Goal: Task Accomplishment & Management: Manage account settings

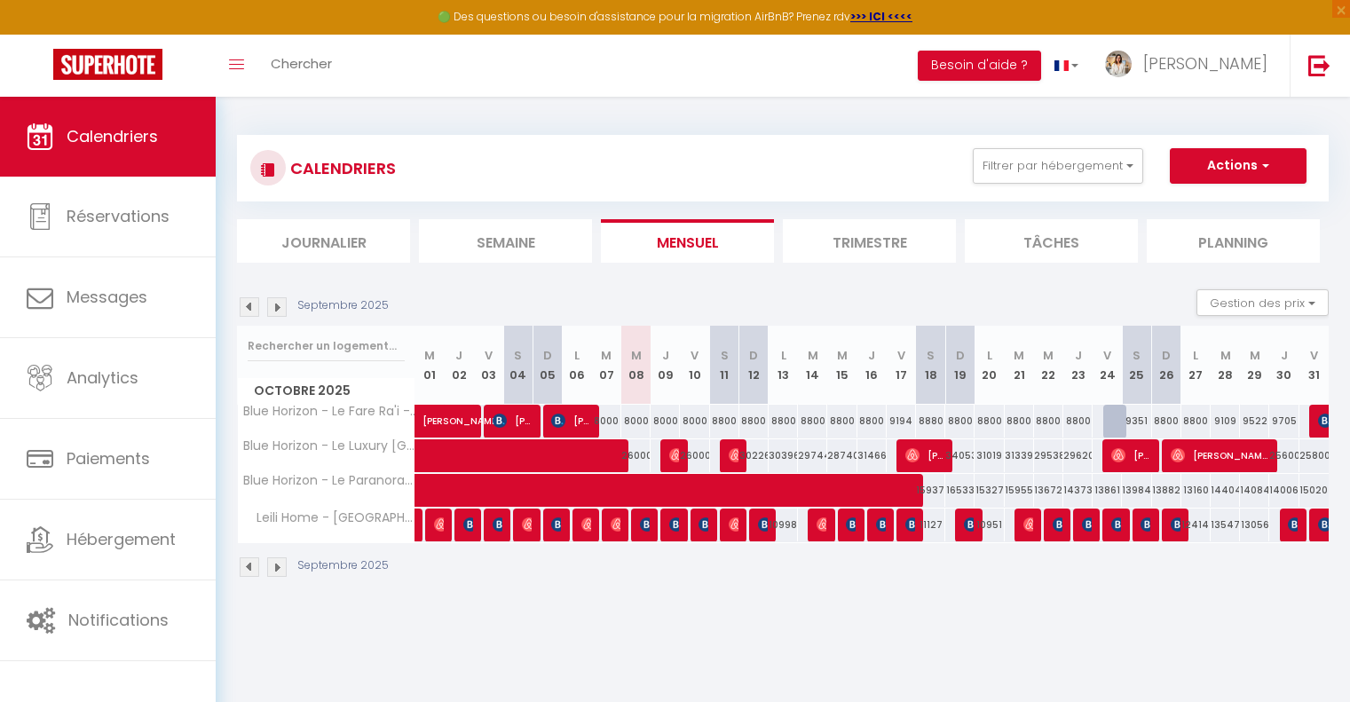
scroll to position [96, 0]
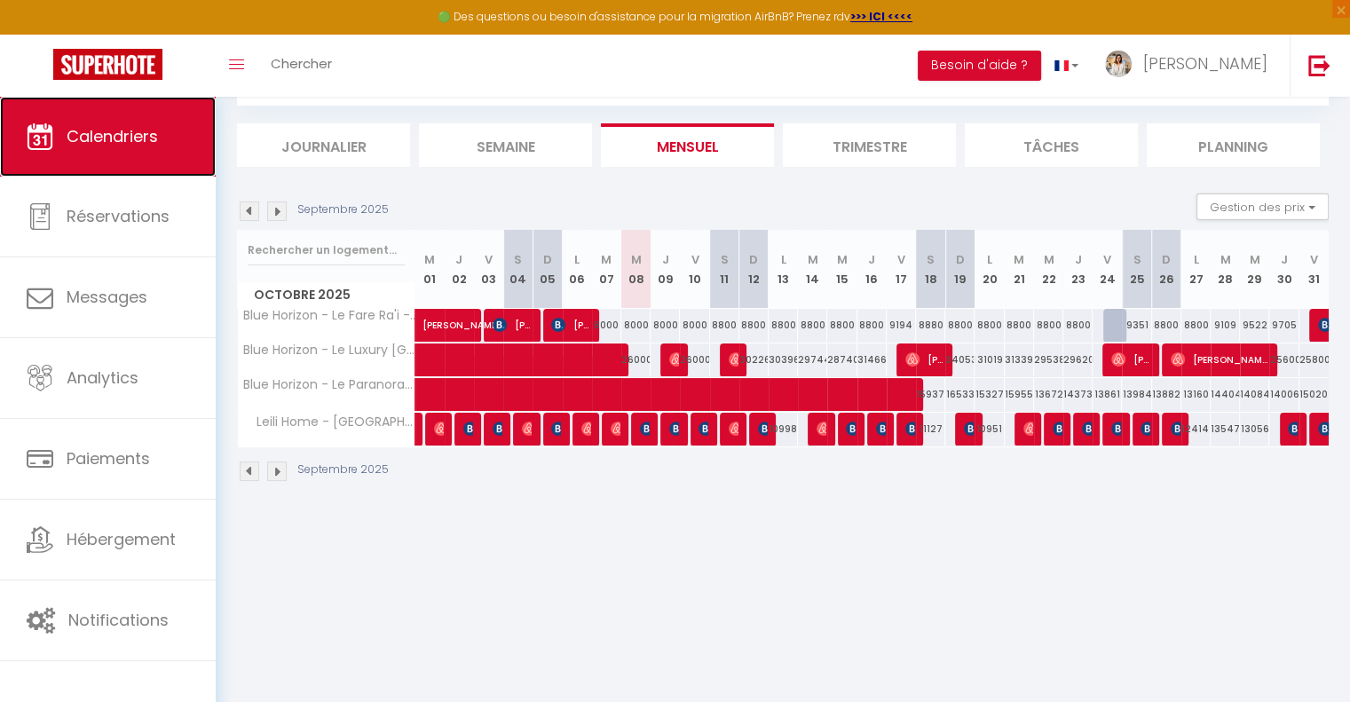
drag, startPoint x: 0, startPoint y: 0, endPoint x: 154, endPoint y: 143, distance: 210.5
click at [154, 143] on span "Calendriers" at bounding box center [112, 136] width 91 height 22
click at [256, 210] on img at bounding box center [250, 212] width 20 height 20
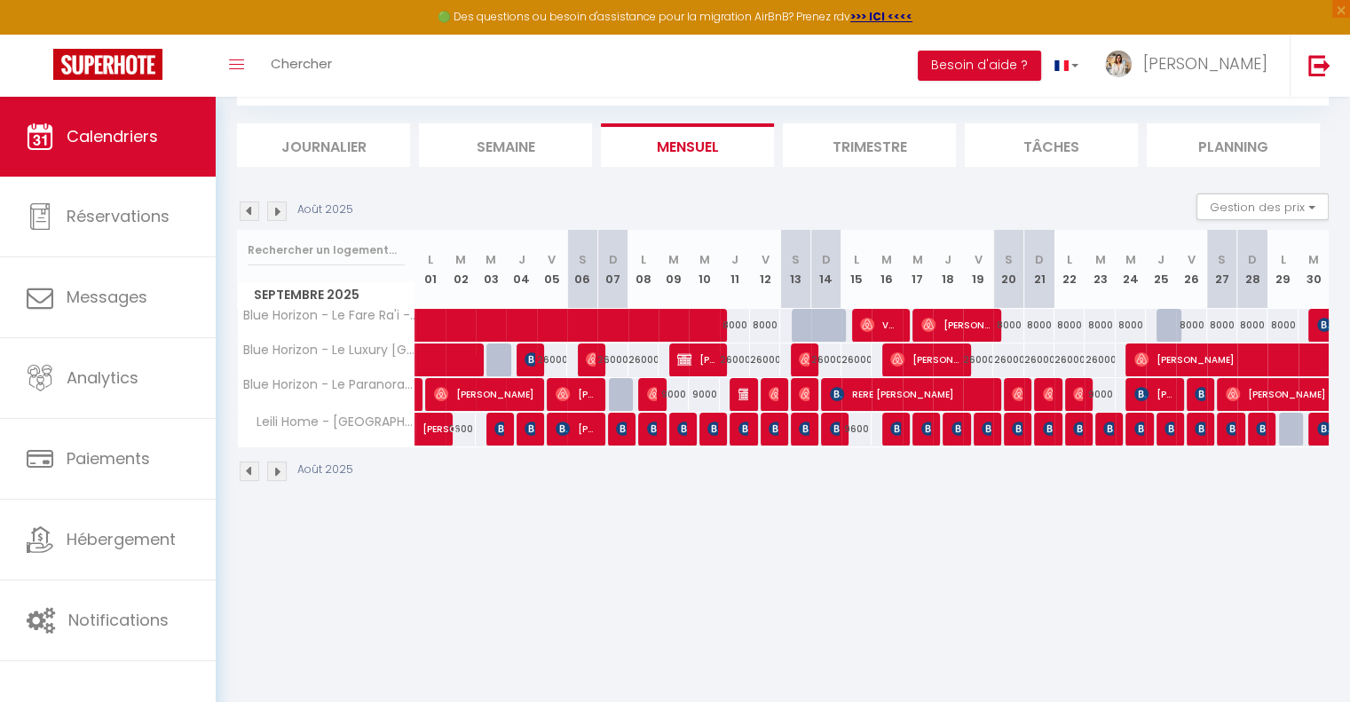
click at [256, 210] on img at bounding box center [250, 212] width 20 height 20
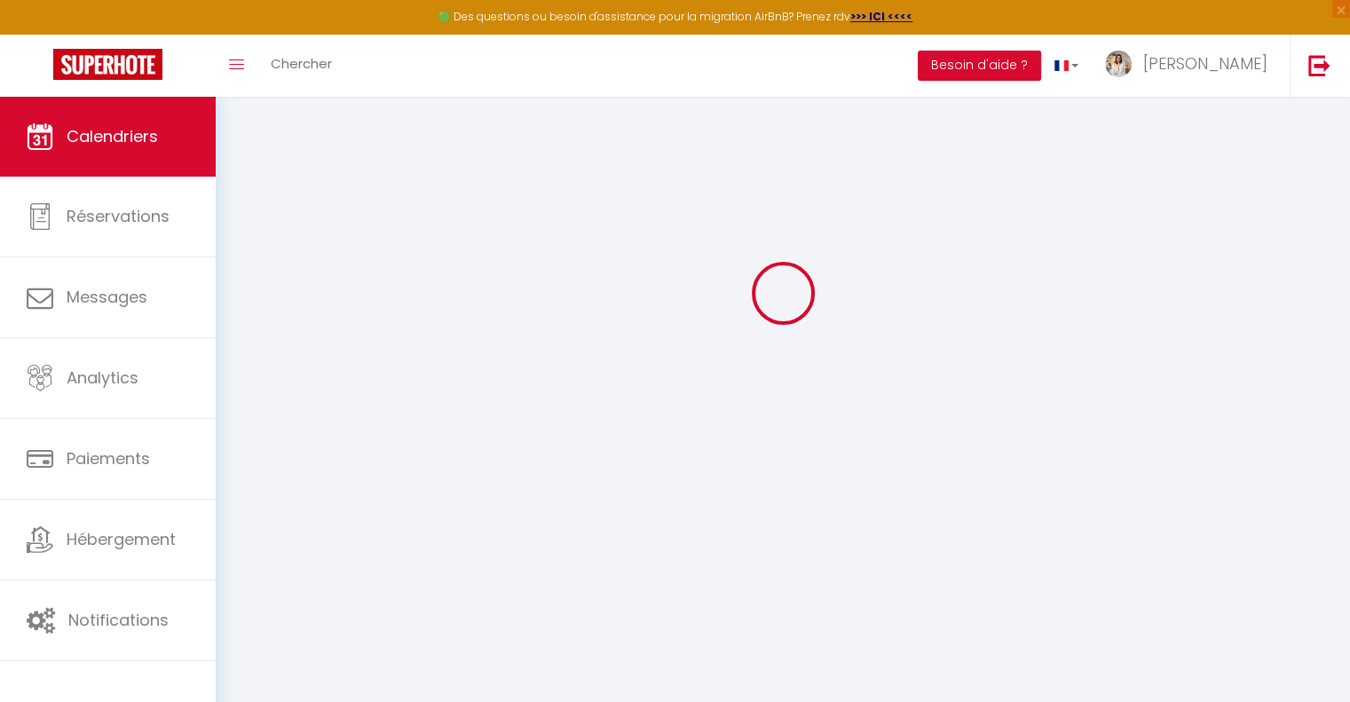
select select "0"
select select "50797"
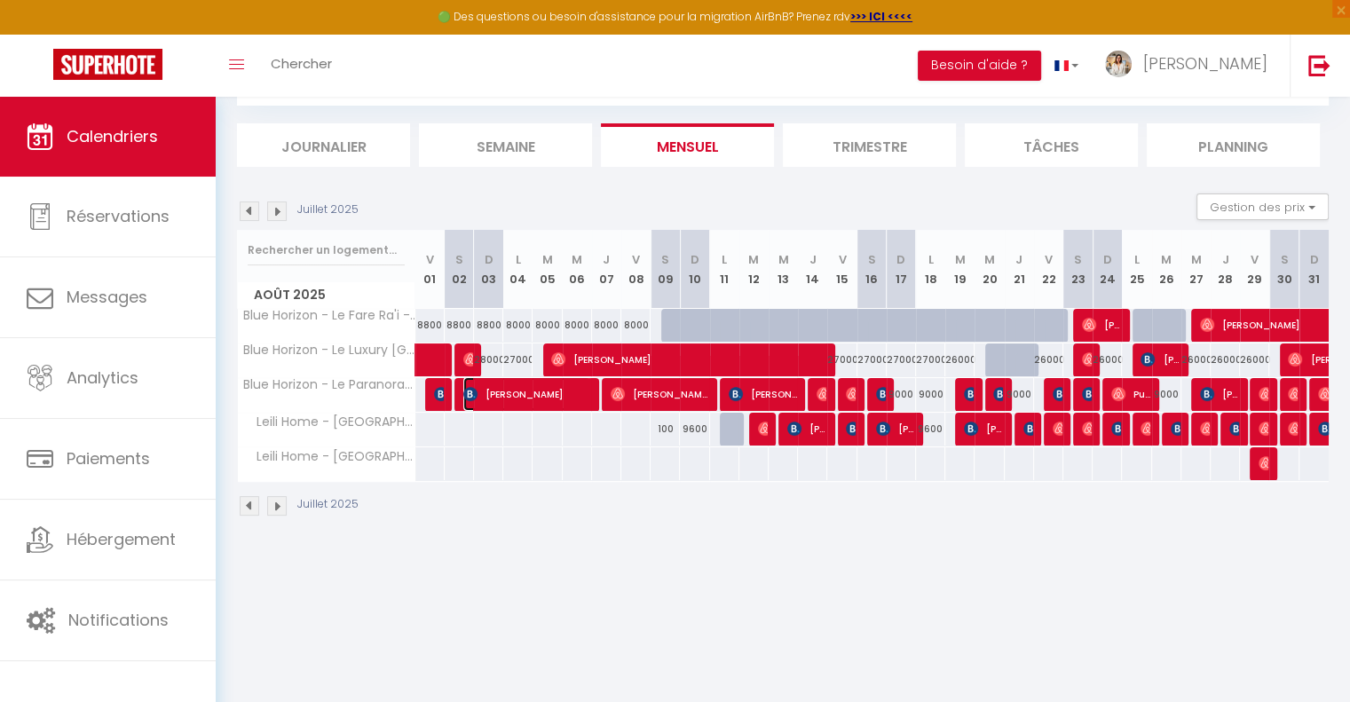
click at [489, 392] on span "[PERSON_NAME]" at bounding box center [526, 394] width 127 height 34
select select "KO"
select select "49051"
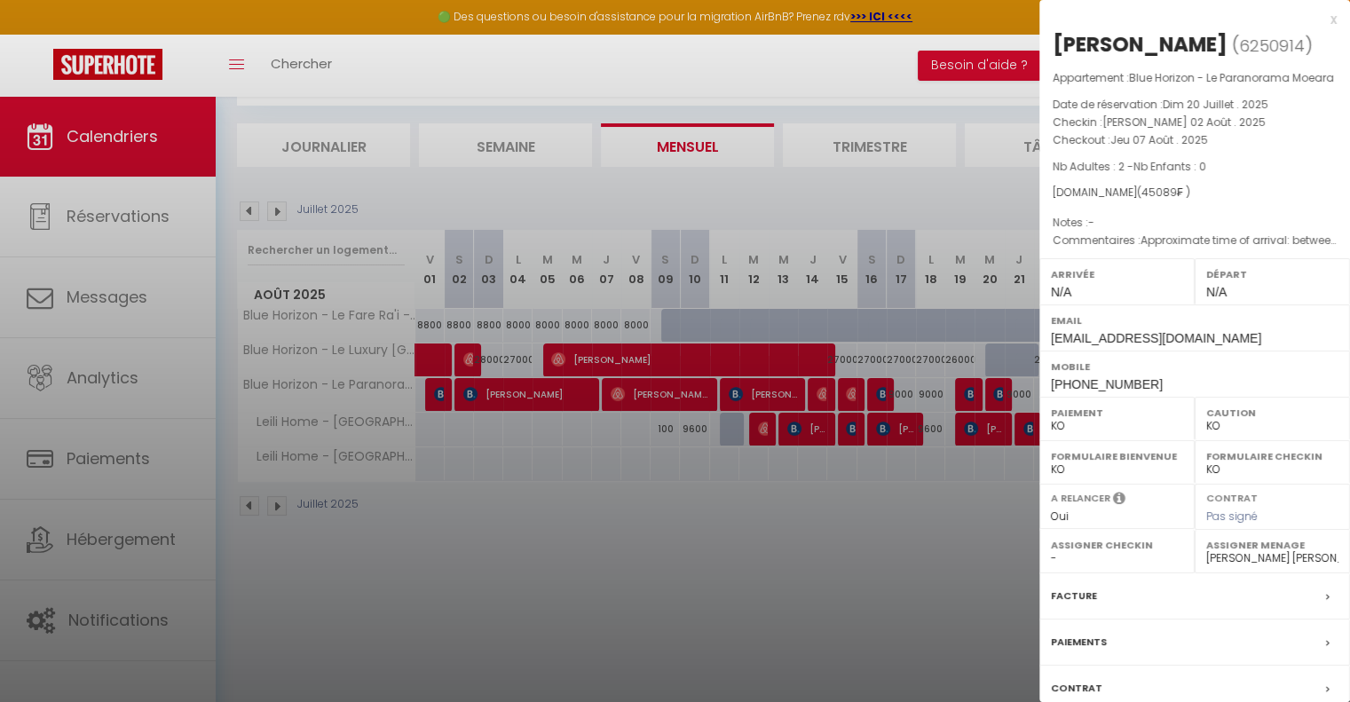
click at [657, 538] on div at bounding box center [675, 351] width 1350 height 702
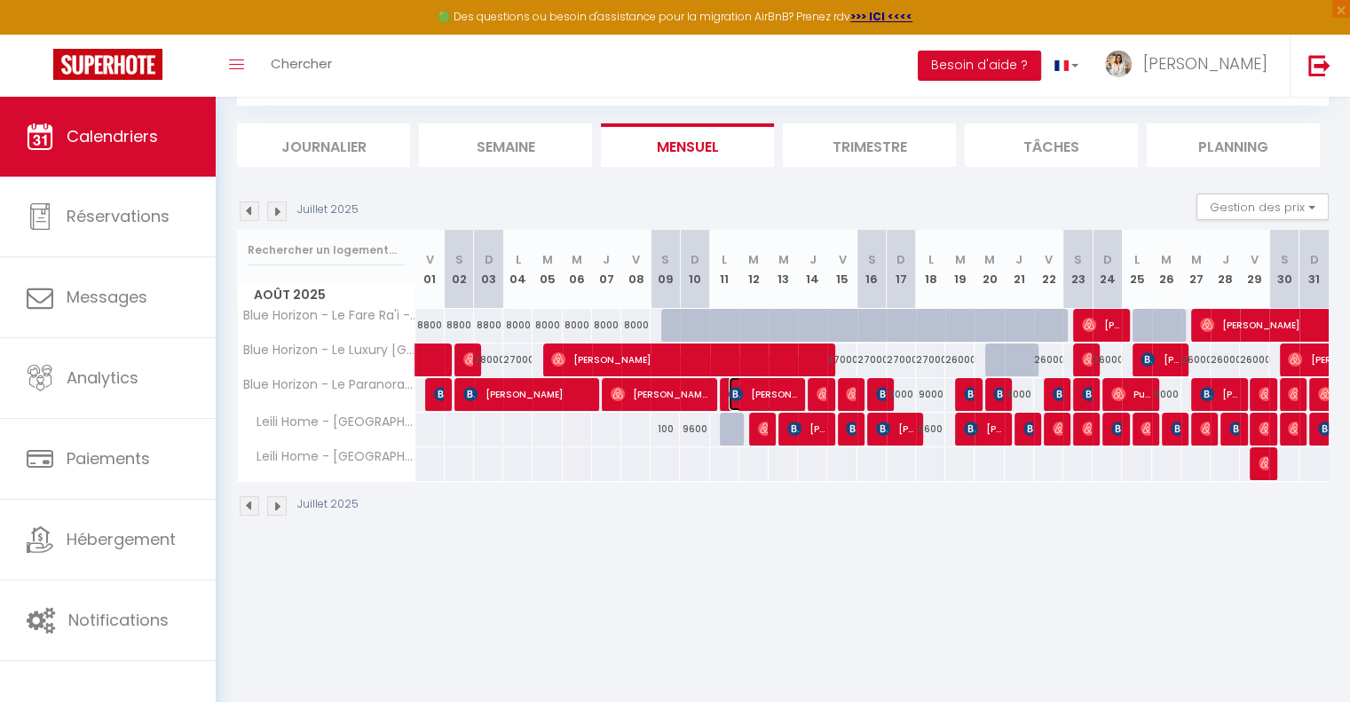
click at [781, 399] on span "[PERSON_NAME]" at bounding box center [763, 394] width 68 height 34
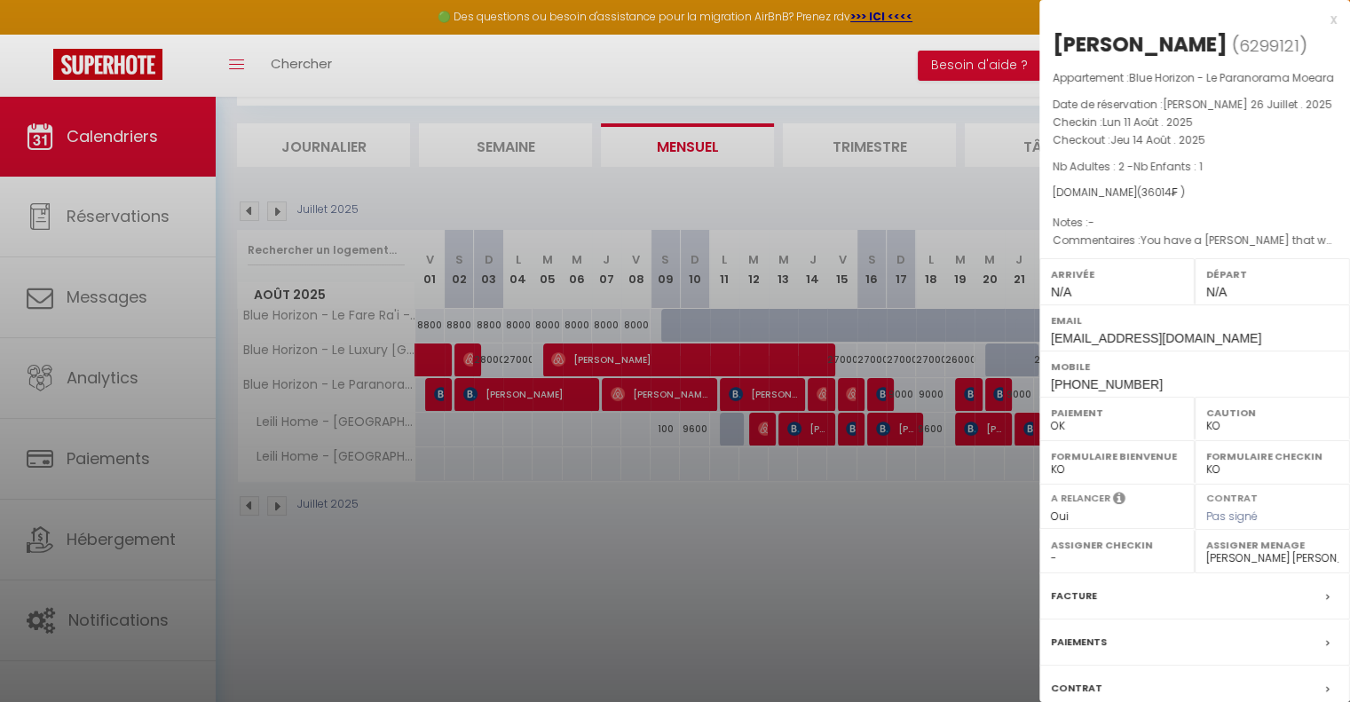
click at [945, 513] on div at bounding box center [675, 351] width 1350 height 702
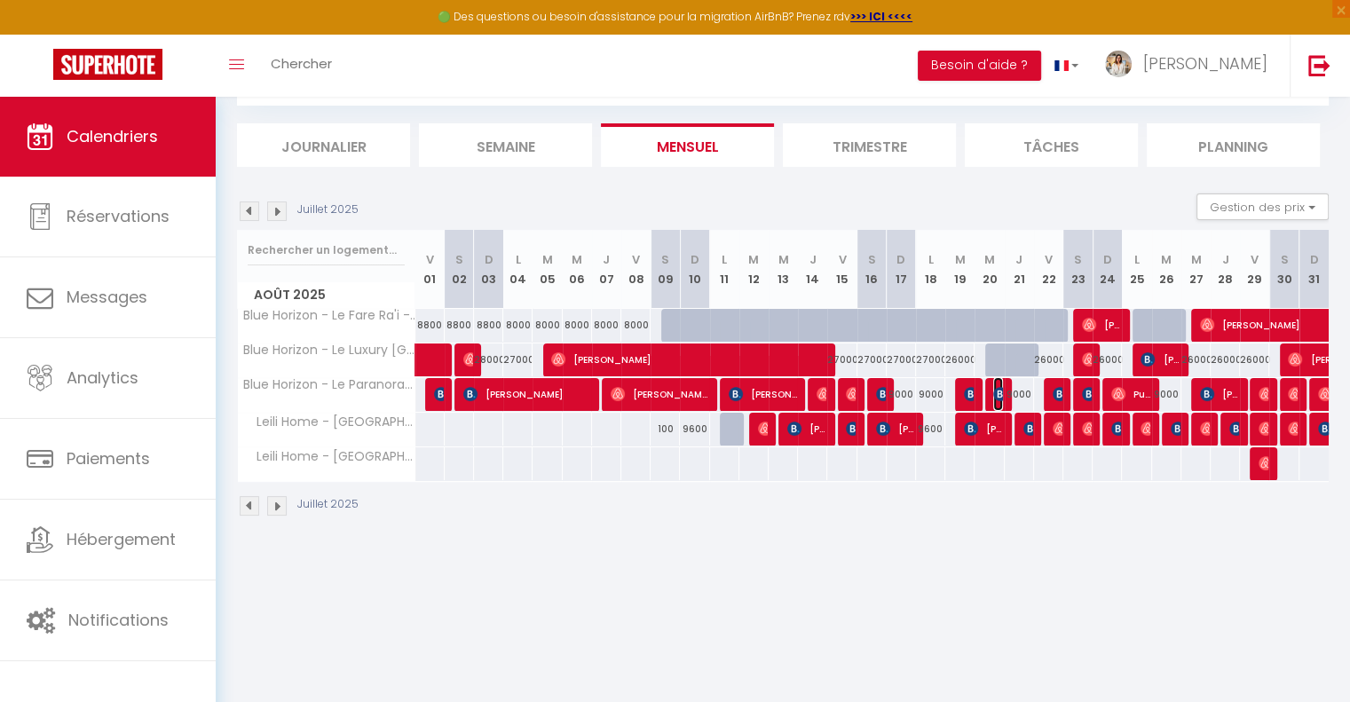
click at [995, 397] on img at bounding box center [1000, 394] width 14 height 14
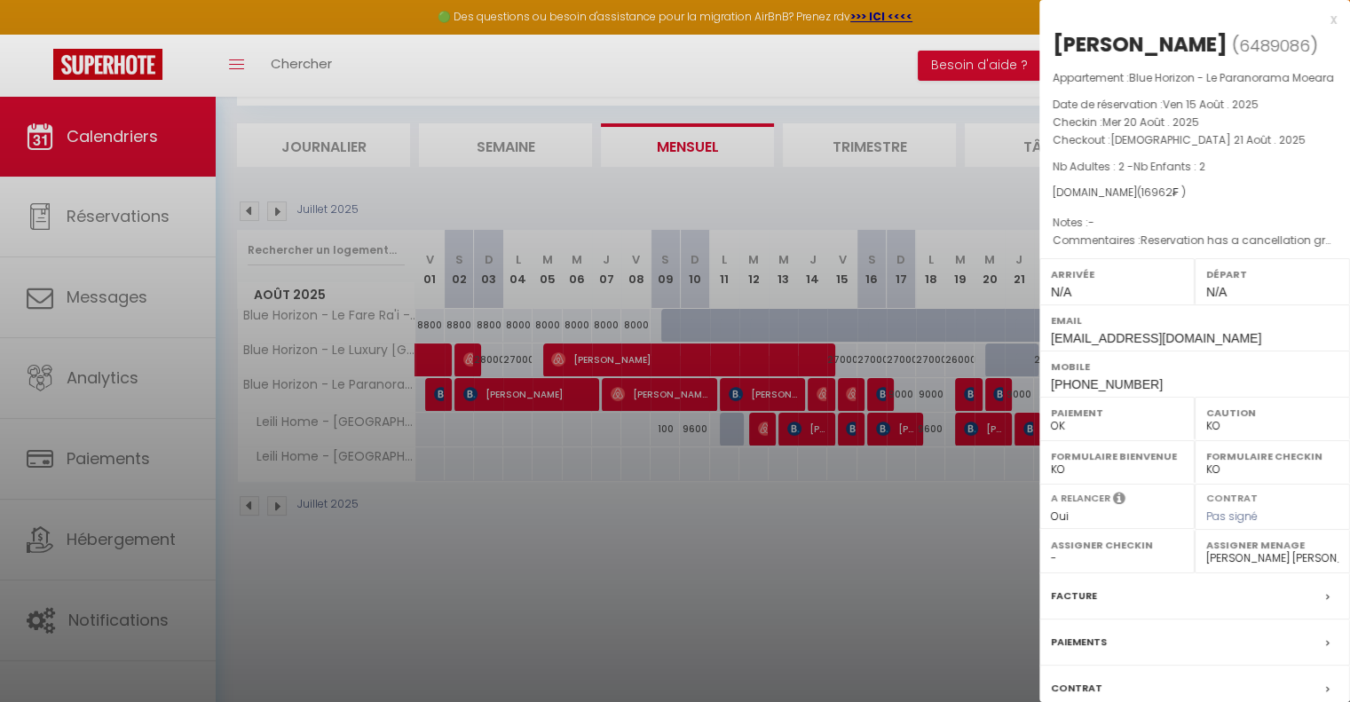
click at [982, 555] on div at bounding box center [675, 351] width 1350 height 702
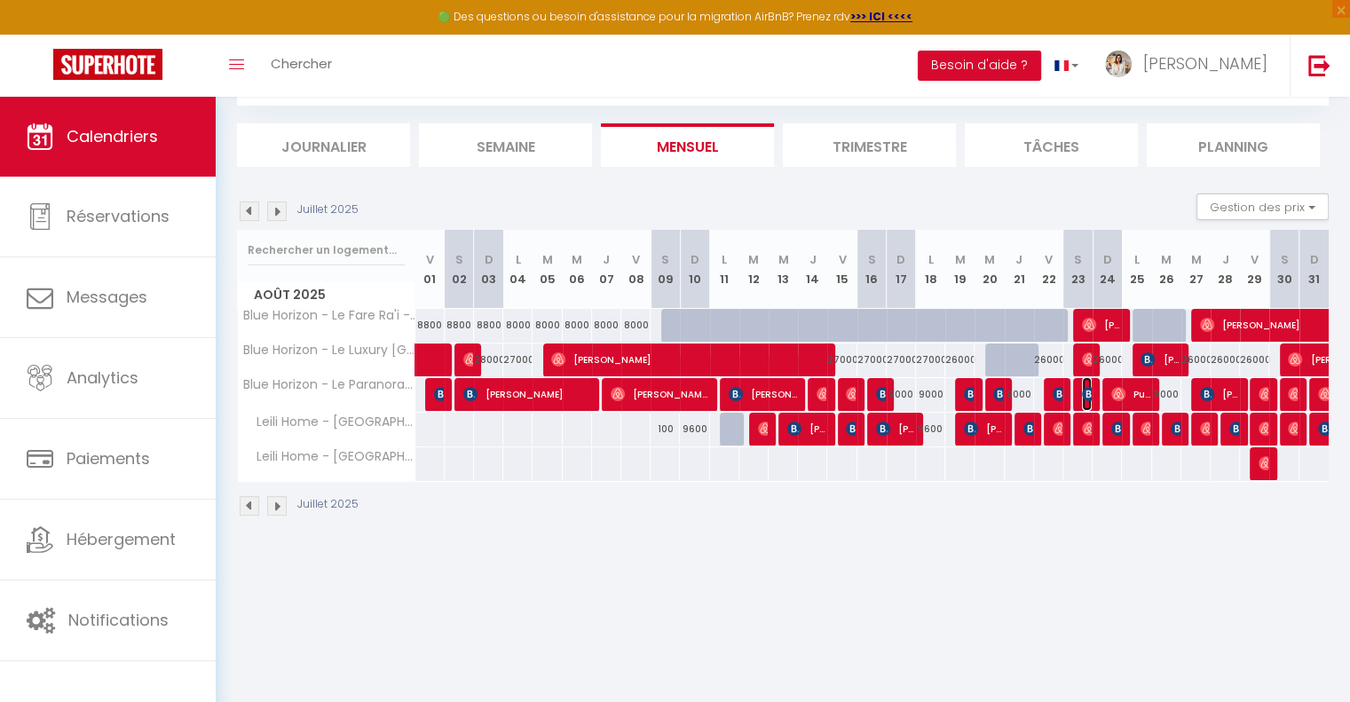
click at [1083, 393] on img at bounding box center [1089, 394] width 14 height 14
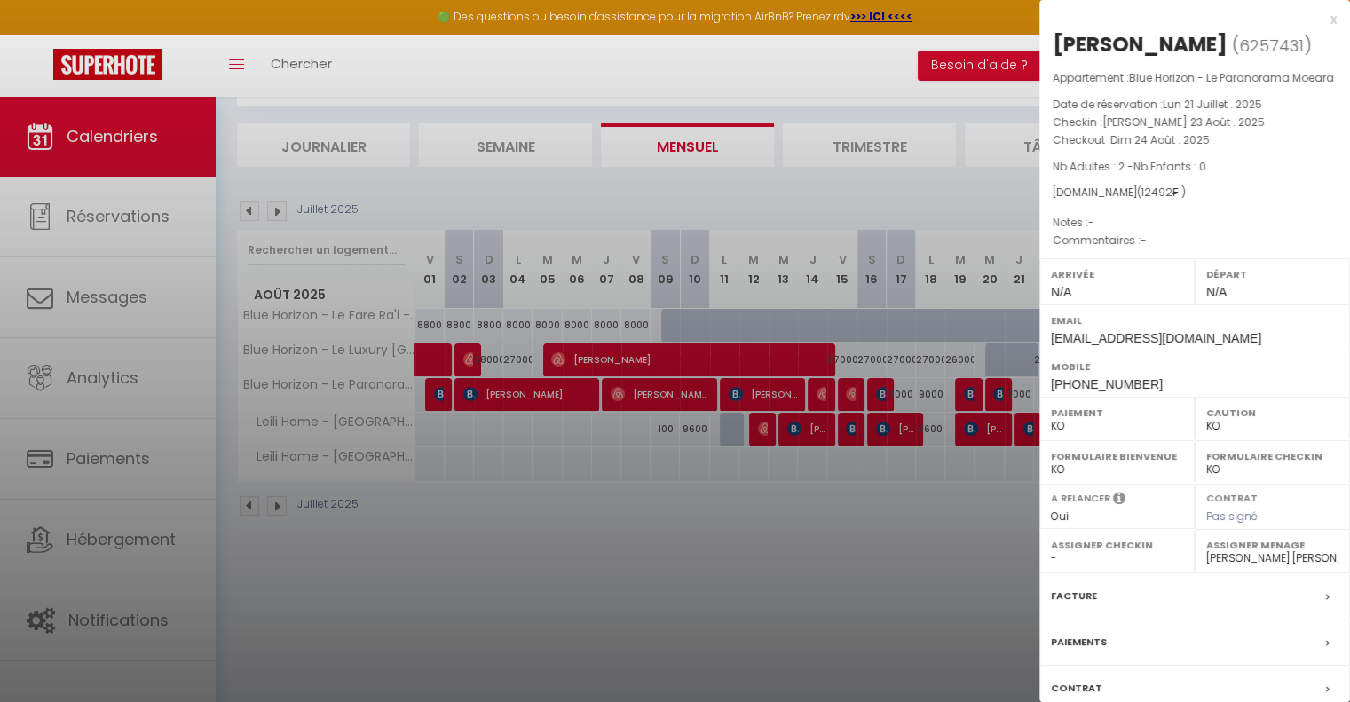
click at [1001, 505] on div at bounding box center [675, 351] width 1350 height 702
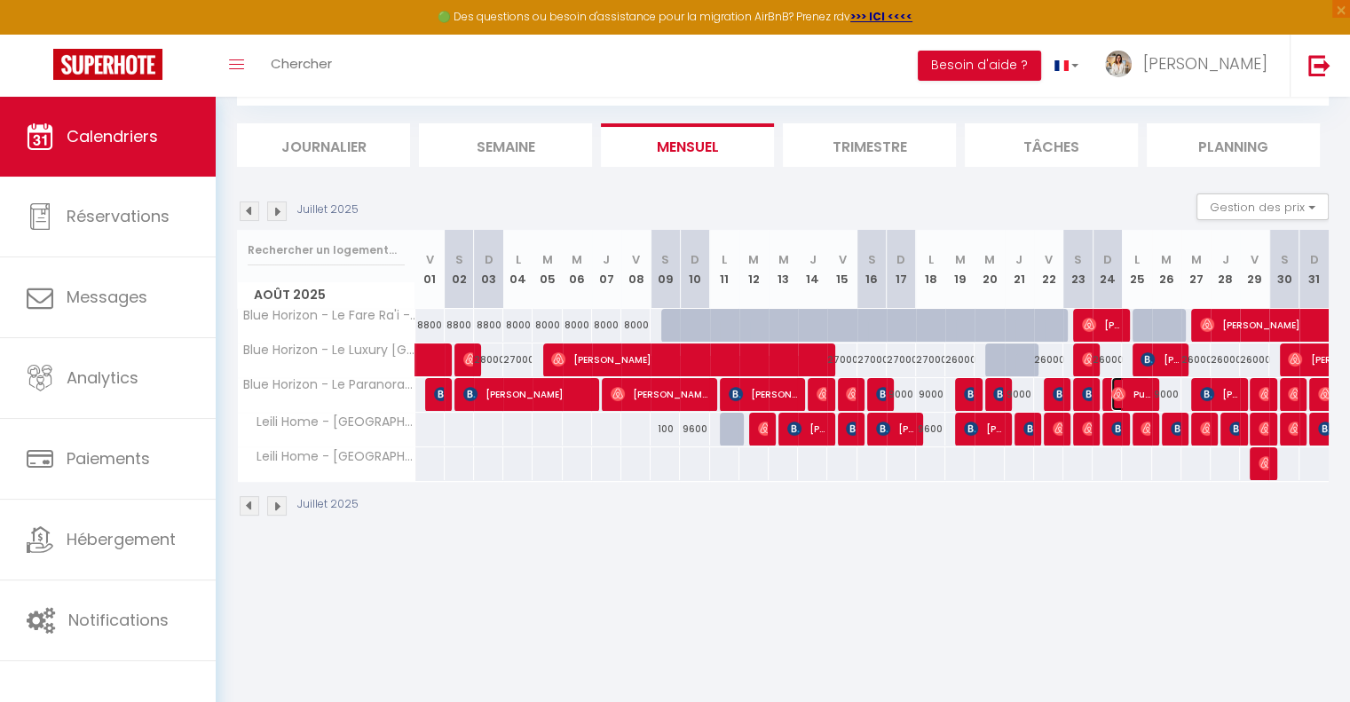
click at [1125, 392] on img at bounding box center [1118, 394] width 14 height 14
select select "OK"
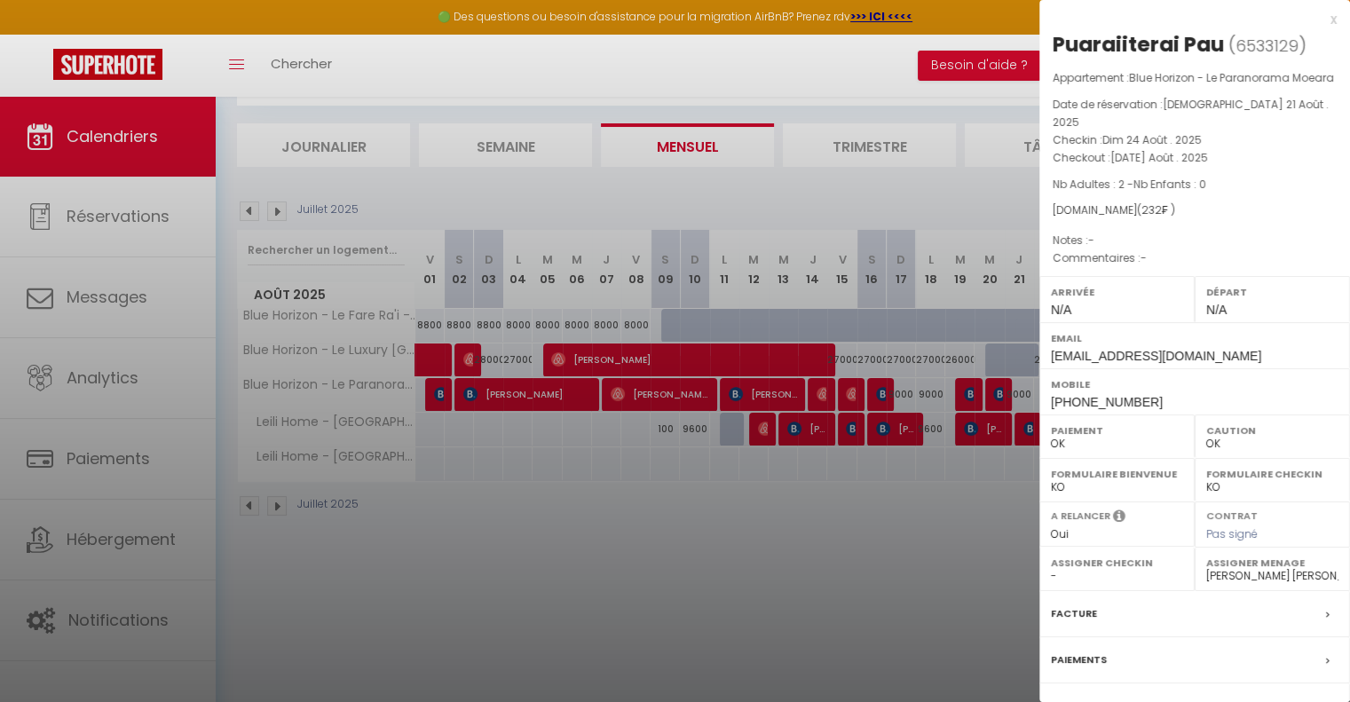
click at [994, 486] on div at bounding box center [675, 351] width 1350 height 702
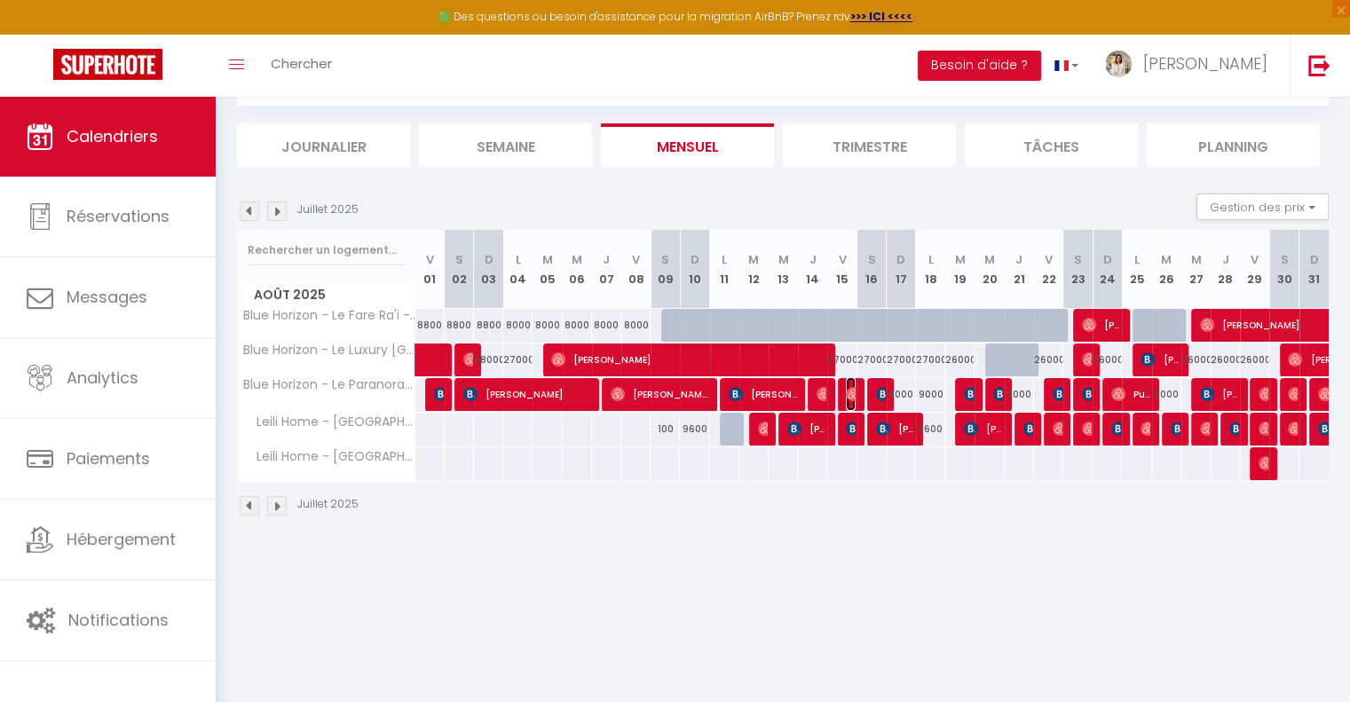
click at [849, 397] on img at bounding box center [853, 394] width 14 height 14
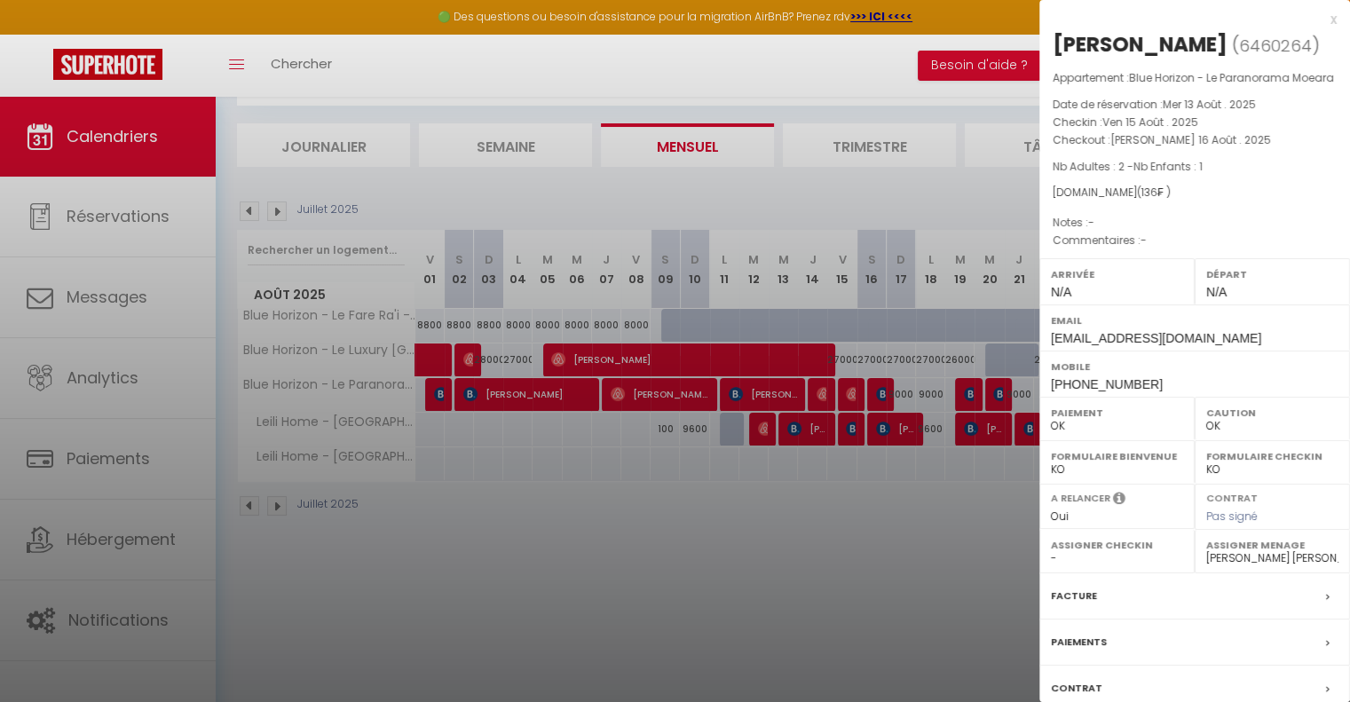
click at [876, 560] on div at bounding box center [675, 351] width 1350 height 702
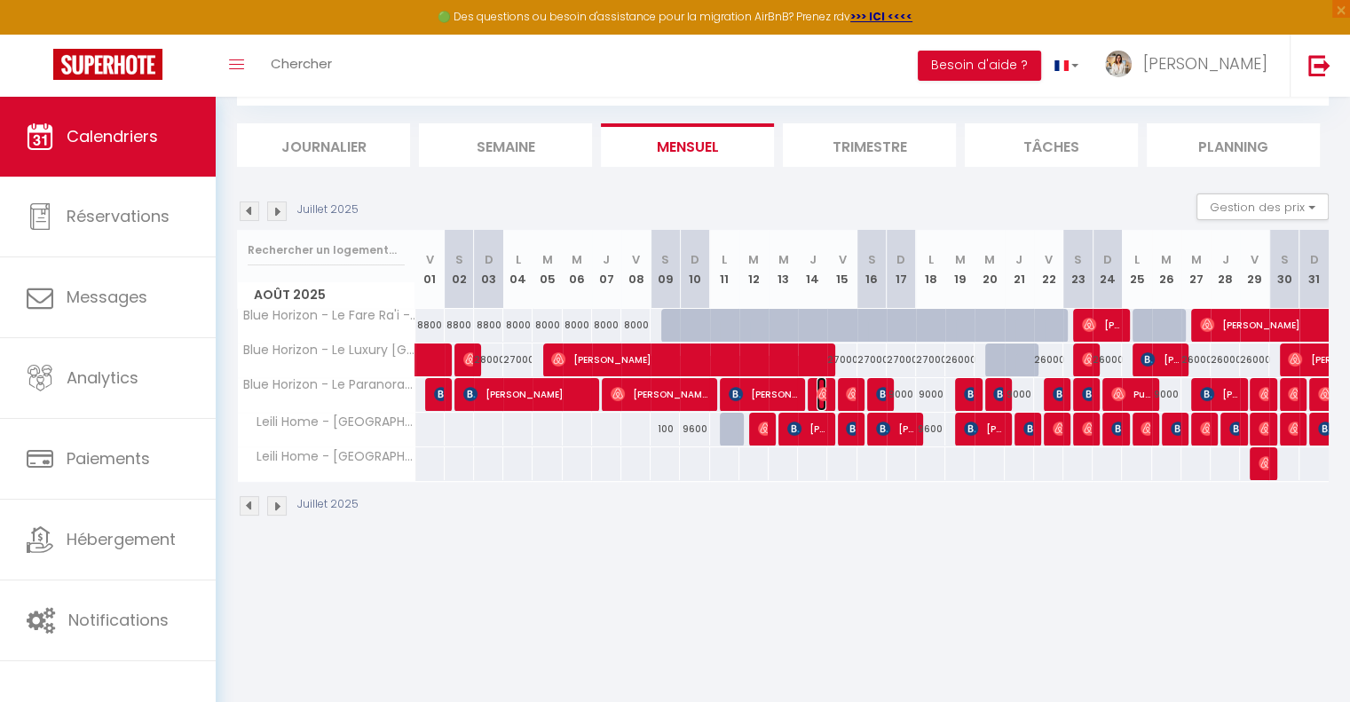
click at [820, 393] on img at bounding box center [824, 394] width 14 height 14
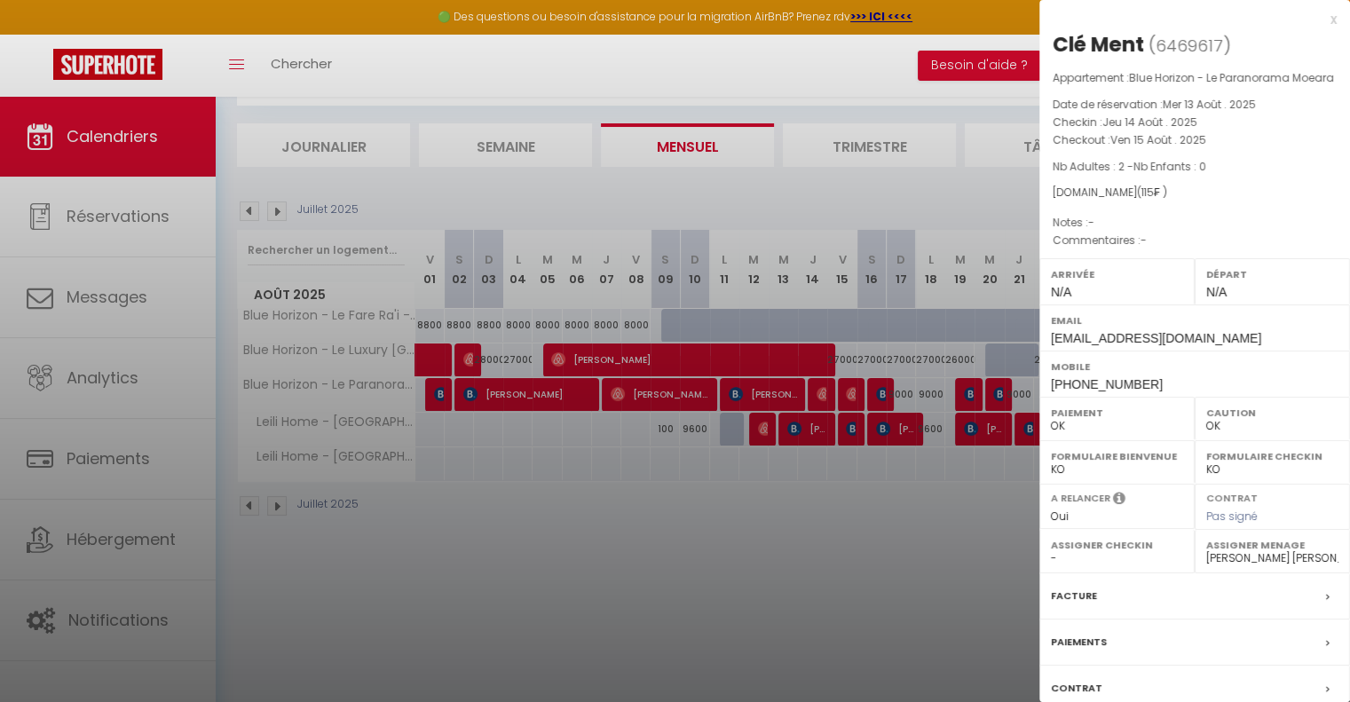
click at [862, 554] on div at bounding box center [675, 351] width 1350 height 702
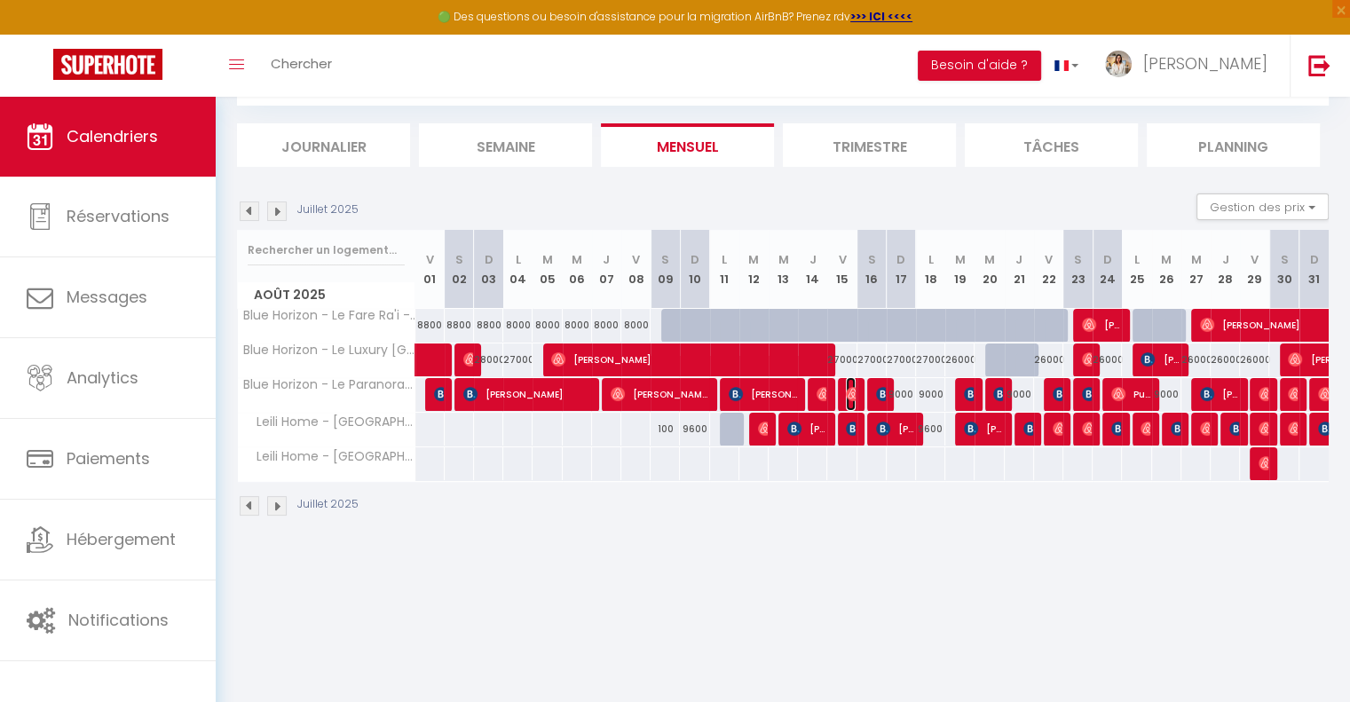
click at [853, 396] on img at bounding box center [853, 394] width 14 height 14
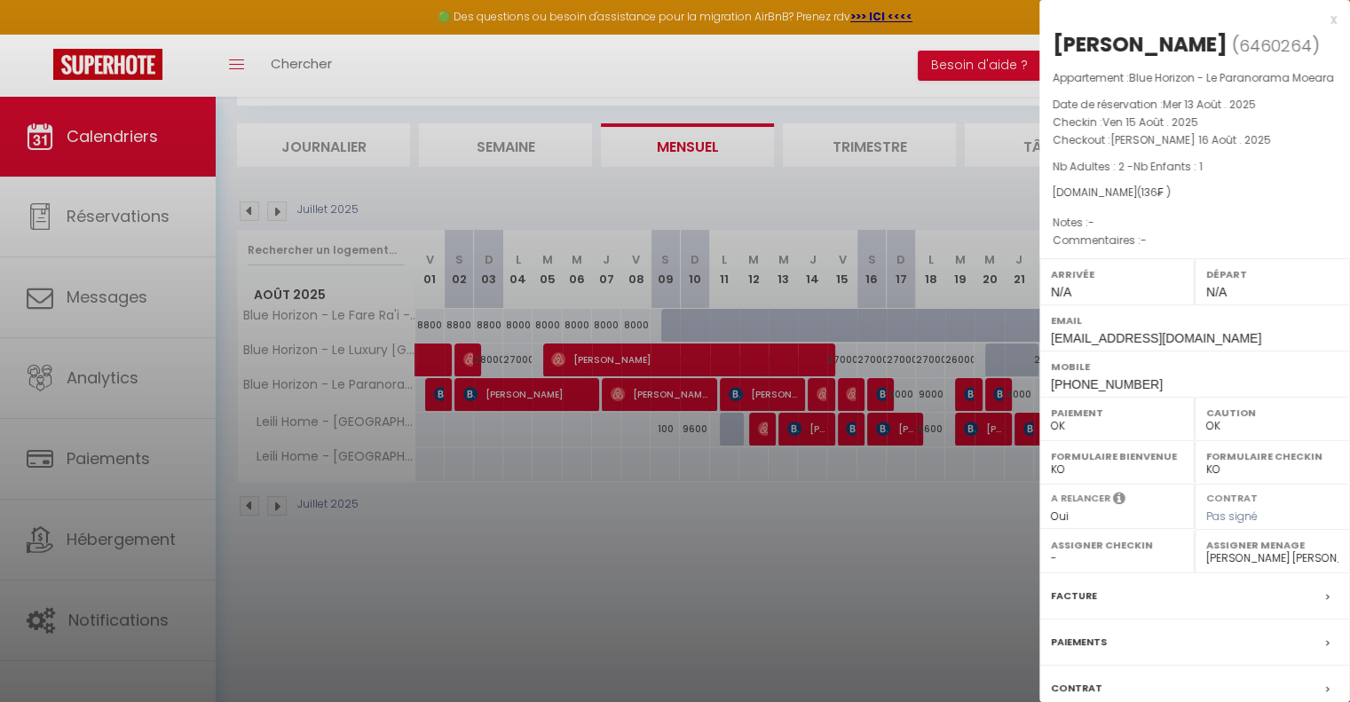
drag, startPoint x: 1263, startPoint y: 49, endPoint x: 1056, endPoint y: 47, distance: 207.7
click at [1056, 47] on h2 "[PERSON_NAME] ( 6460264 )" at bounding box center [1195, 45] width 284 height 30
copy div "[PERSON_NAME]"
click at [854, 542] on div at bounding box center [675, 351] width 1350 height 702
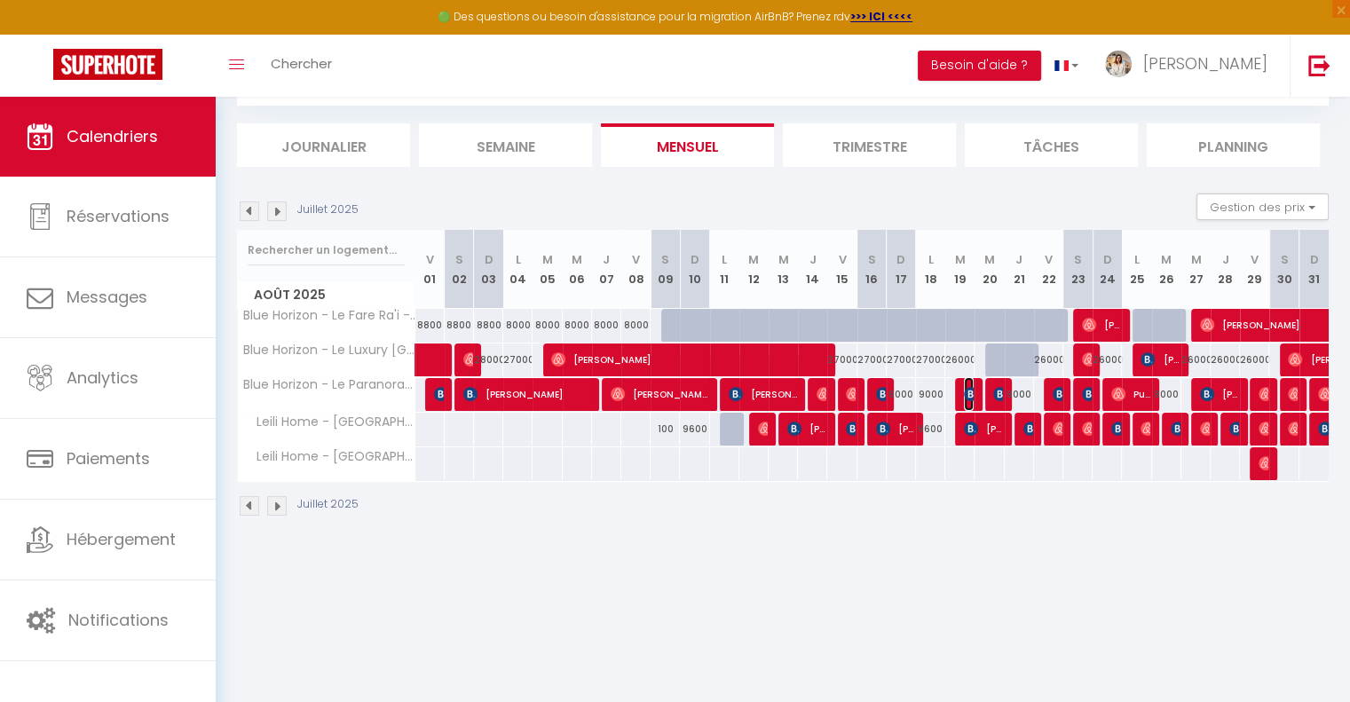
click at [966, 390] on img at bounding box center [971, 394] width 14 height 14
select select "KO"
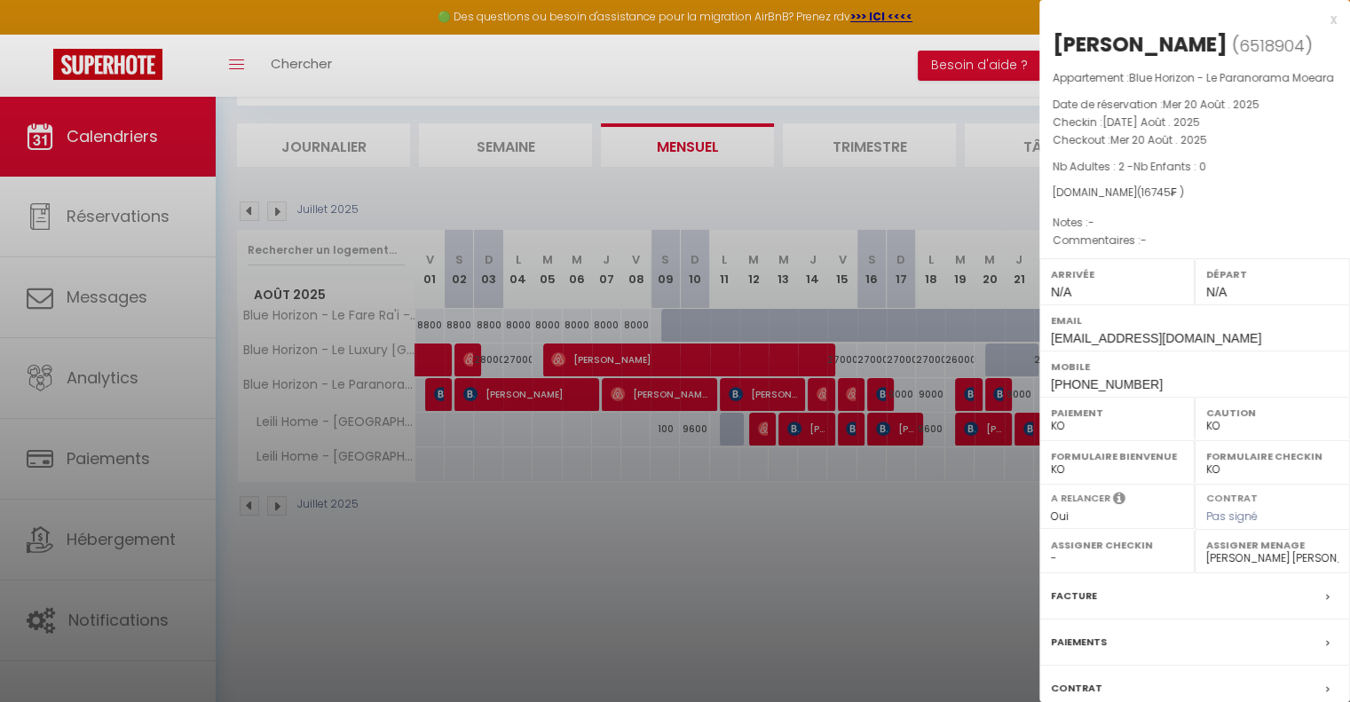
click at [824, 530] on div at bounding box center [675, 351] width 1350 height 702
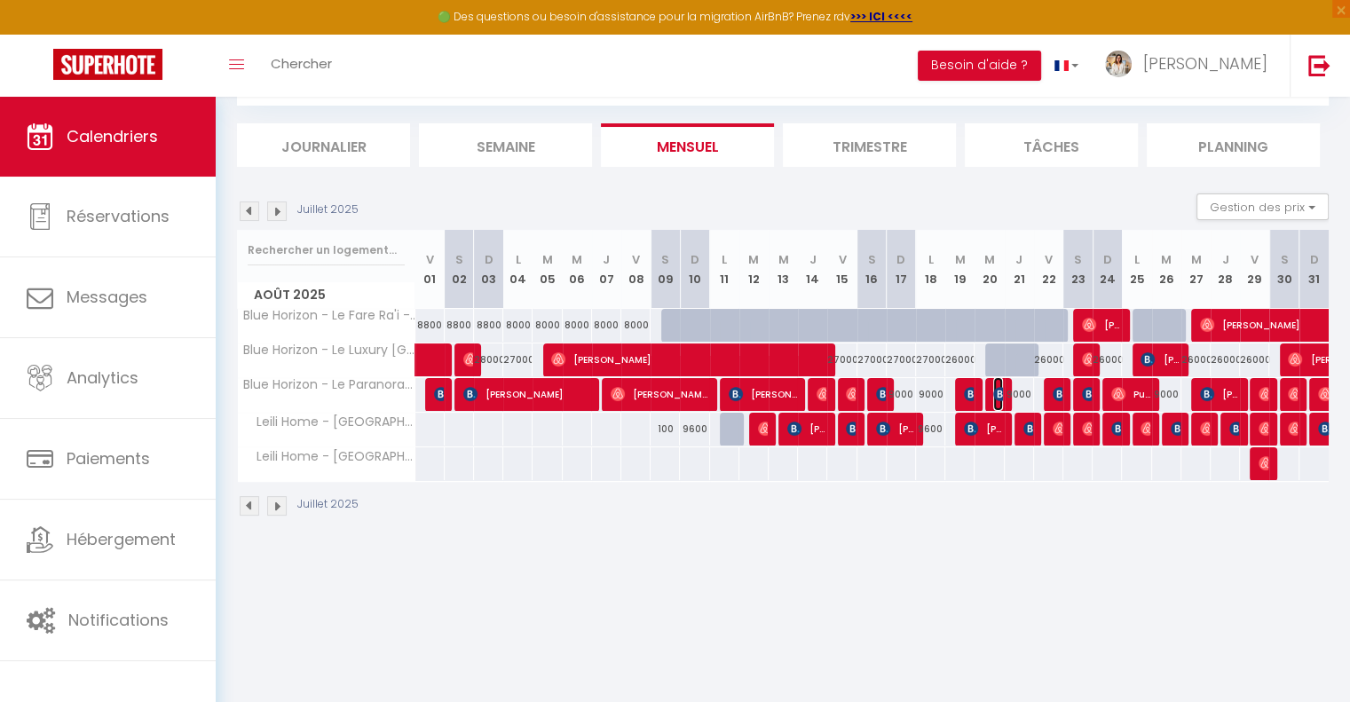
click at [998, 397] on img at bounding box center [1000, 394] width 14 height 14
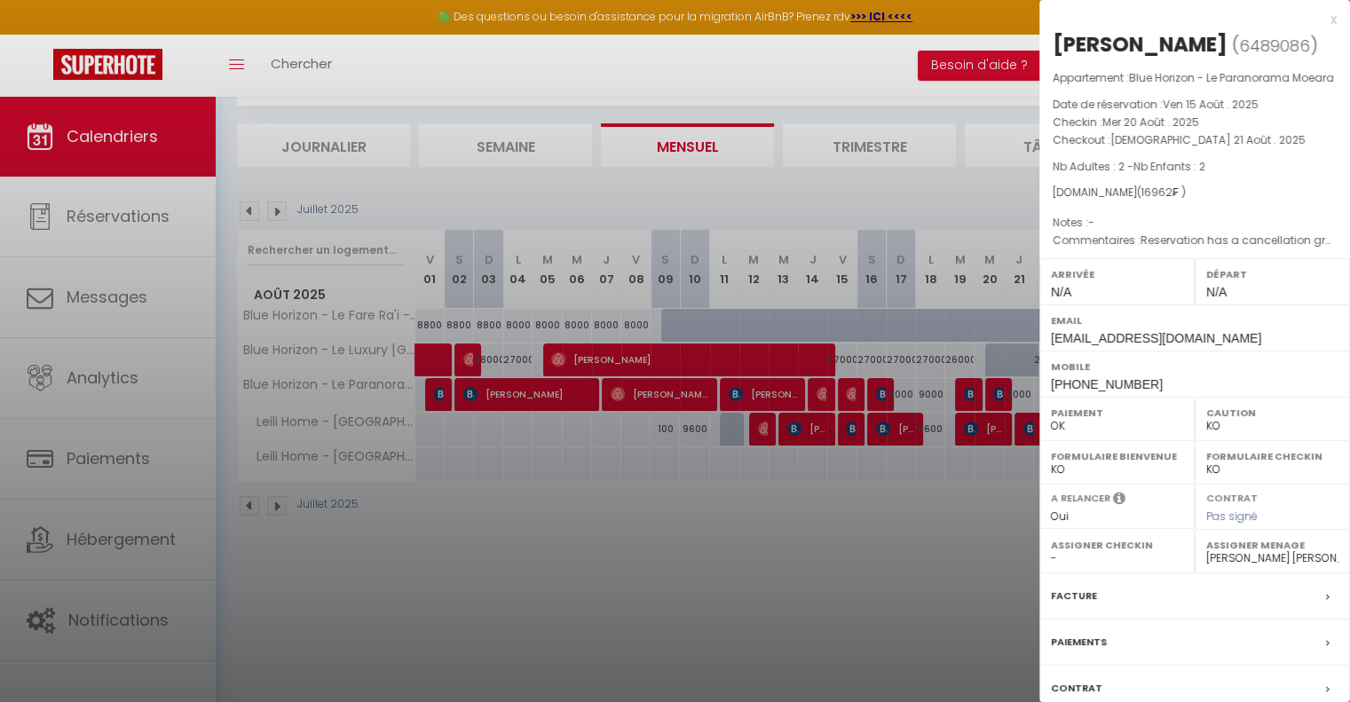
drag, startPoint x: 1217, startPoint y: 45, endPoint x: 1053, endPoint y: 50, distance: 164.3
click at [1053, 50] on div "[PERSON_NAME]" at bounding box center [1140, 44] width 175 height 28
copy div "[PERSON_NAME]"
click at [962, 578] on div at bounding box center [675, 351] width 1350 height 702
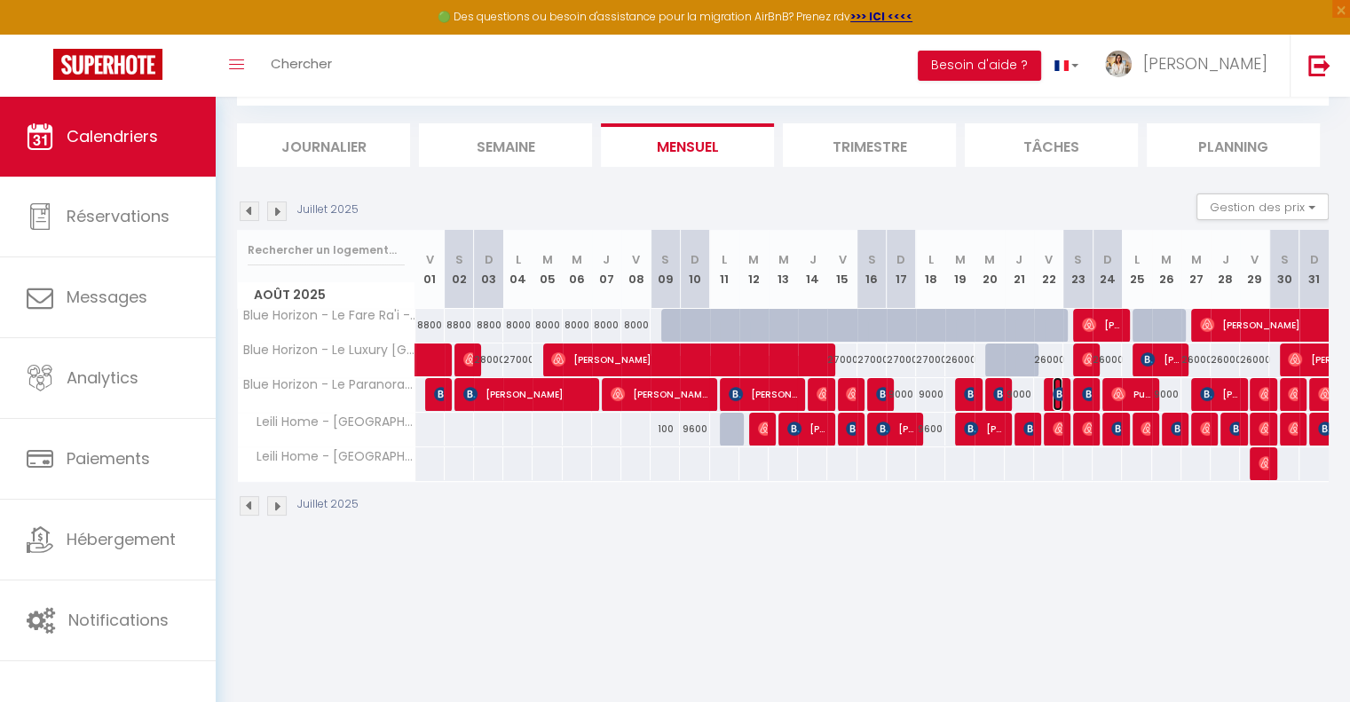
click at [1056, 393] on img at bounding box center [1060, 394] width 14 height 14
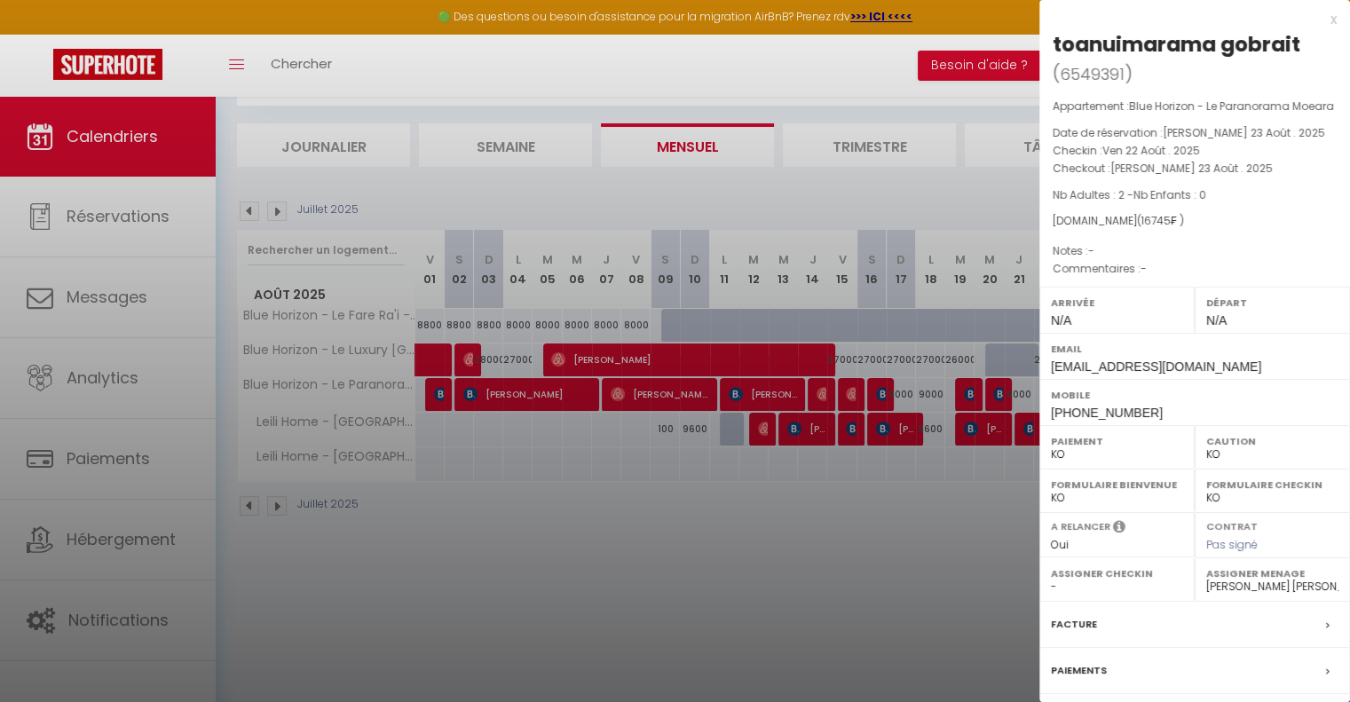
drag, startPoint x: 1301, startPoint y: 39, endPoint x: 1056, endPoint y: 47, distance: 245.2
click at [1056, 47] on h2 "toanuimarama gobrait ( 6549391 )" at bounding box center [1195, 59] width 284 height 59
copy div "toanuimarama gobrait"
click at [919, 542] on div at bounding box center [675, 351] width 1350 height 702
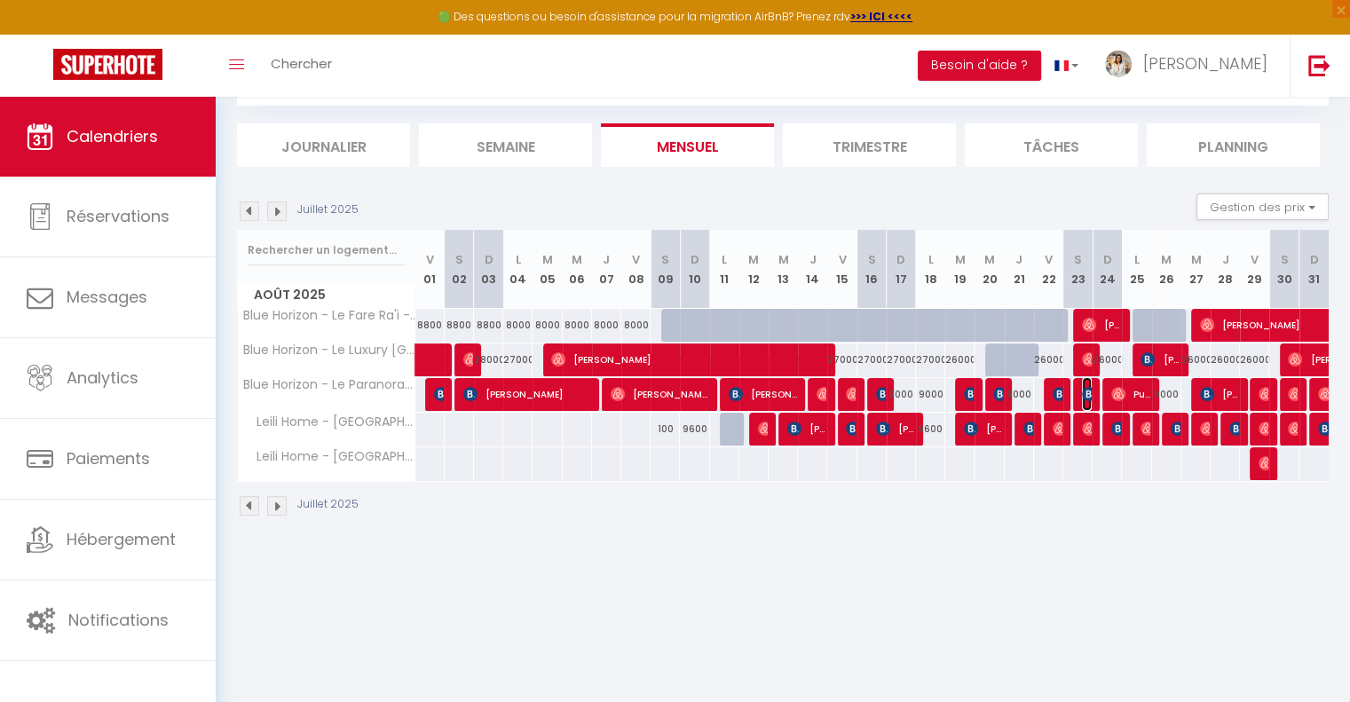
click at [1087, 387] on img at bounding box center [1089, 394] width 14 height 14
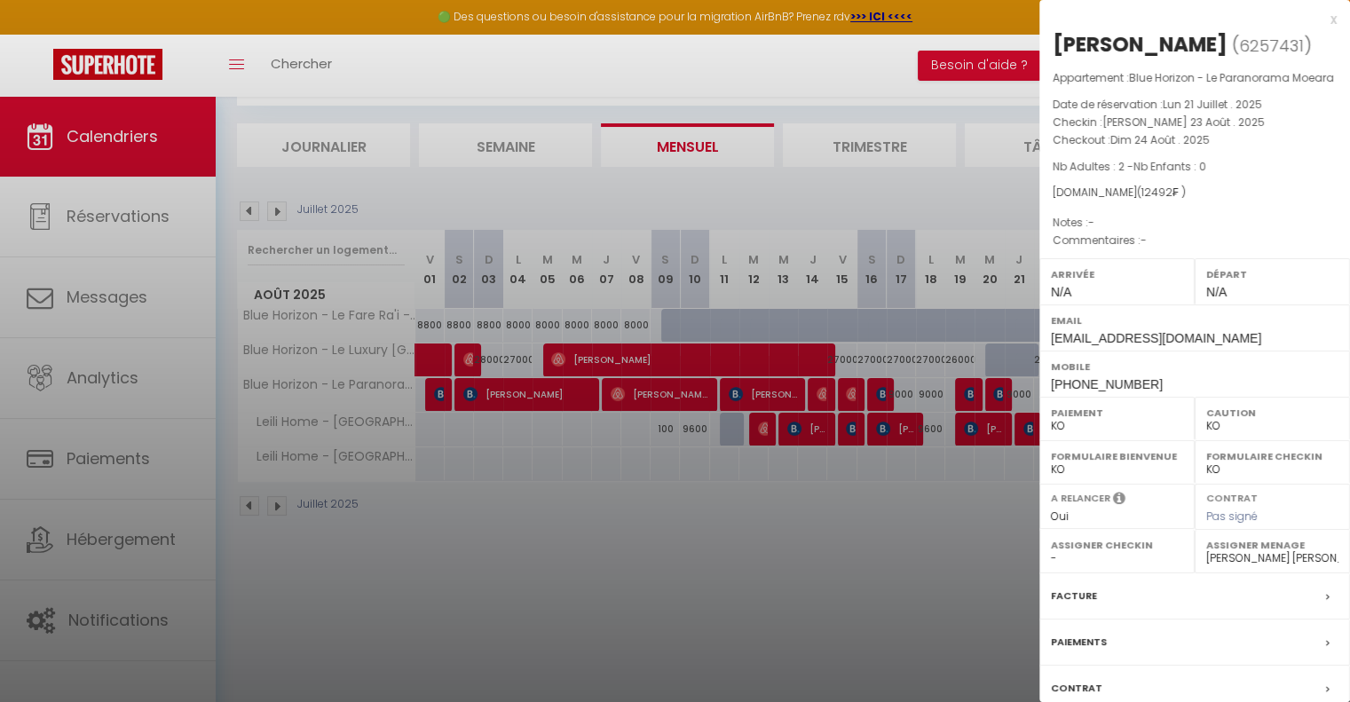
click at [858, 579] on div at bounding box center [675, 351] width 1350 height 702
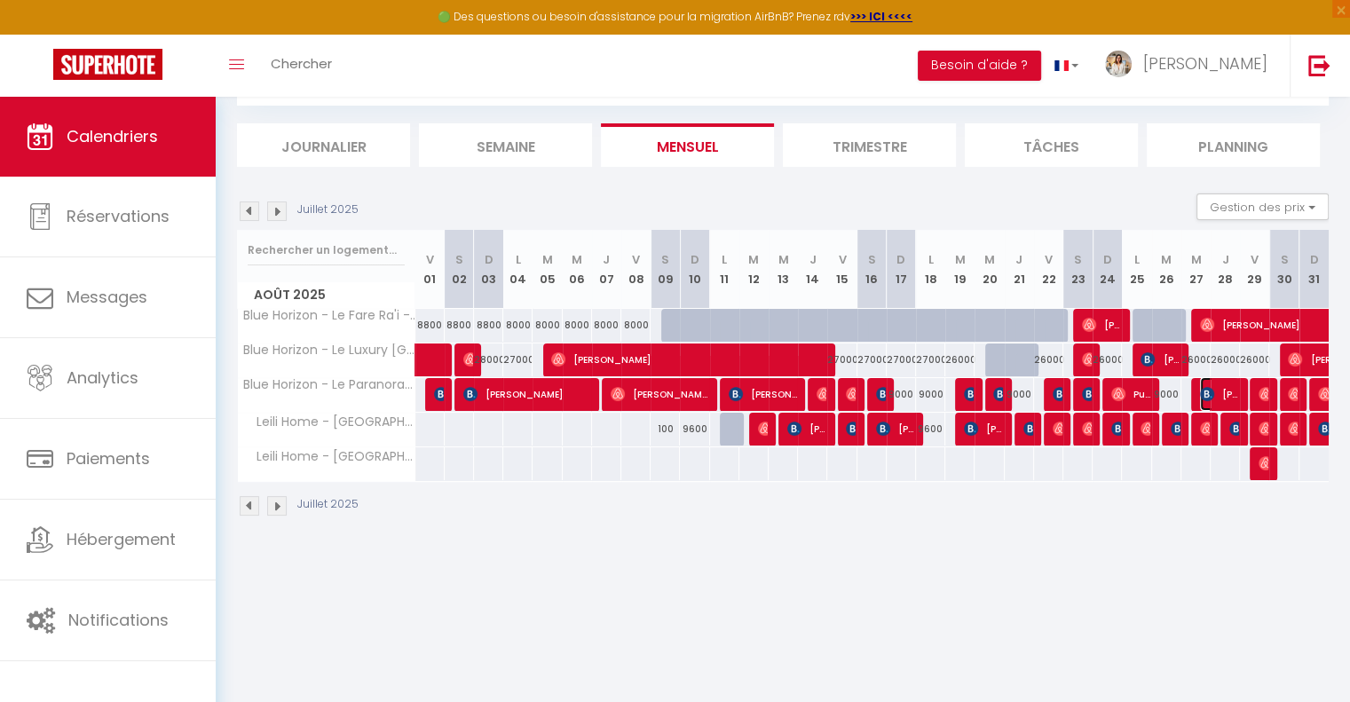
click at [1229, 393] on span "[PERSON_NAME]" at bounding box center [1219, 394] width 39 height 34
select select "OK"
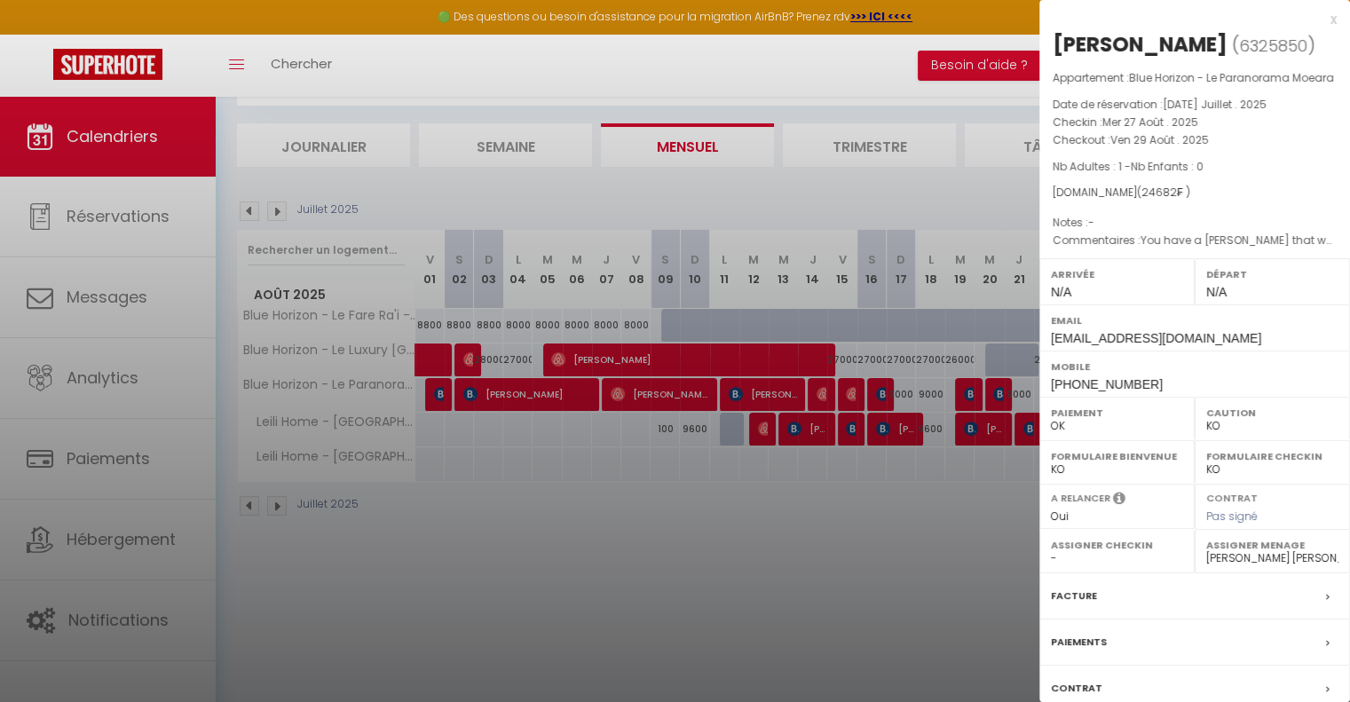
click at [778, 510] on div at bounding box center [675, 351] width 1350 height 702
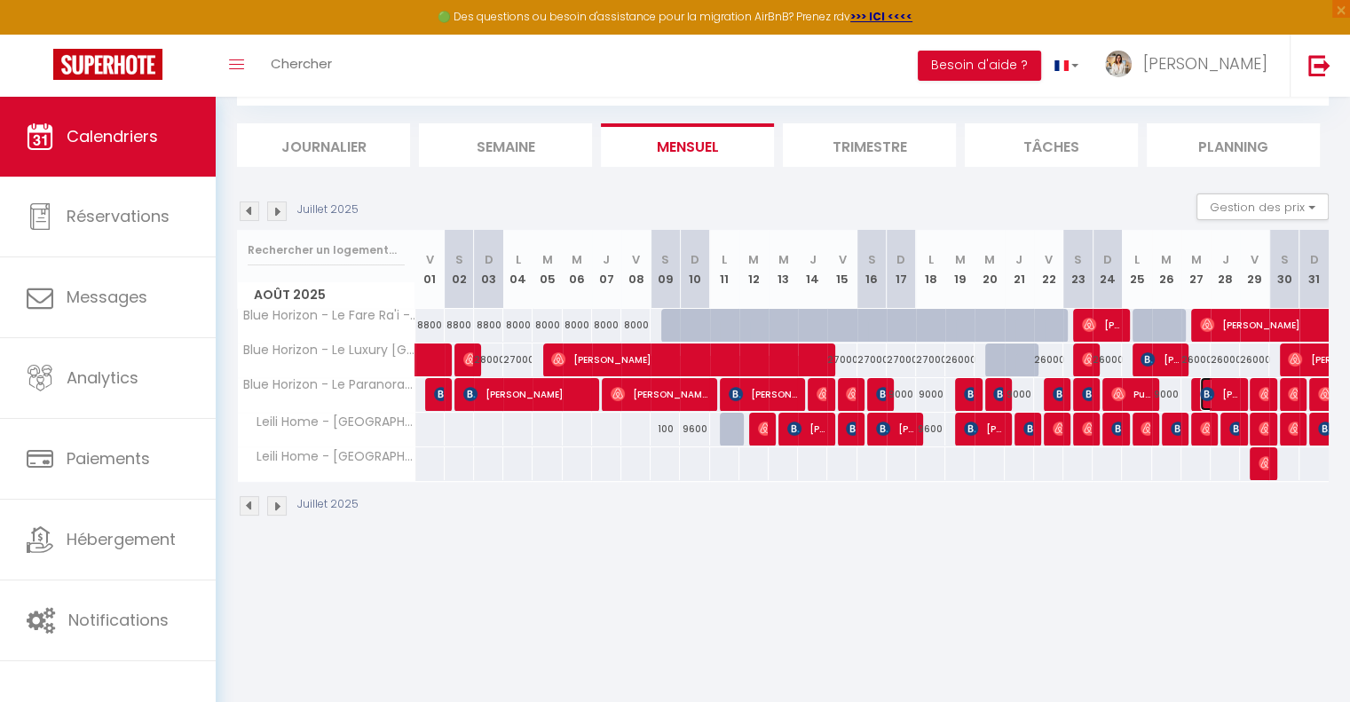
click at [1235, 397] on span "[PERSON_NAME]" at bounding box center [1219, 394] width 39 height 34
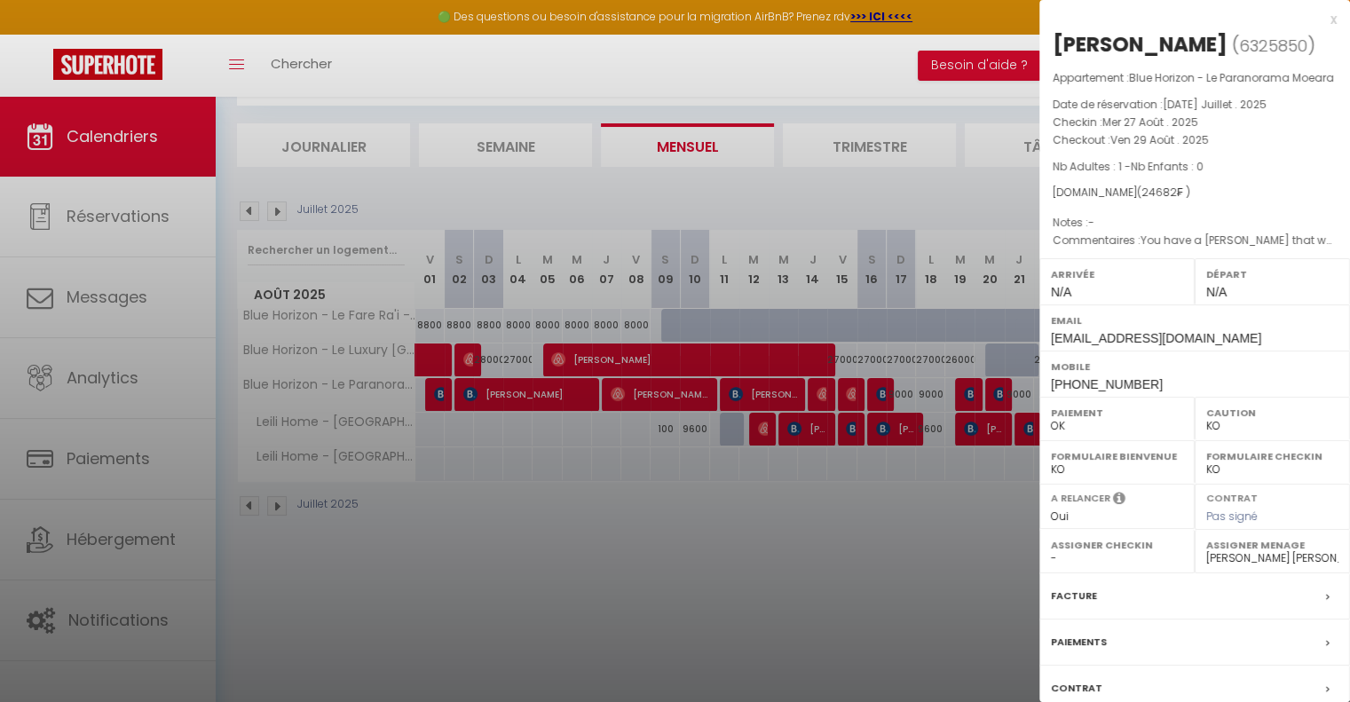
click at [727, 491] on div at bounding box center [675, 351] width 1350 height 702
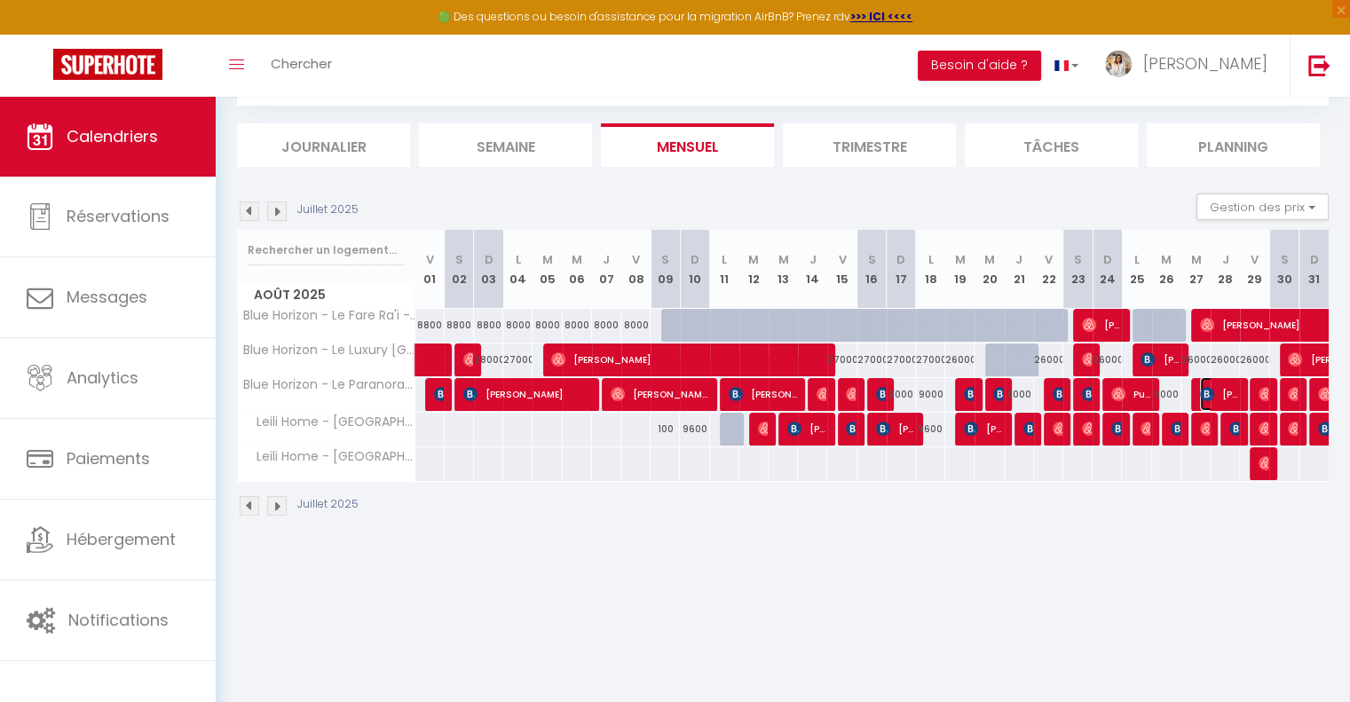
click at [1225, 389] on span "[PERSON_NAME]" at bounding box center [1219, 394] width 39 height 34
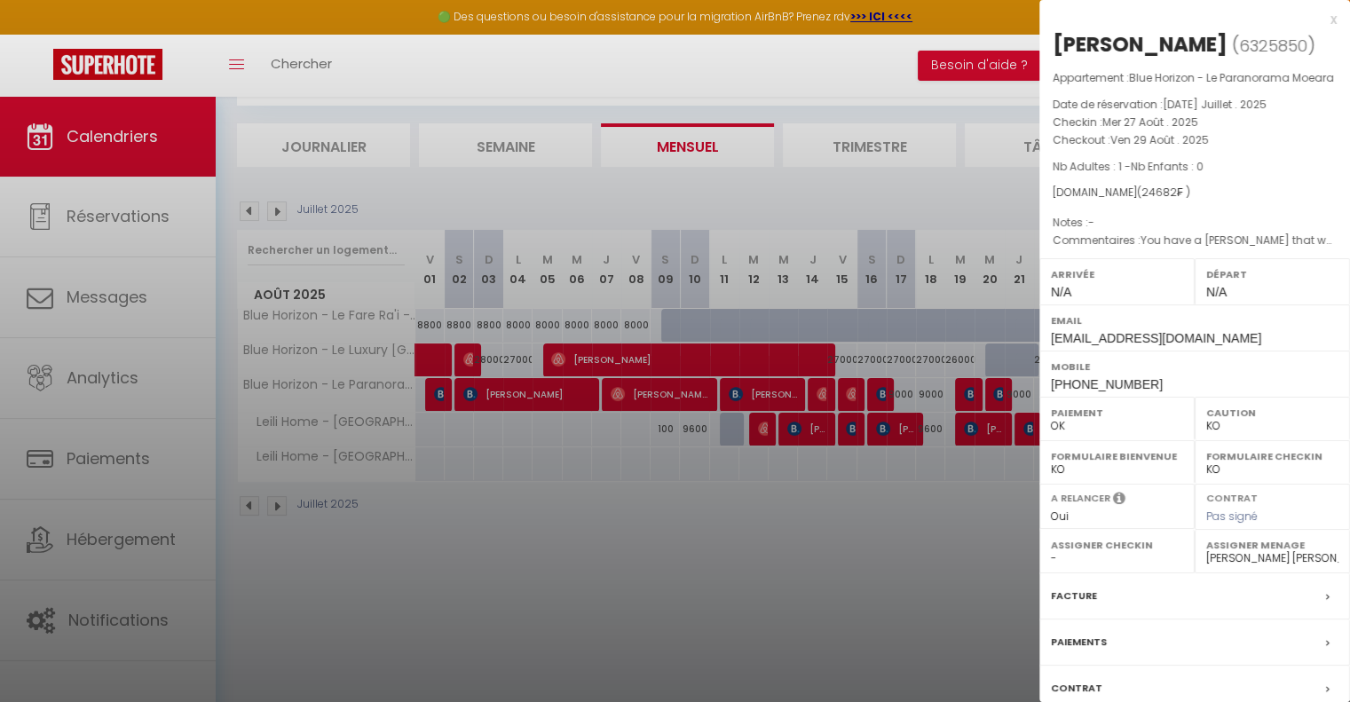
click at [728, 533] on div at bounding box center [675, 351] width 1350 height 702
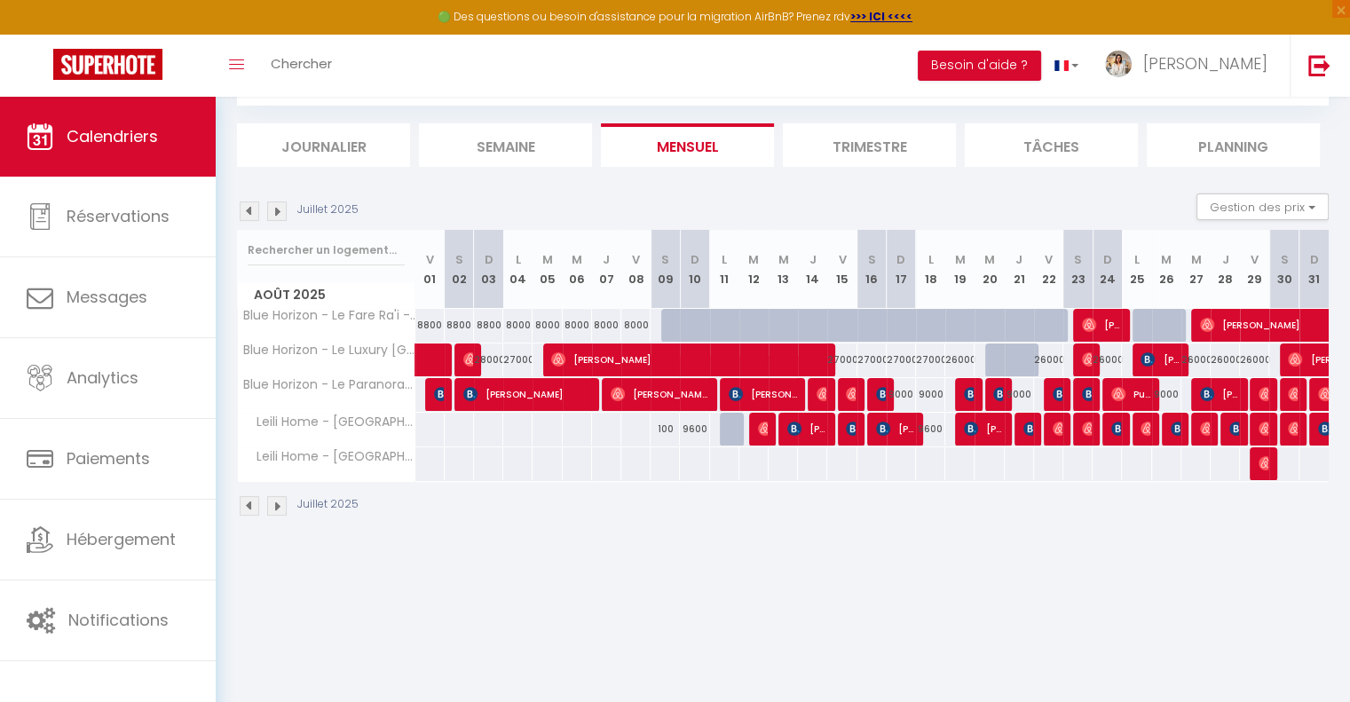
click at [767, 557] on body "🟢 Des questions ou besoin d'assistance pour la migration AirBnB? Prenez rdv >>>…" at bounding box center [675, 352] width 1350 height 702
click at [279, 502] on img at bounding box center [277, 506] width 20 height 20
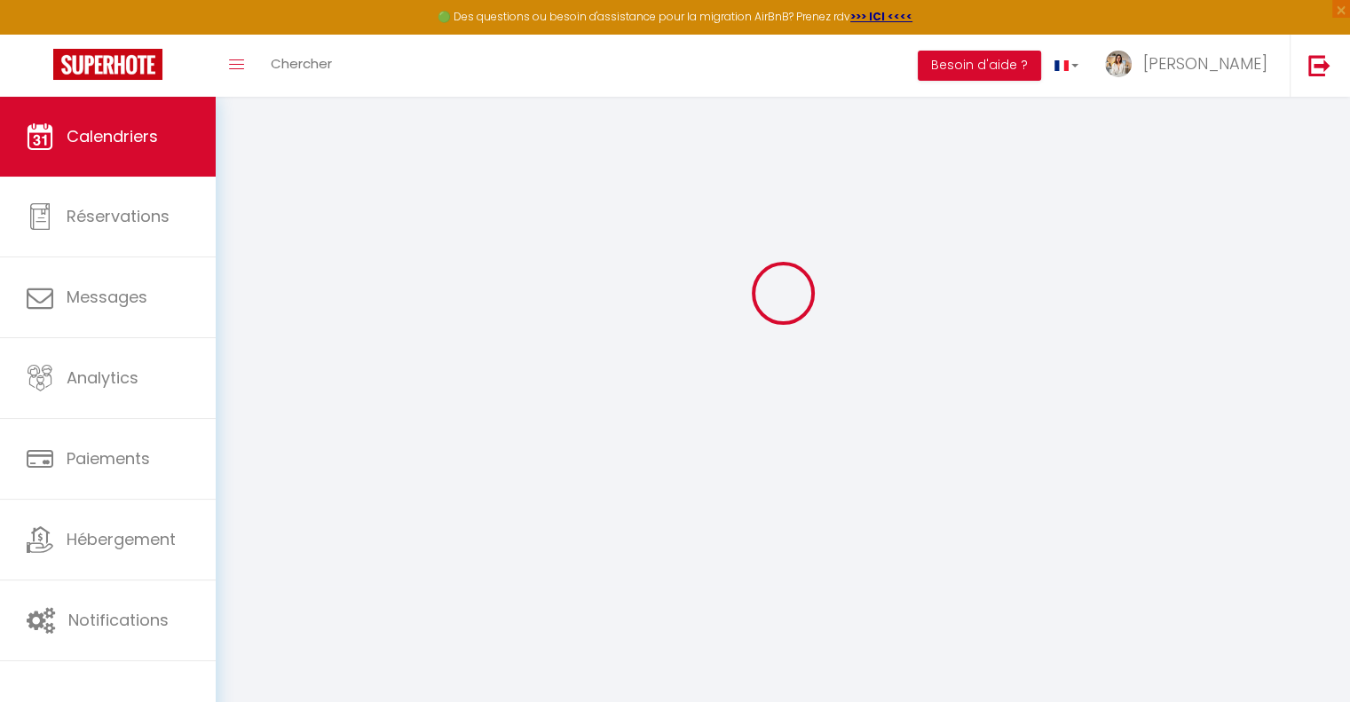
select select "KO"
select select "0"
select select "49051"
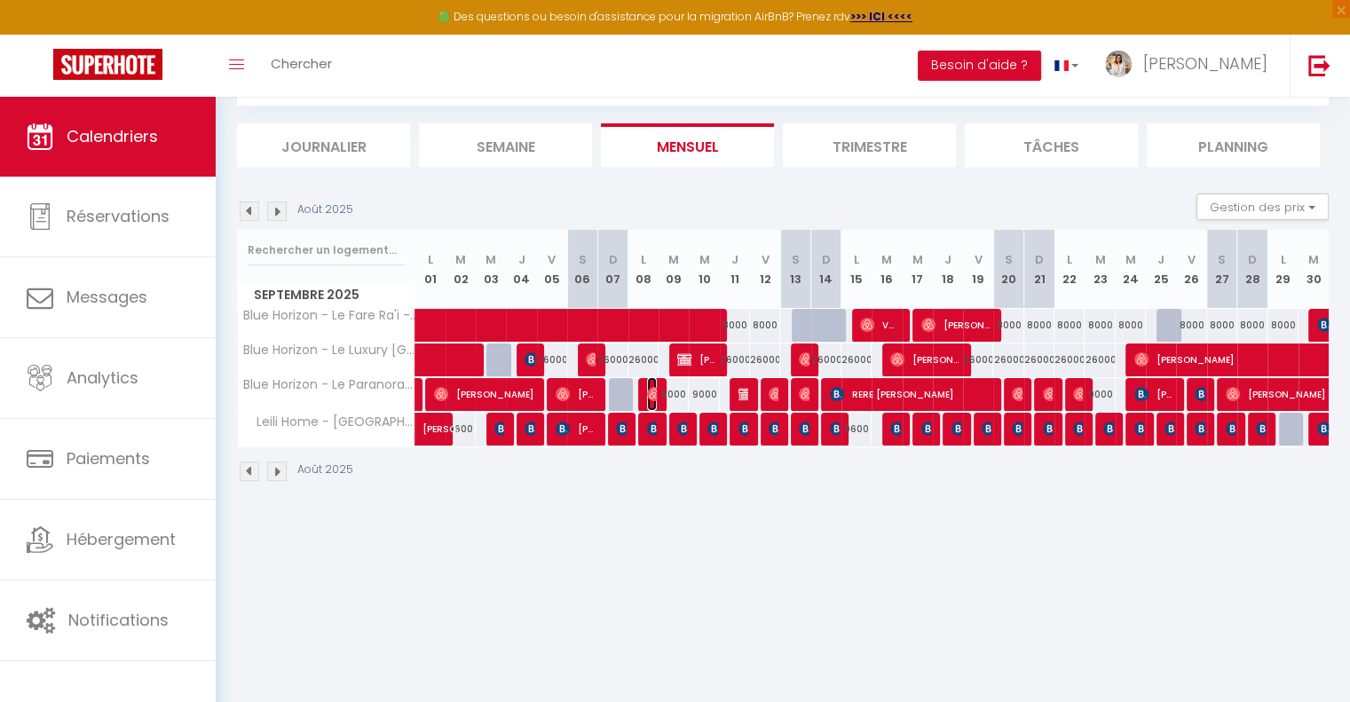
click at [652, 387] on img at bounding box center [654, 394] width 14 height 14
select select "OK"
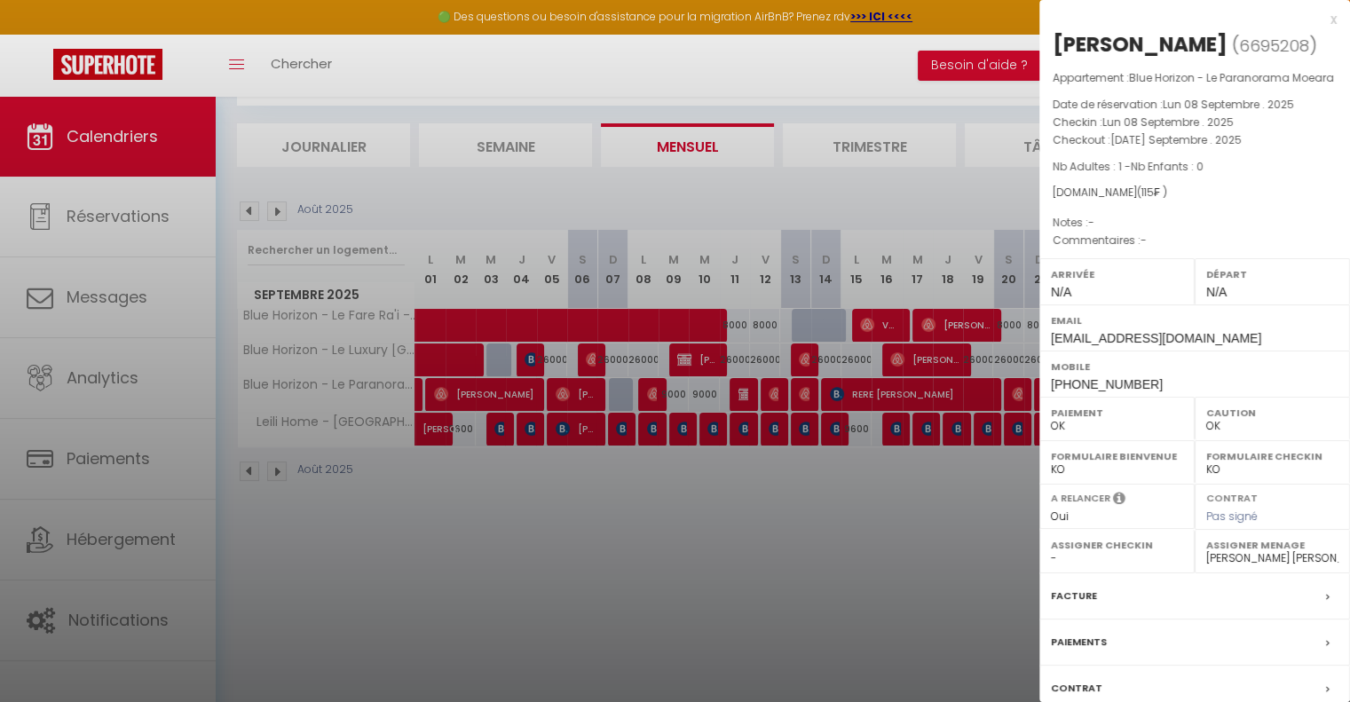
drag, startPoint x: 1200, startPoint y: 38, endPoint x: 1048, endPoint y: 42, distance: 152.7
click at [1048, 42] on div "[PERSON_NAME] ( 6695208 ) Appartement : Blue Horizon - Le Paranorama Moeara Dat…" at bounding box center [1195, 415] width 311 height 771
copy h2 "[PERSON_NAME]"
click at [945, 557] on div at bounding box center [675, 351] width 1350 height 702
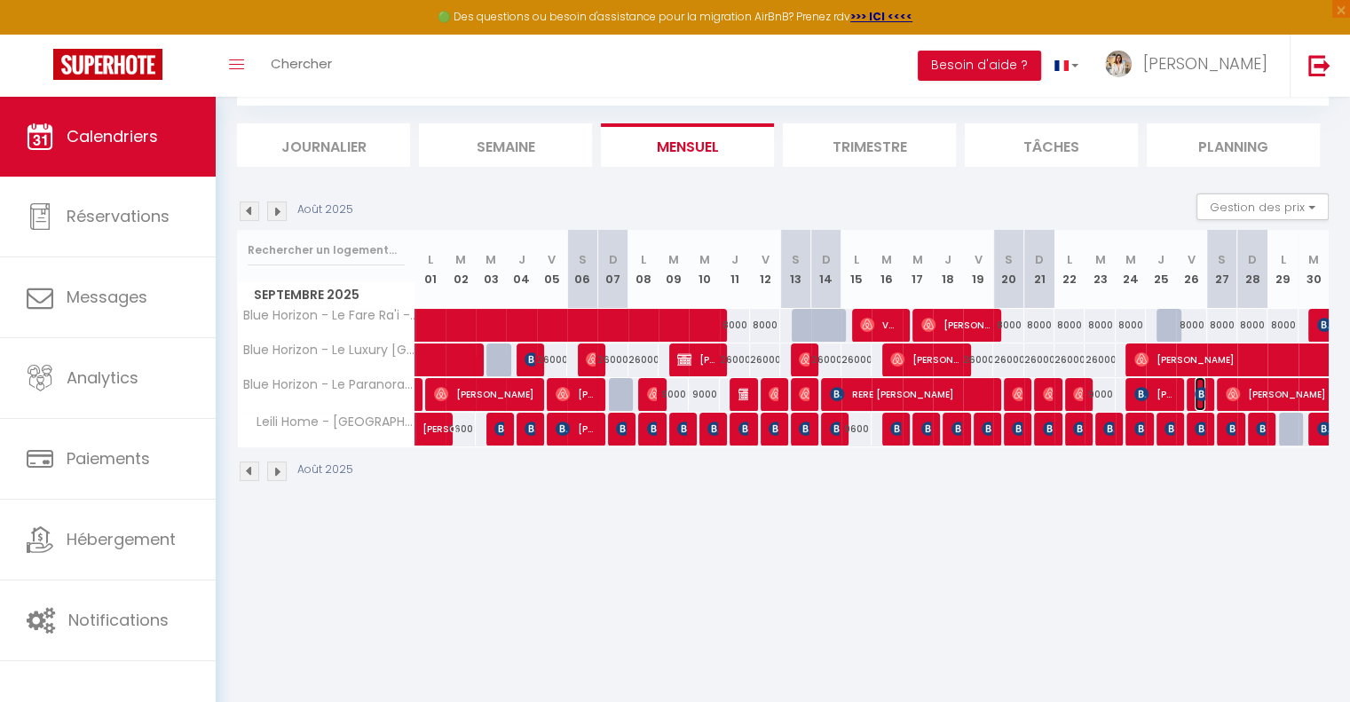
click at [1200, 396] on img at bounding box center [1202, 394] width 14 height 14
select select "KO"
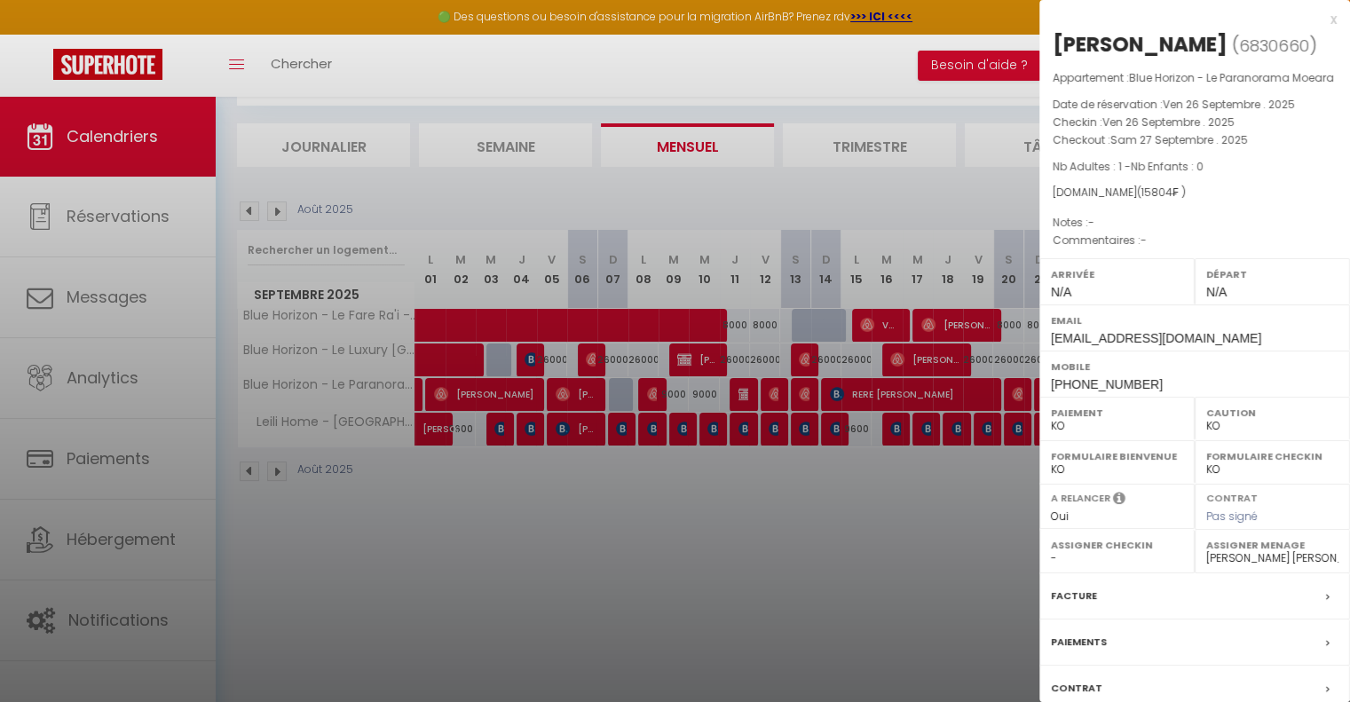
click at [898, 527] on div at bounding box center [675, 351] width 1350 height 702
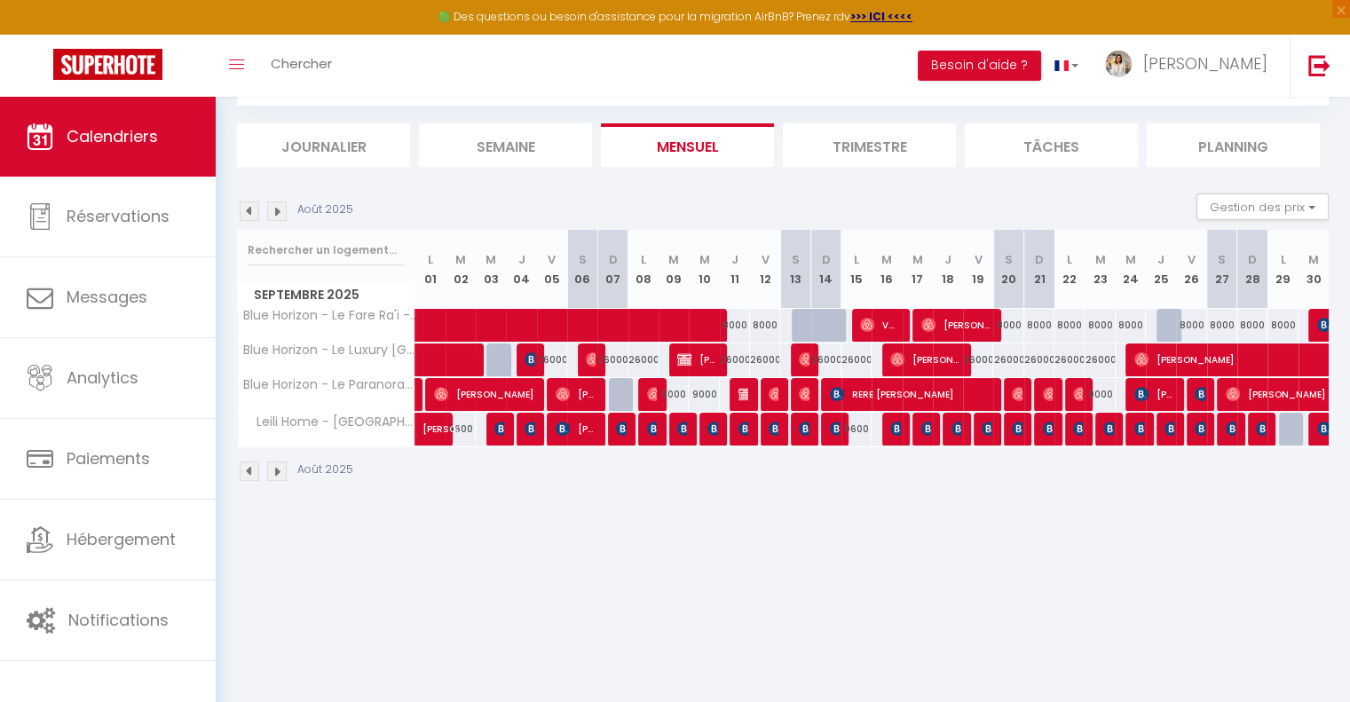
click at [777, 567] on body "🟢 Des questions ou besoin d'assistance pour la migration AirBnB? Prenez rdv >>>…" at bounding box center [675, 352] width 1350 height 702
click at [842, 400] on span "RERE [PERSON_NAME]" at bounding box center [910, 394] width 161 height 34
select select "OK"
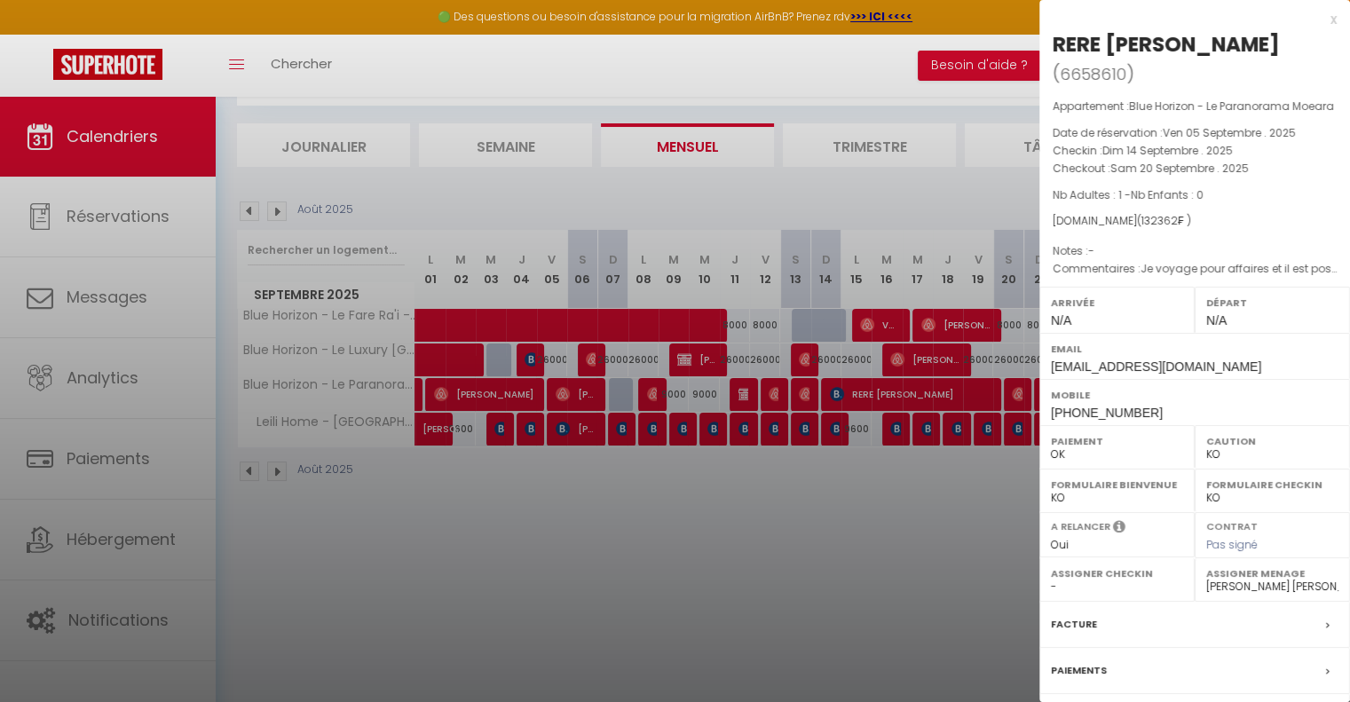
click at [839, 558] on div at bounding box center [675, 351] width 1350 height 702
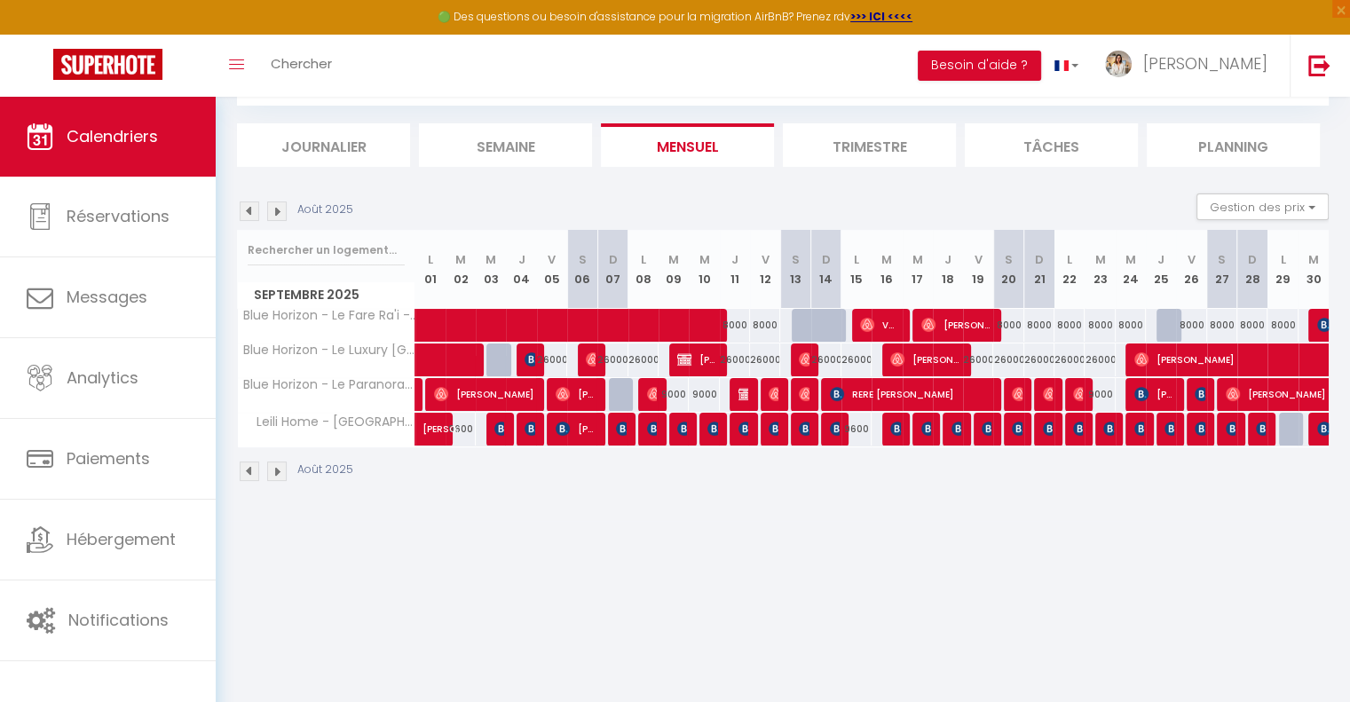
click at [692, 541] on body "🟢 Des questions ou besoin d'assistance pour la migration AirBnB? Prenez rdv >>>…" at bounding box center [675, 352] width 1350 height 702
click at [537, 354] on div "26000" at bounding box center [552, 360] width 30 height 33
type input "26000"
type input "Ven 05 Septembre 2025"
type input "Sam 06 Septembre 2025"
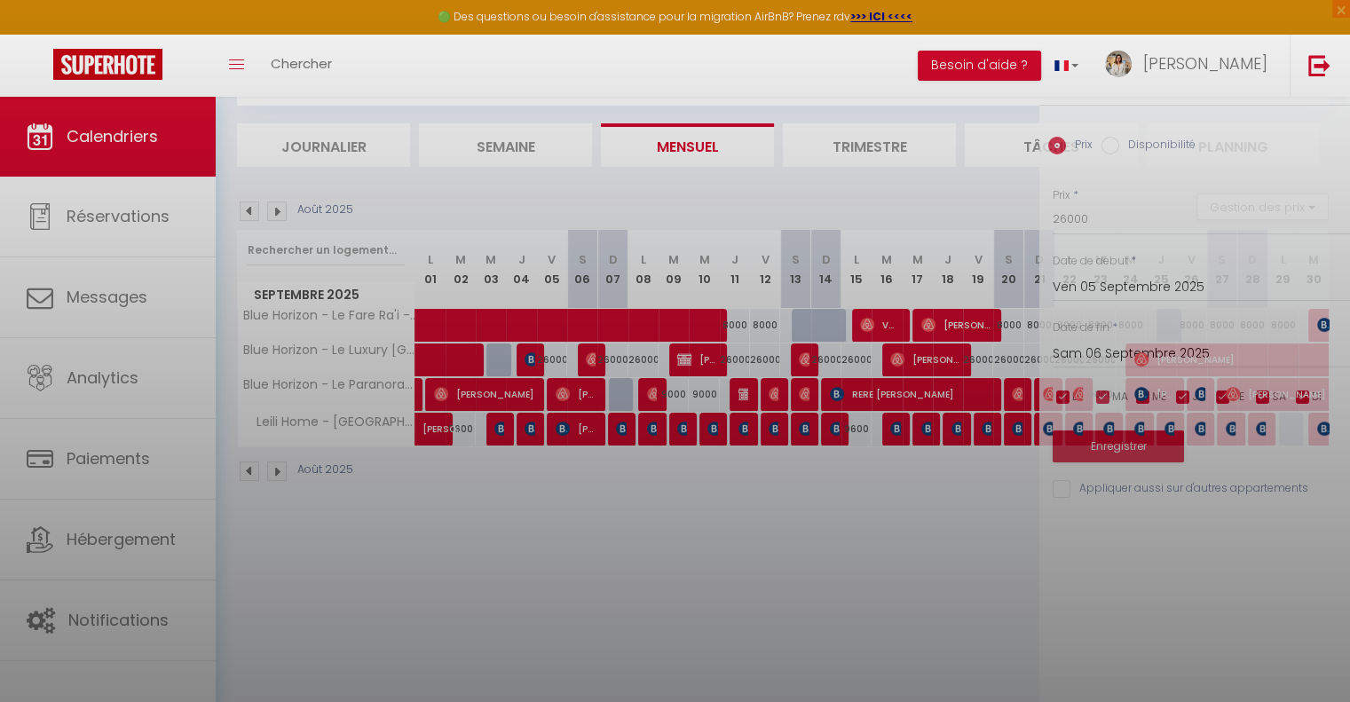
click at [532, 354] on div at bounding box center [675, 351] width 1350 height 702
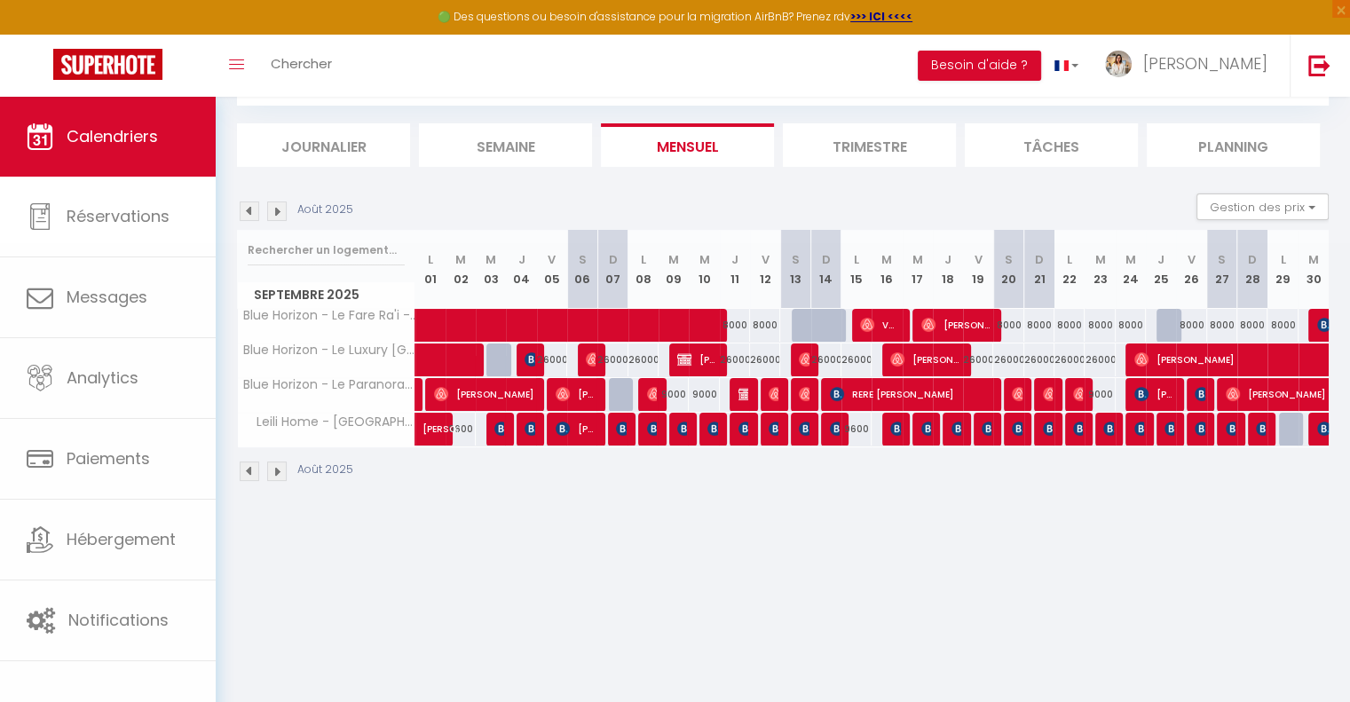
click at [532, 354] on body "🟢 Des questions ou besoin d'assistance pour la migration AirBnB? Prenez rdv >>>…" at bounding box center [675, 352] width 1350 height 702
click at [542, 566] on body "🟢 Des questions ou besoin d'assistance pour la migration AirBnB? Prenez rdv >>>…" at bounding box center [675, 352] width 1350 height 702
click at [479, 392] on span "[PERSON_NAME]" at bounding box center [484, 394] width 100 height 34
select select "OK"
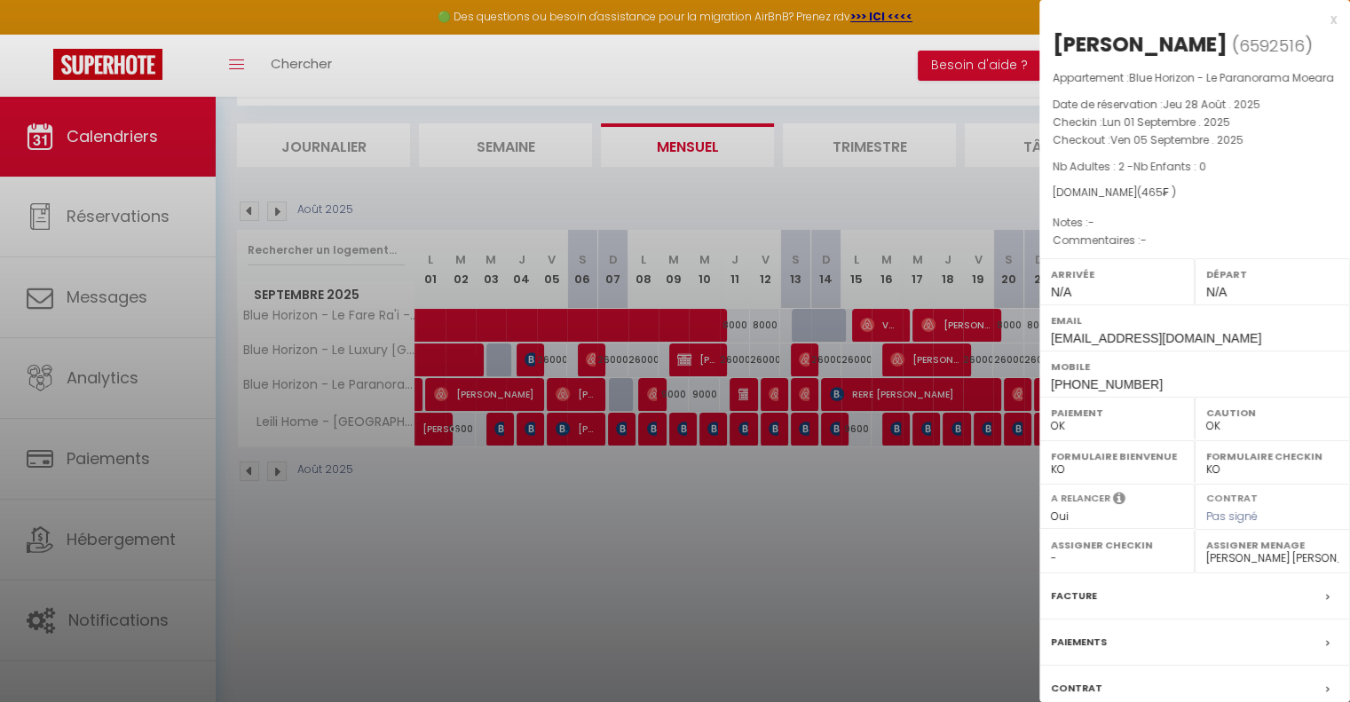
click at [590, 396] on div at bounding box center [675, 351] width 1350 height 702
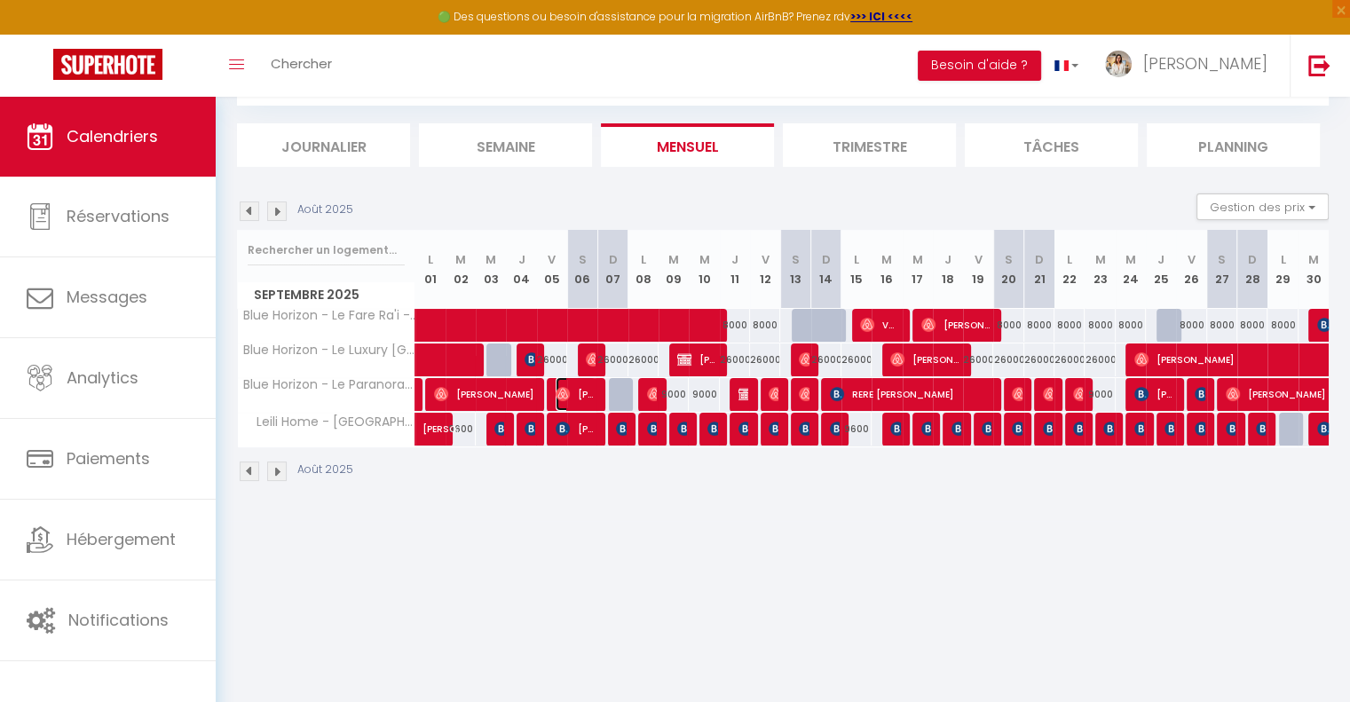
click at [566, 404] on span "[PERSON_NAME]" at bounding box center [576, 394] width 40 height 34
select select
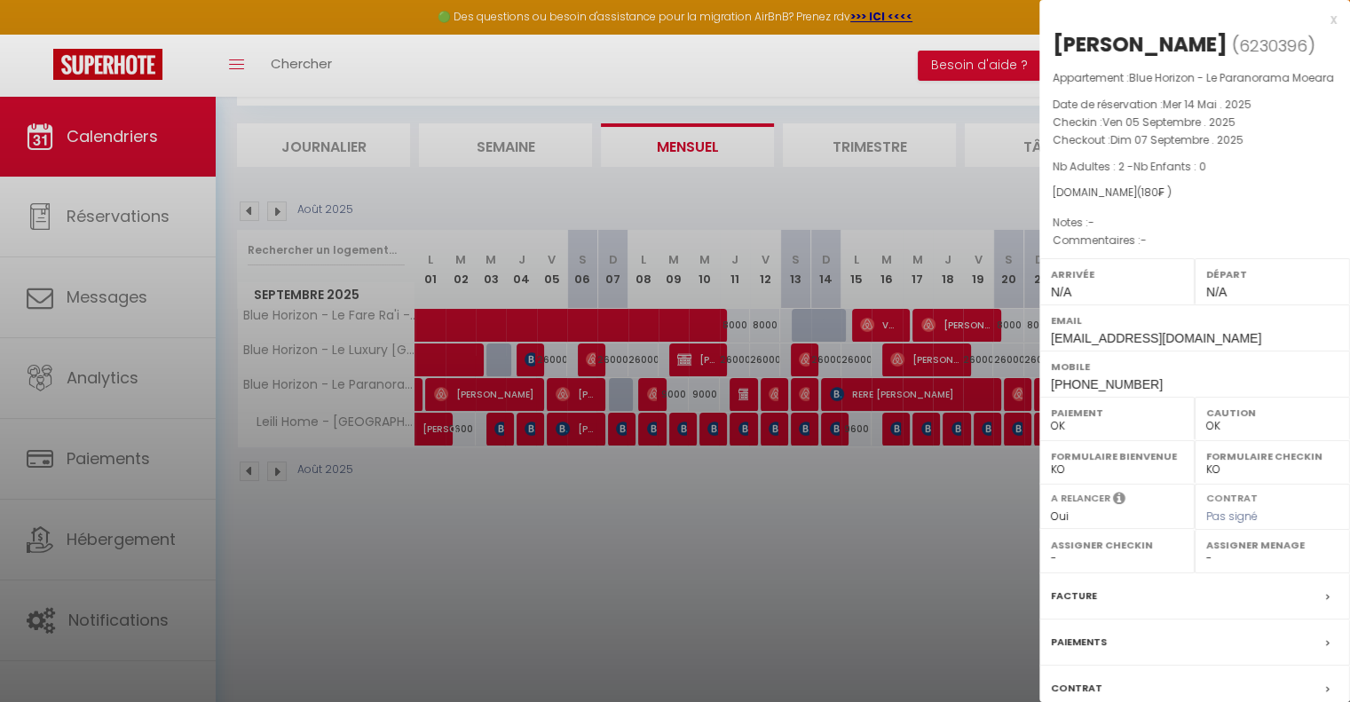
click at [571, 558] on div at bounding box center [675, 351] width 1350 height 702
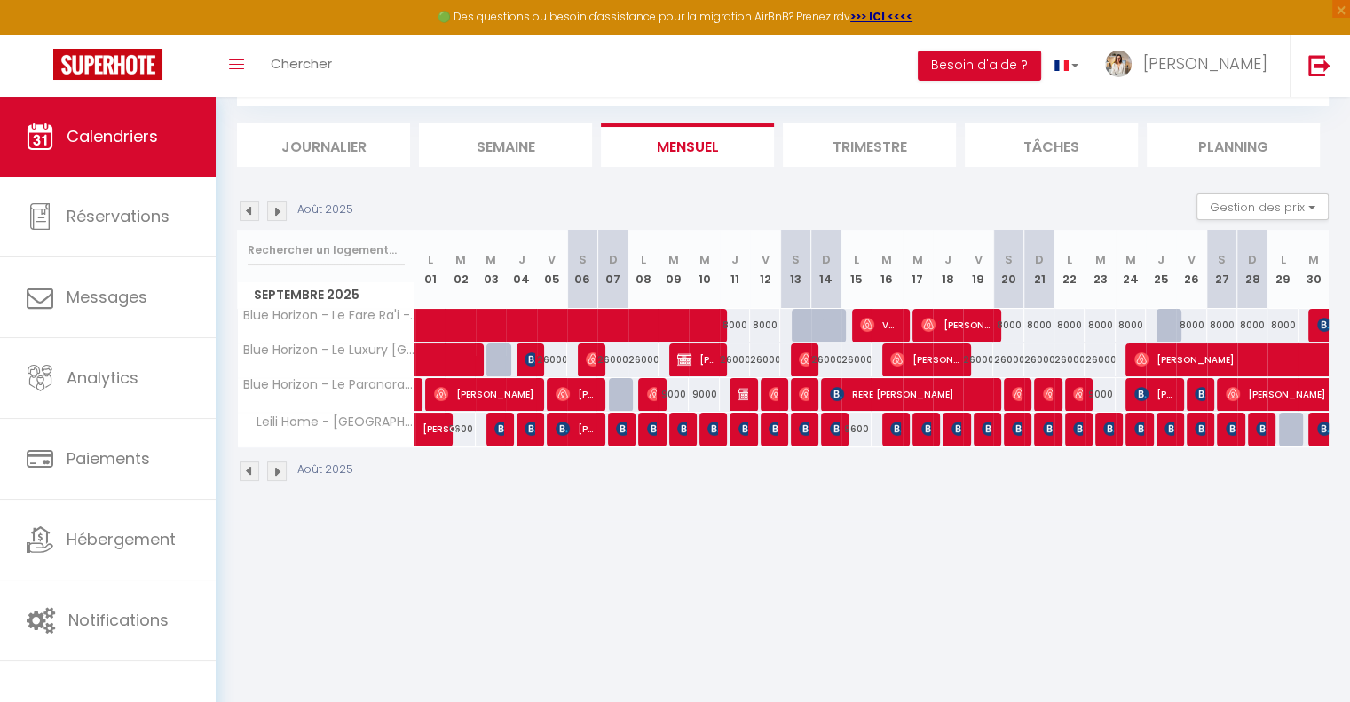
click at [659, 396] on div "9000" at bounding box center [674, 394] width 30 height 33
type input "9000"
type input "[DATE] Septembre 2025"
type input "Mer 10 Septembre 2025"
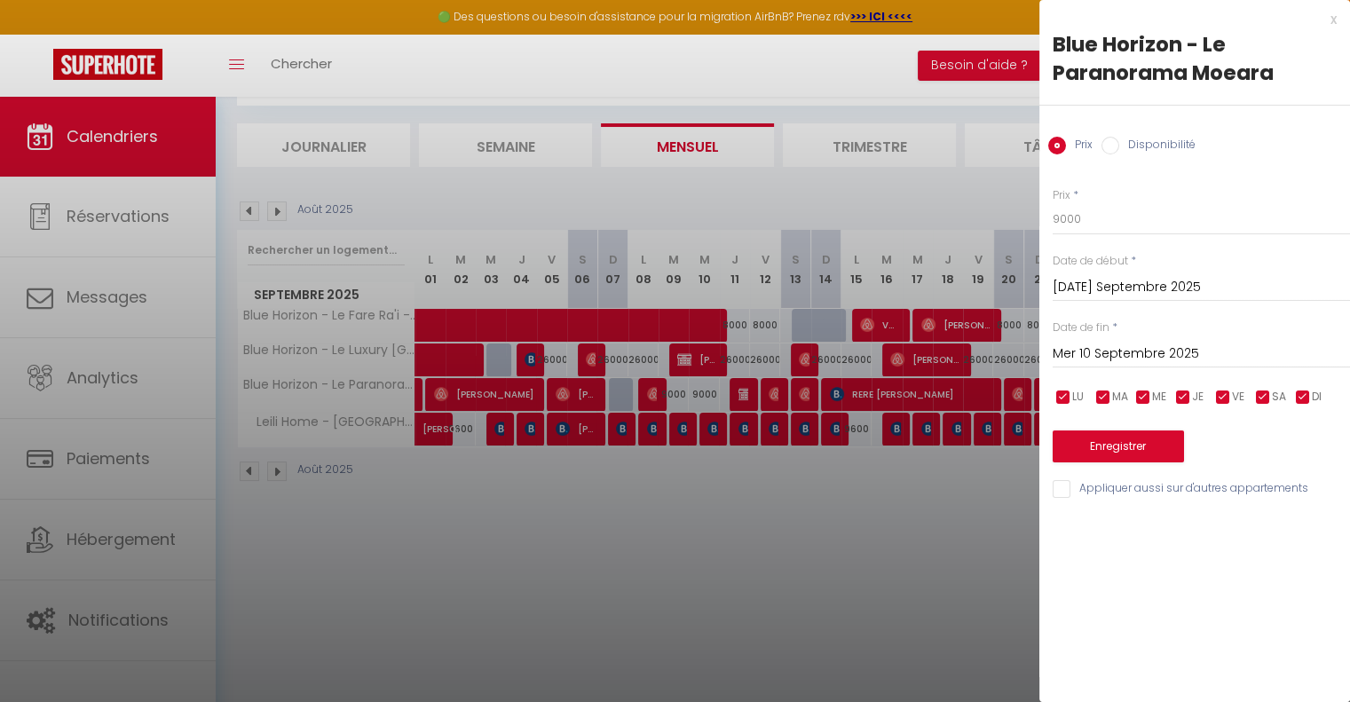
click at [632, 503] on div at bounding box center [675, 351] width 1350 height 702
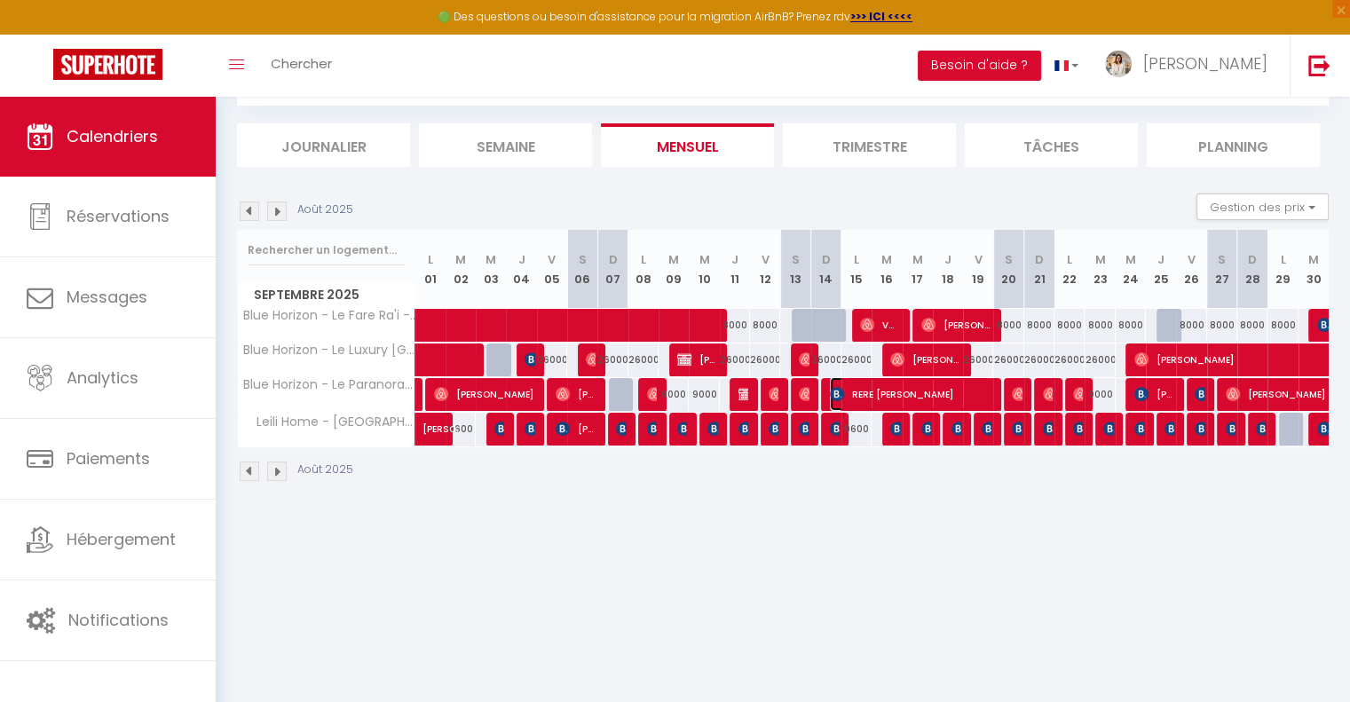
click at [843, 393] on img at bounding box center [837, 394] width 14 height 14
select select "KO"
select select "49051"
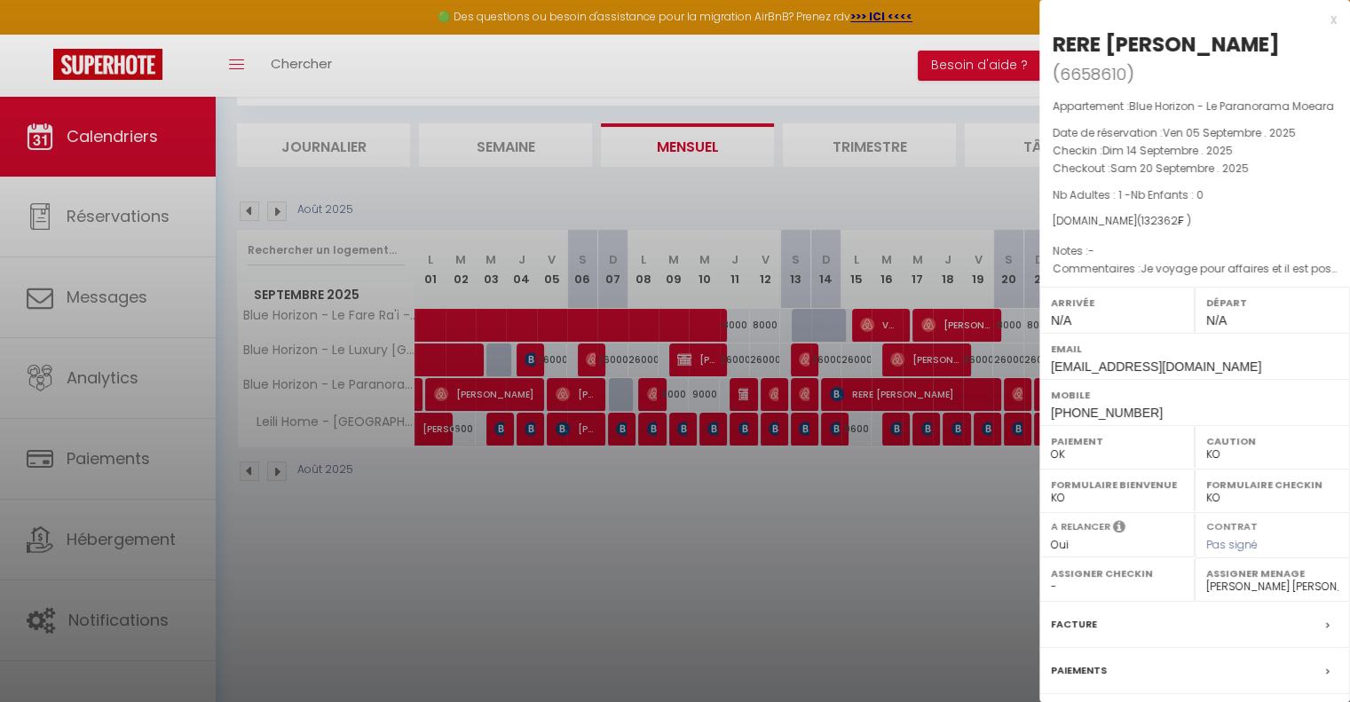
click at [696, 522] on div at bounding box center [675, 351] width 1350 height 702
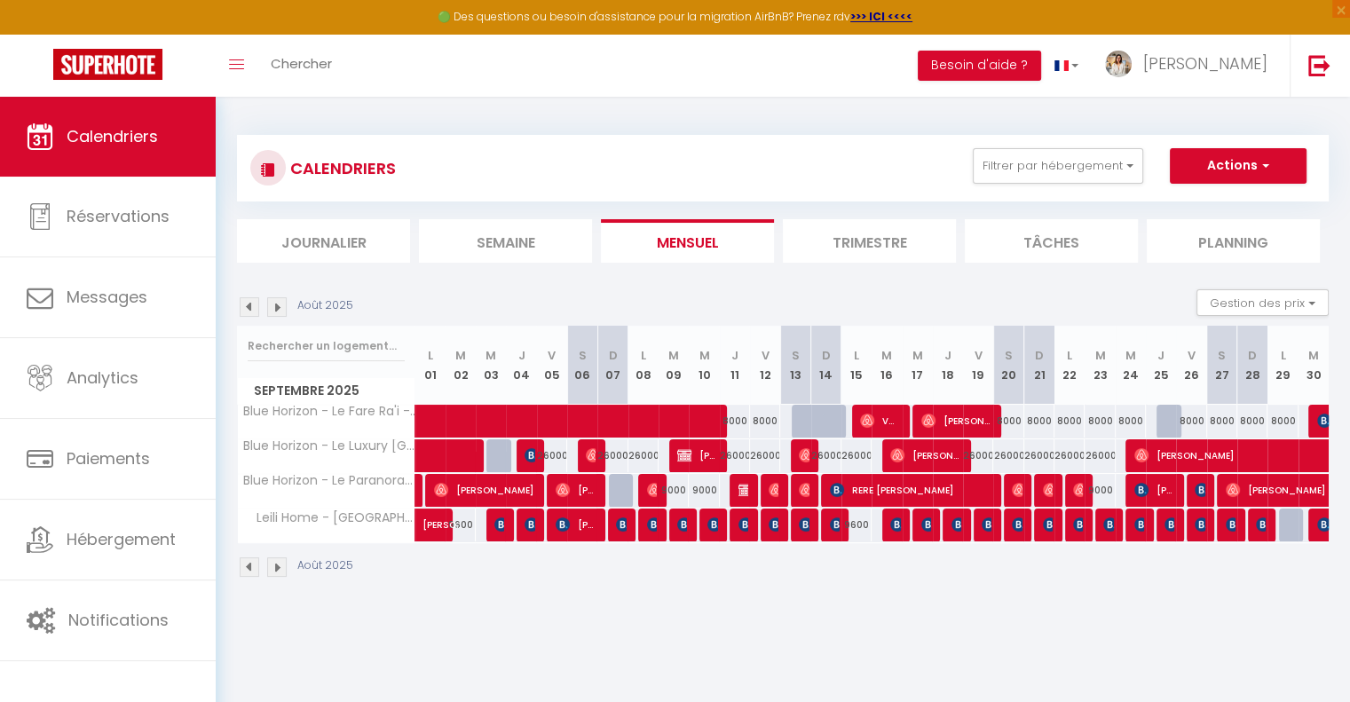
scroll to position [0, 0]
click at [273, 562] on img at bounding box center [277, 568] width 20 height 20
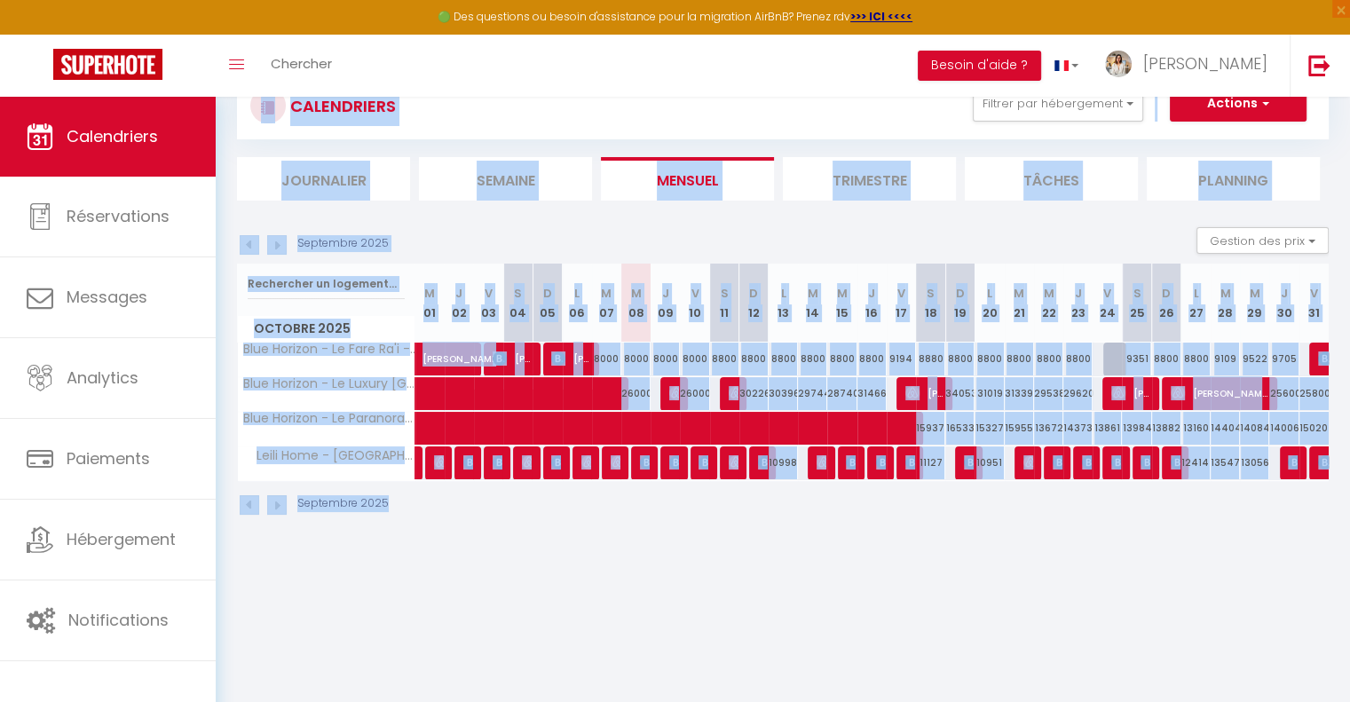
drag, startPoint x: 226, startPoint y: 176, endPoint x: 1013, endPoint y: 698, distance: 944.0
click at [1013, 698] on body "🟢 Des questions ou besoin d'assistance pour la migration AirBnB? Prenez rdv >>>…" at bounding box center [675, 386] width 1350 height 702
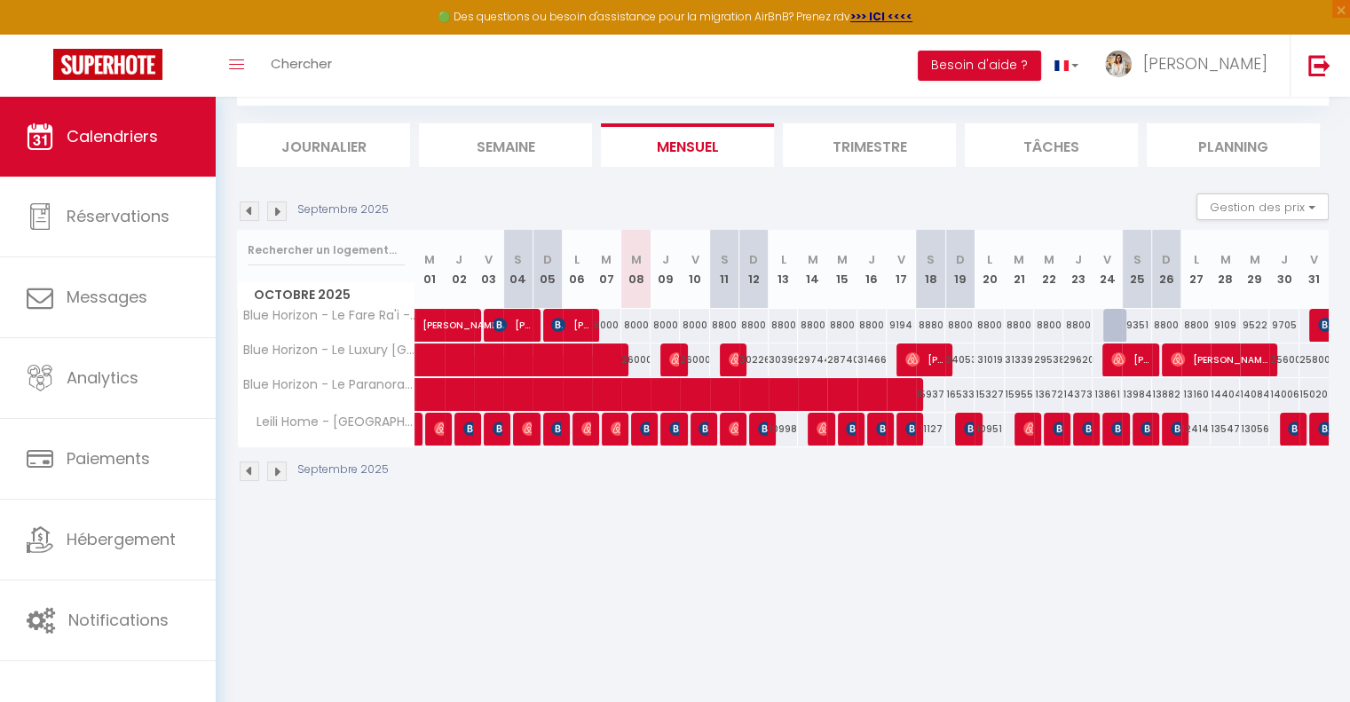
click at [1072, 598] on body "🟢 Des questions ou besoin d'assistance pour la migration AirBnB? Prenez rdv >>>…" at bounding box center [675, 352] width 1350 height 702
drag, startPoint x: 229, startPoint y: 117, endPoint x: 829, endPoint y: 600, distance: 770.3
click at [829, 600] on body "🟢 Des questions ou besoin d'assistance pour la migration AirBnB? Prenez rdv >>>…" at bounding box center [675, 352] width 1350 height 702
click at [859, 534] on body "🟢 Des questions ou besoin d'assistance pour la migration AirBnB? Prenez rdv >>>…" at bounding box center [675, 352] width 1350 height 702
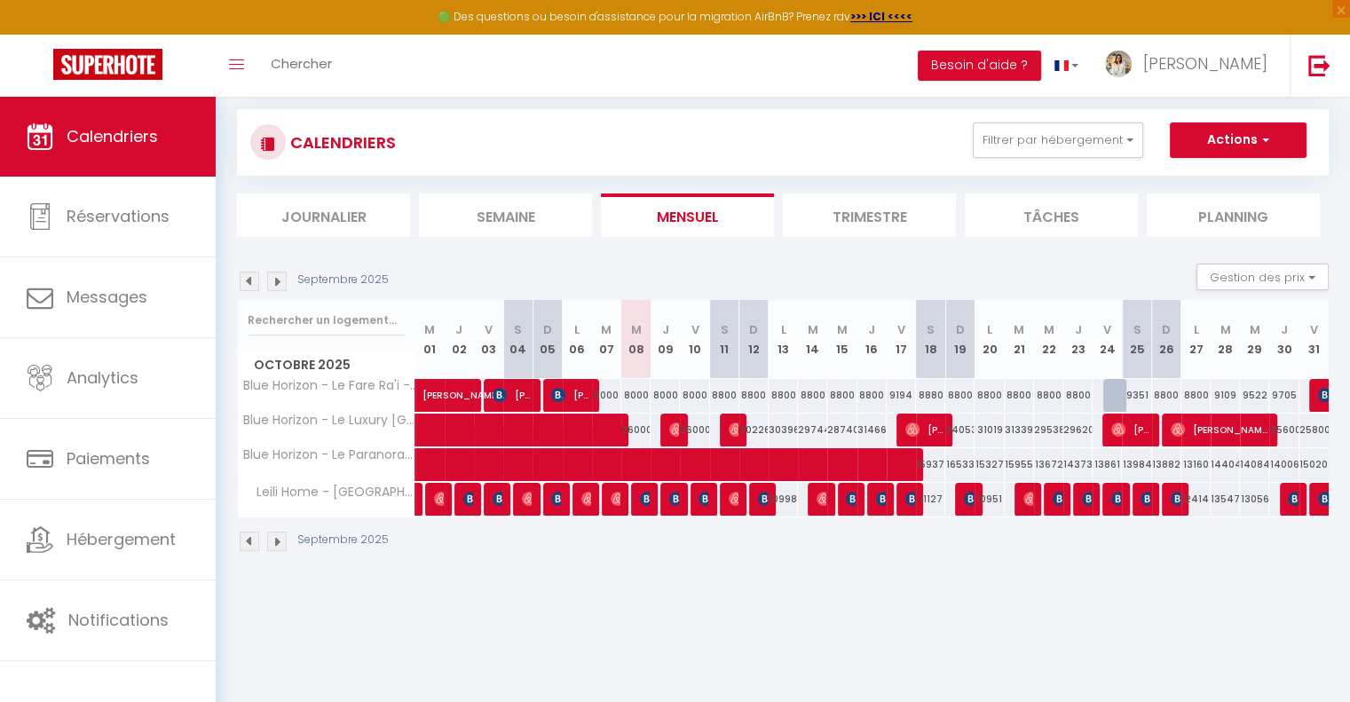
scroll to position [0, 0]
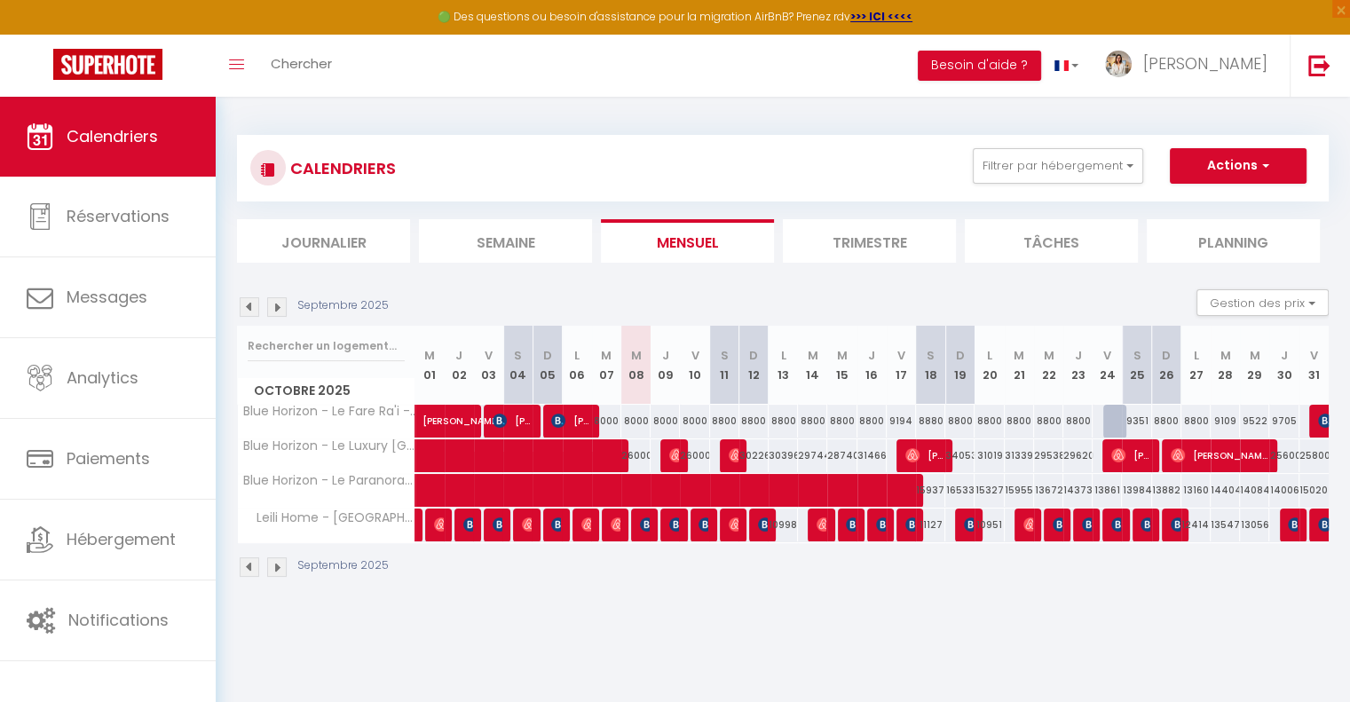
click at [252, 568] on img at bounding box center [250, 568] width 20 height 20
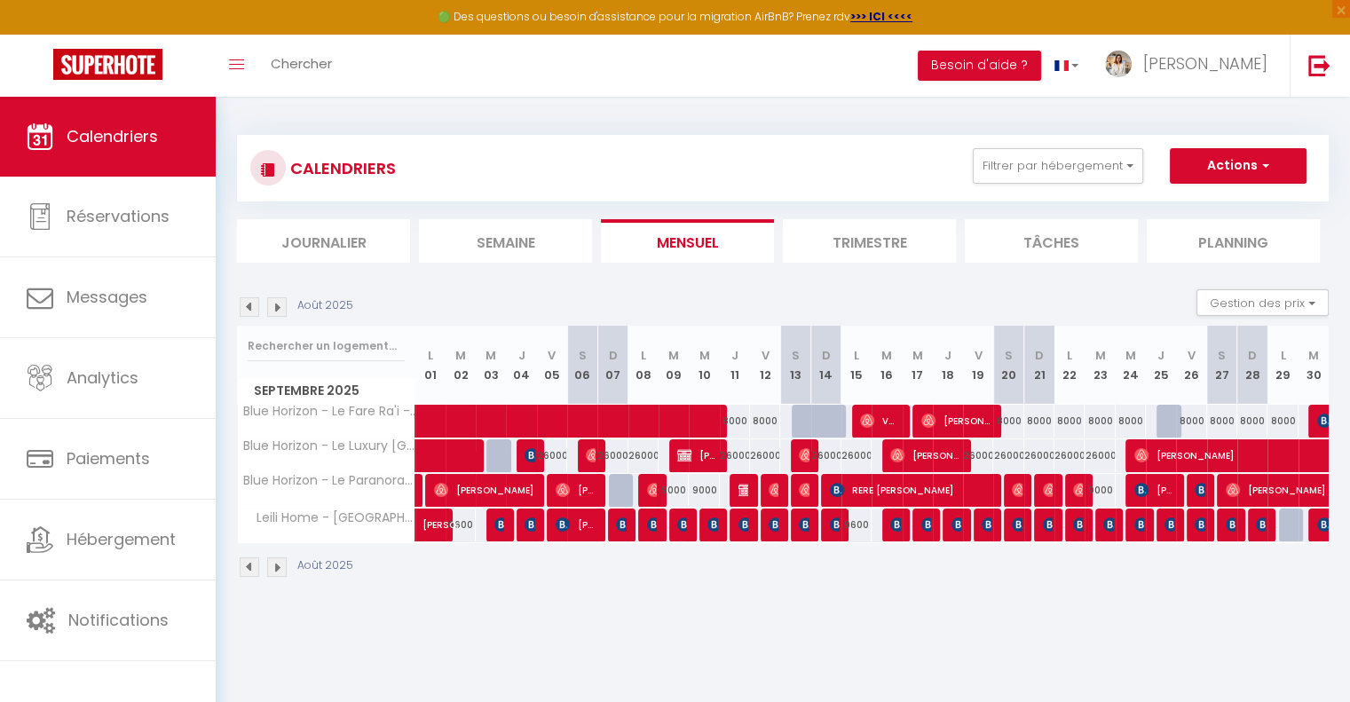
click at [282, 571] on img at bounding box center [277, 568] width 20 height 20
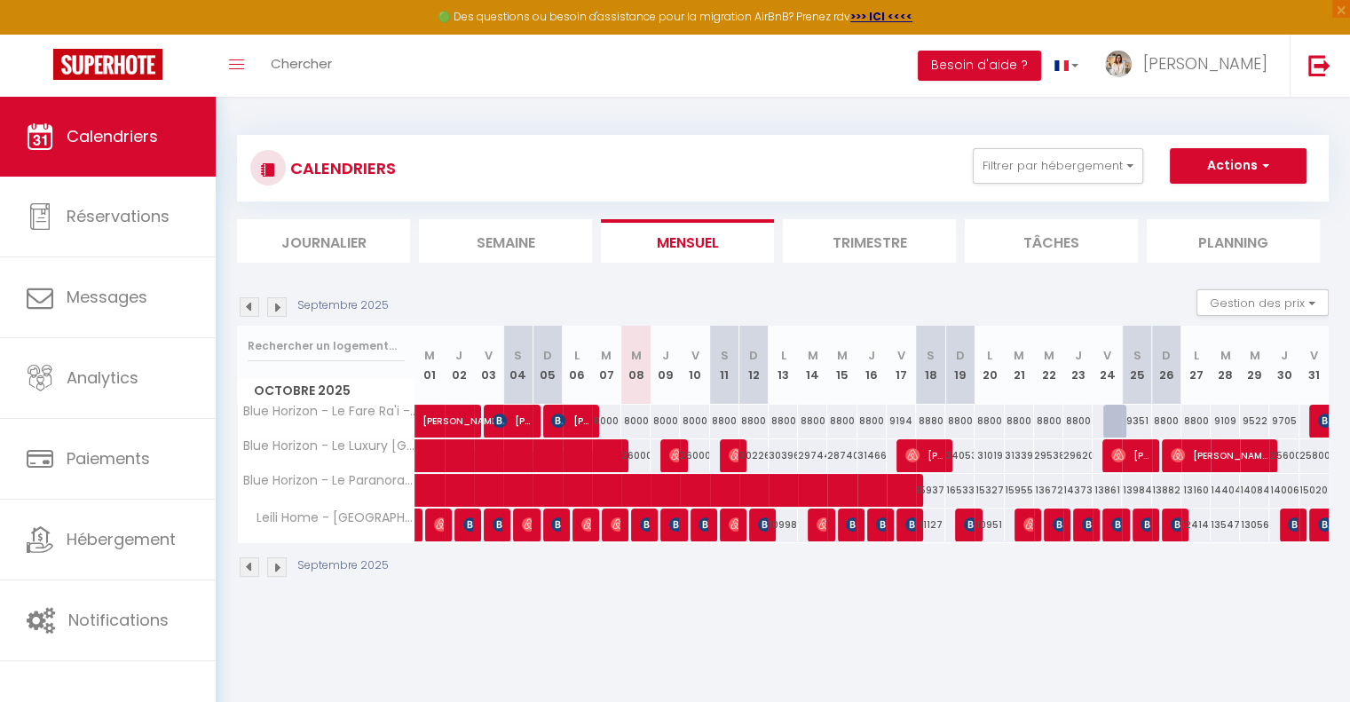
click at [249, 566] on img at bounding box center [250, 568] width 20 height 20
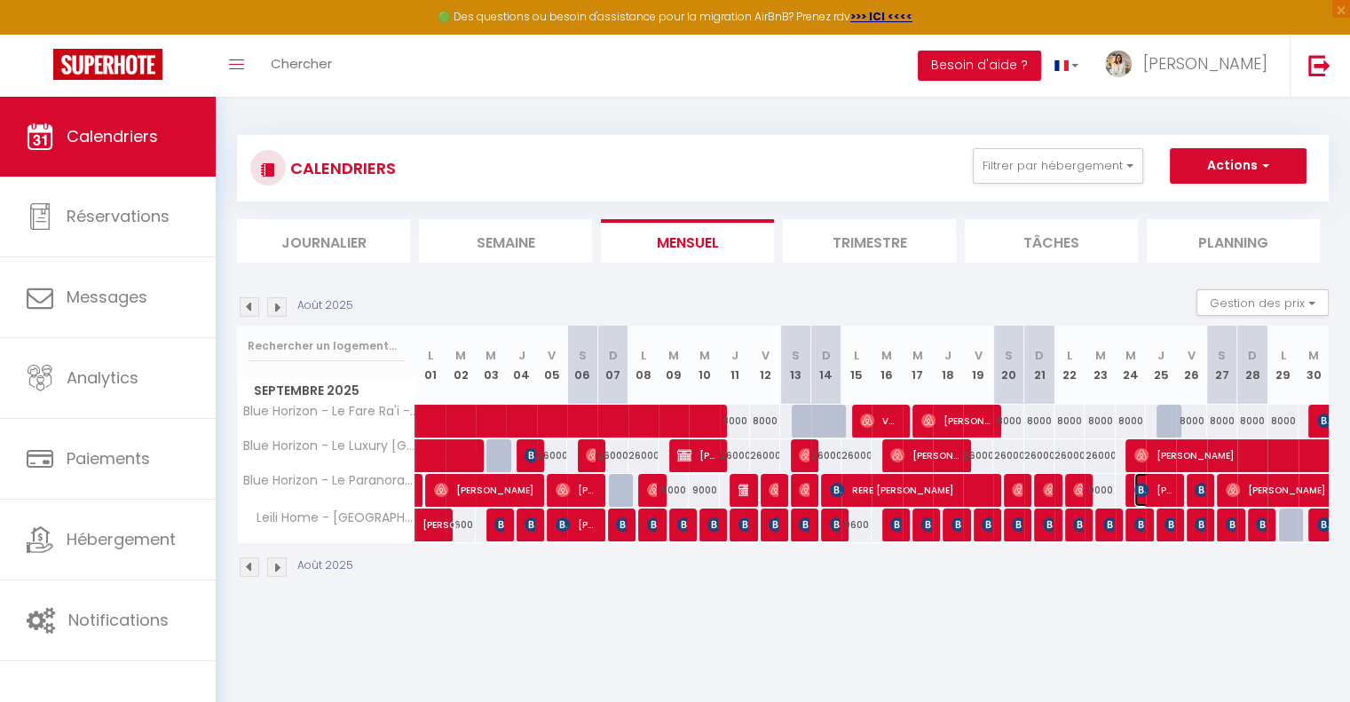
click at [1153, 493] on span "[PERSON_NAME]" at bounding box center [1155, 490] width 40 height 34
select select "KO"
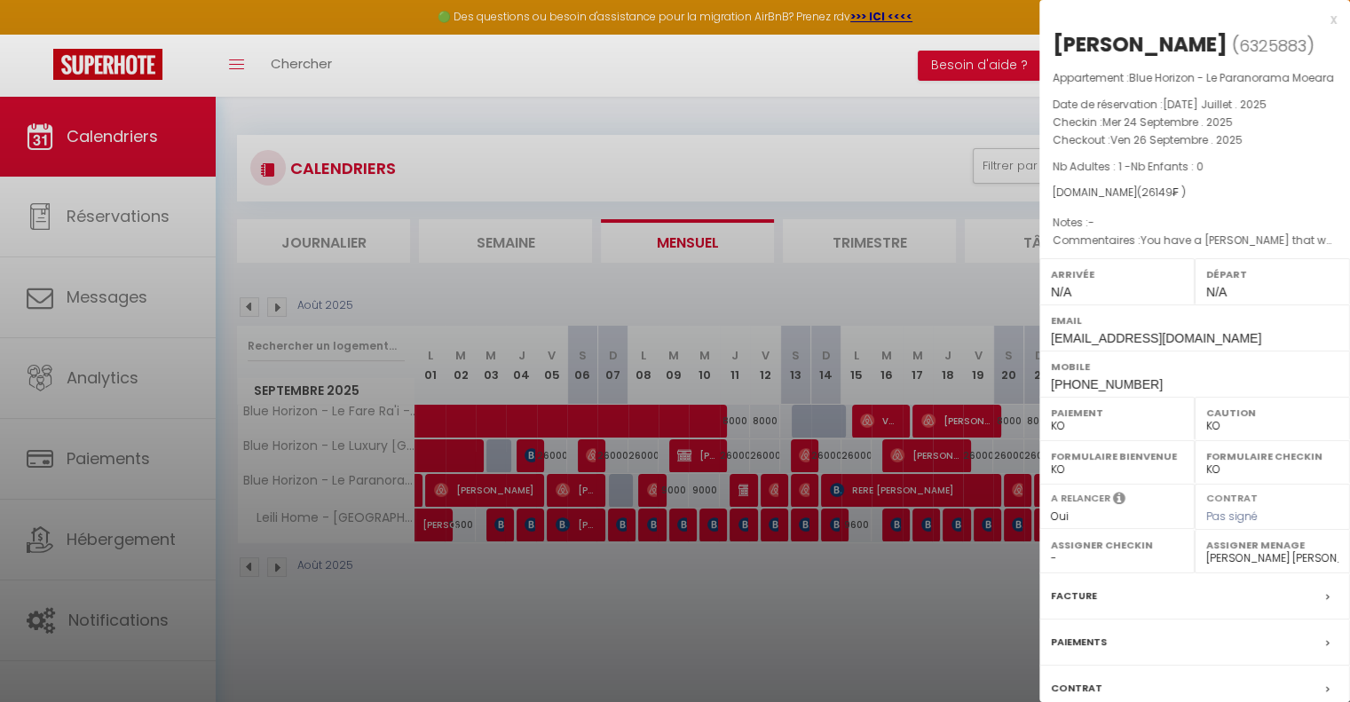
click at [818, 576] on div at bounding box center [675, 351] width 1350 height 702
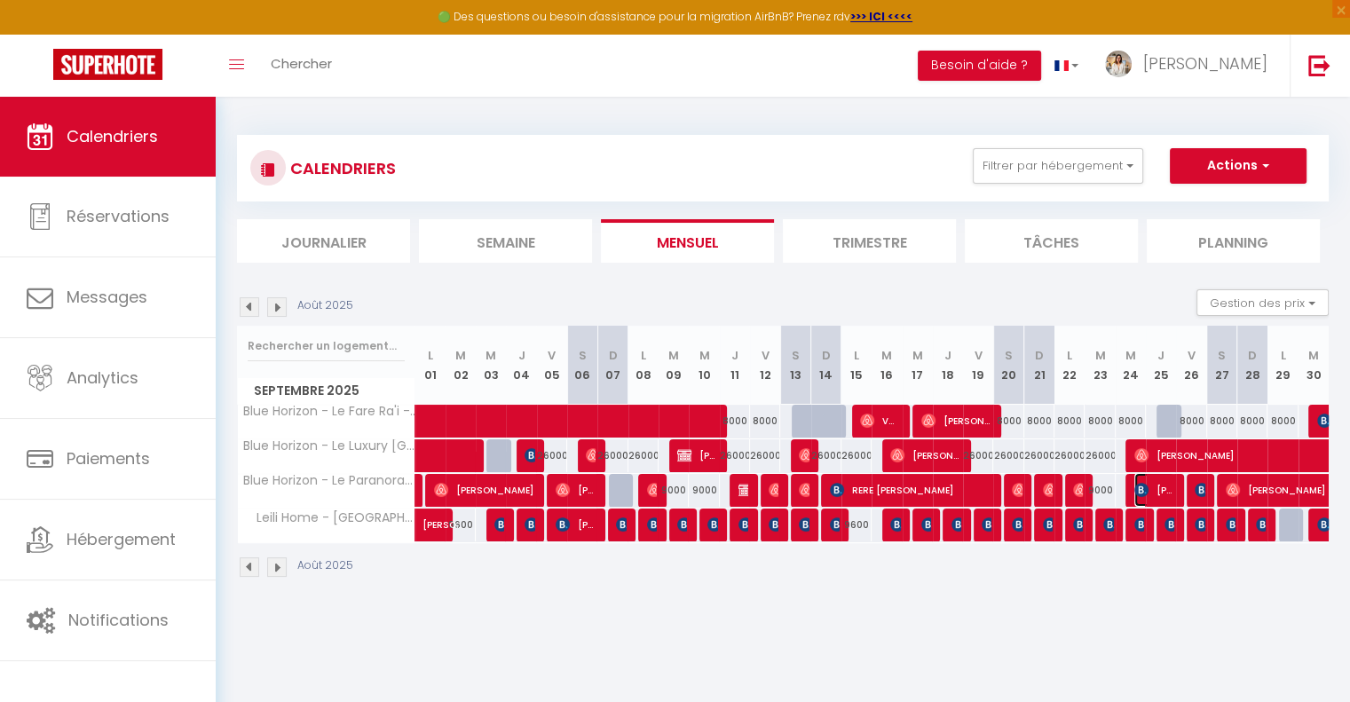
click at [1151, 489] on span "[PERSON_NAME]" at bounding box center [1155, 490] width 40 height 34
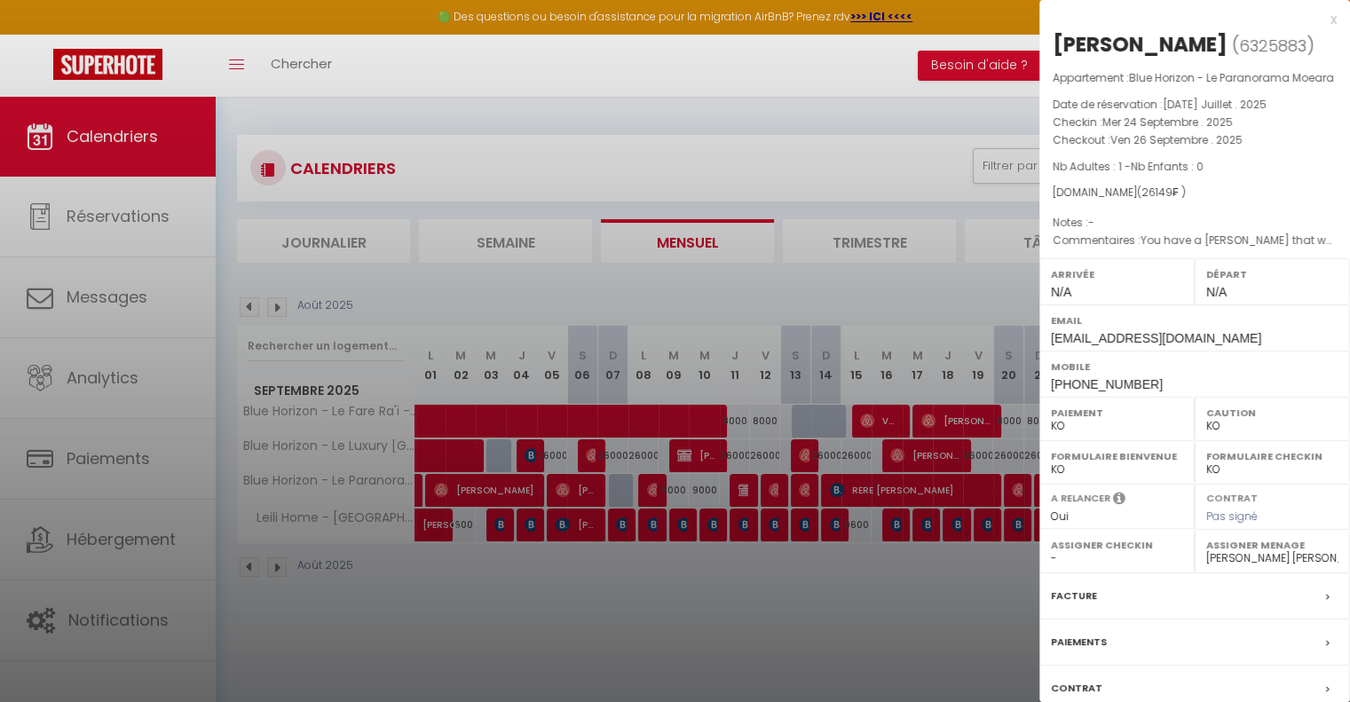
click at [866, 574] on div at bounding box center [675, 351] width 1350 height 702
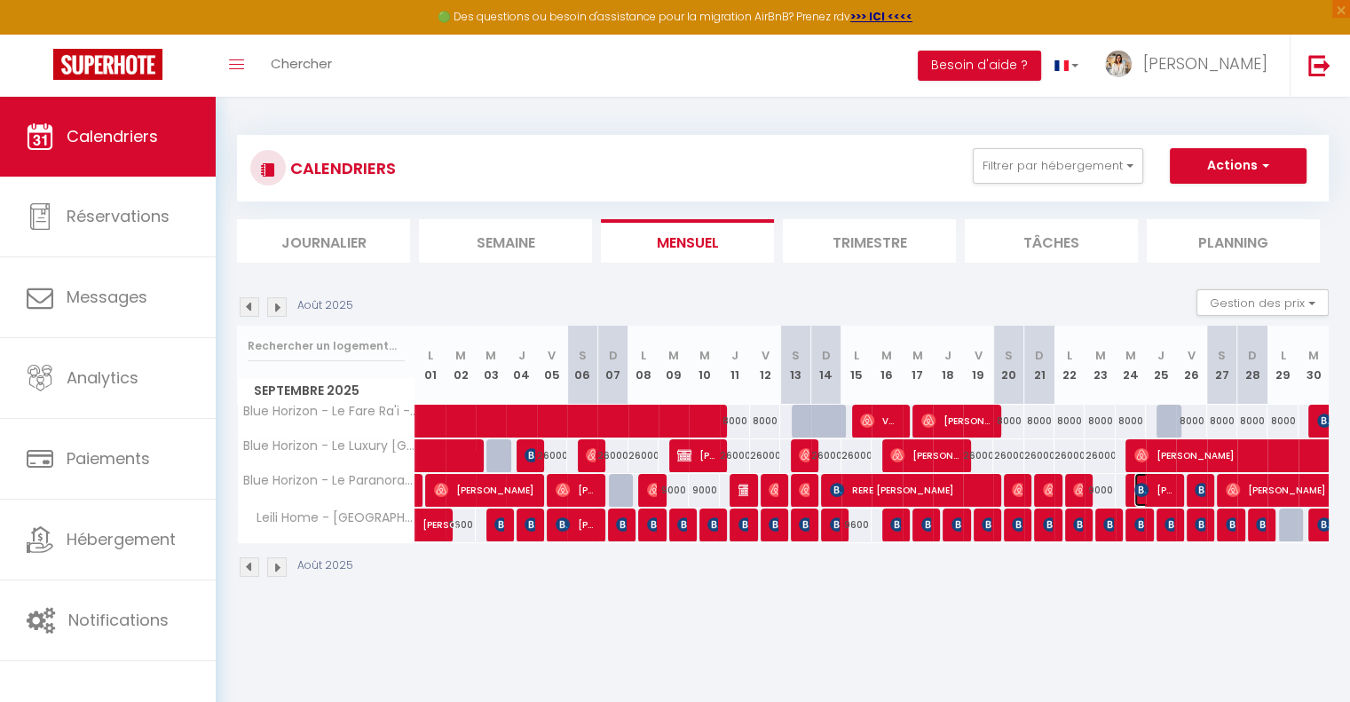
click at [1144, 490] on img at bounding box center [1142, 490] width 14 height 14
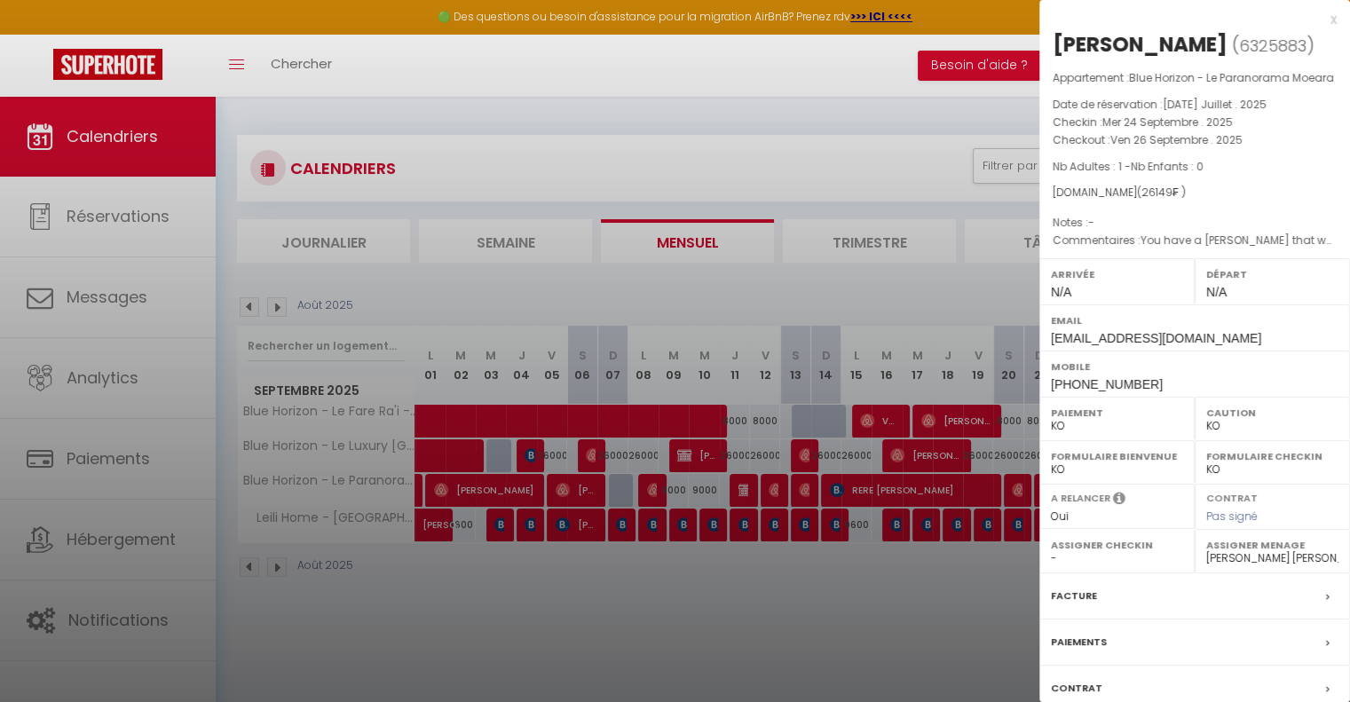
click at [785, 631] on div at bounding box center [675, 351] width 1350 height 702
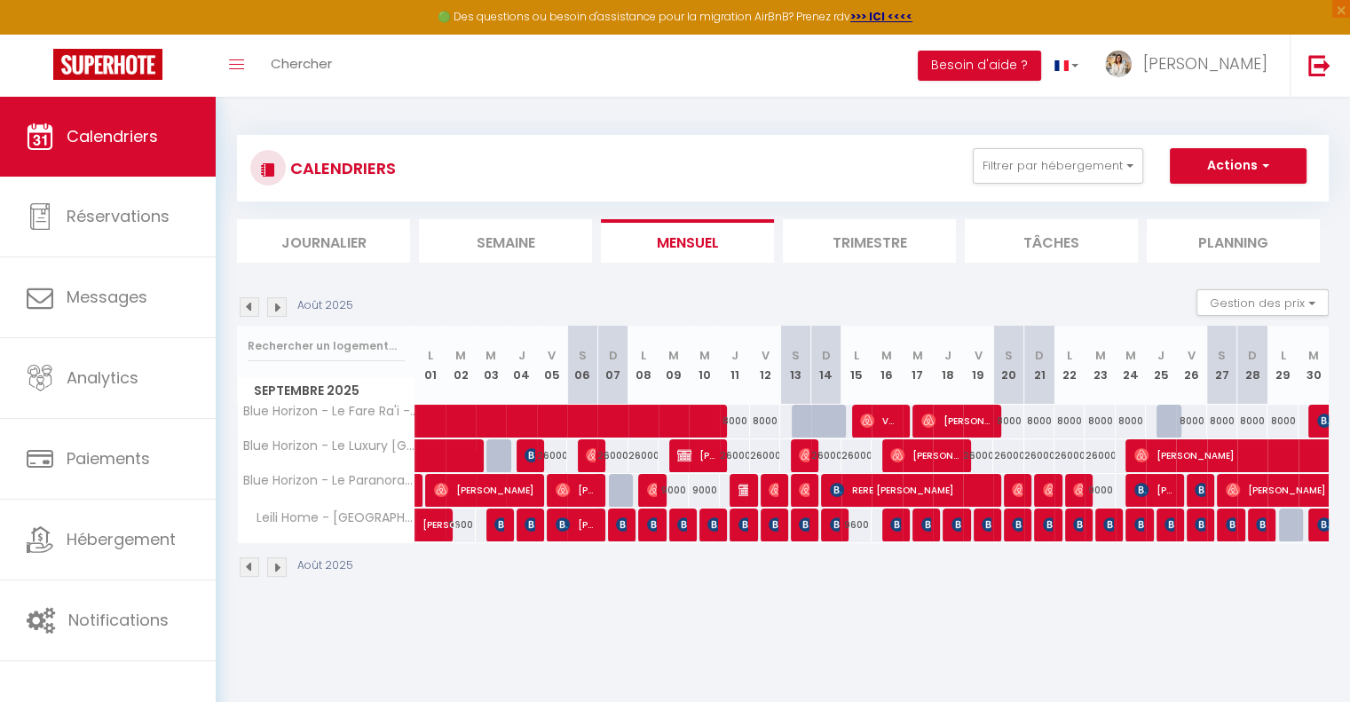
click at [280, 564] on img at bounding box center [277, 568] width 20 height 20
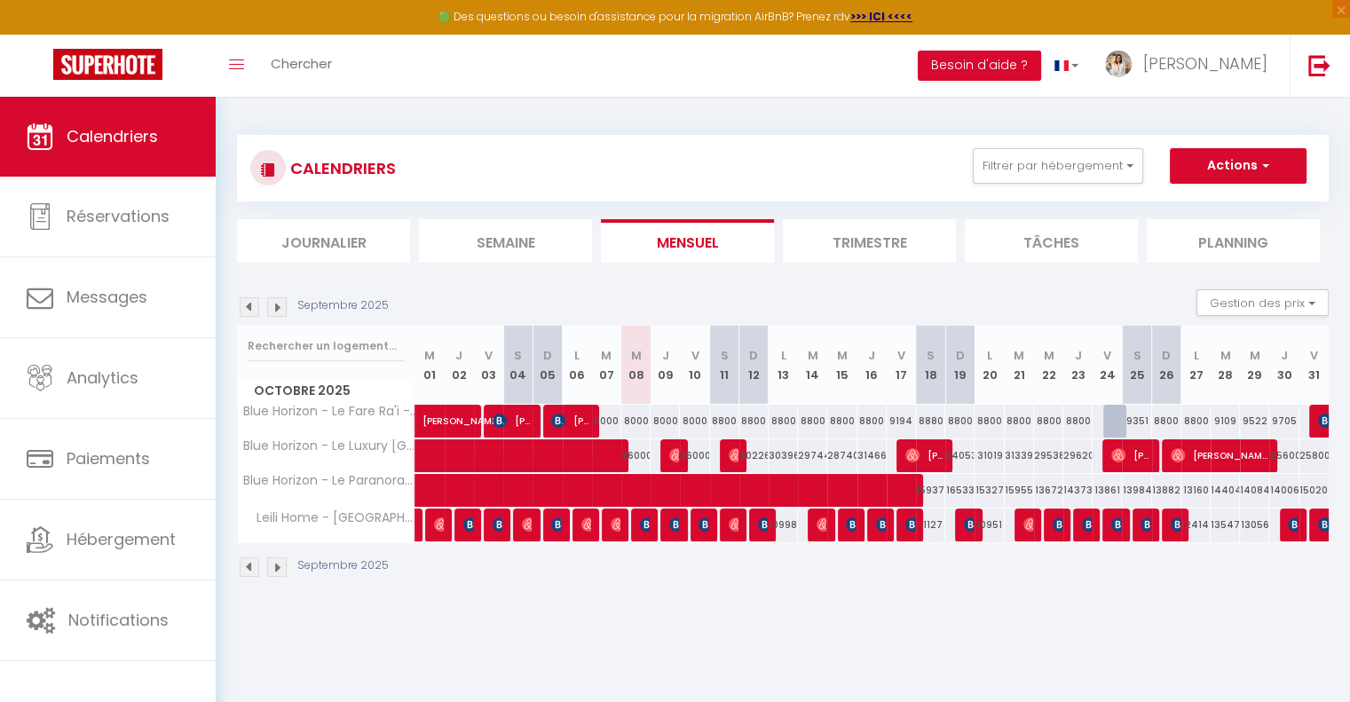
click at [277, 565] on img at bounding box center [277, 568] width 20 height 20
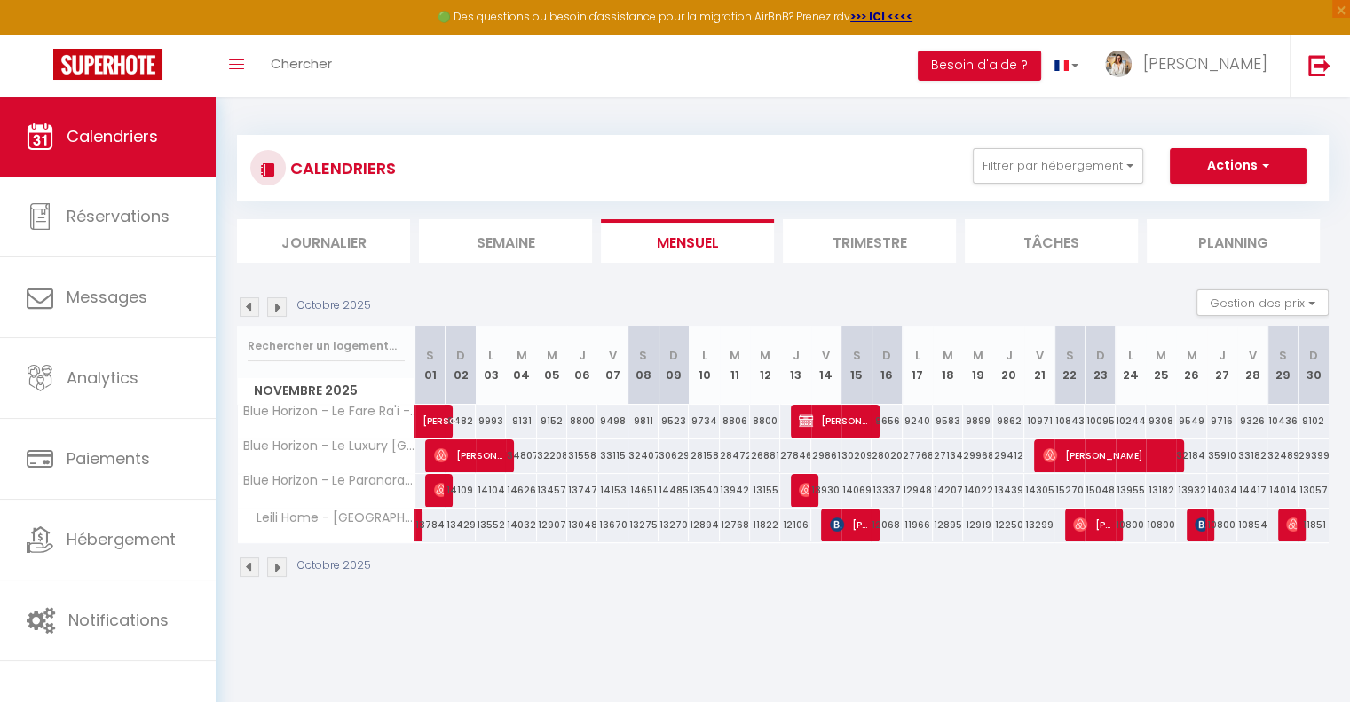
click at [248, 567] on img at bounding box center [250, 568] width 20 height 20
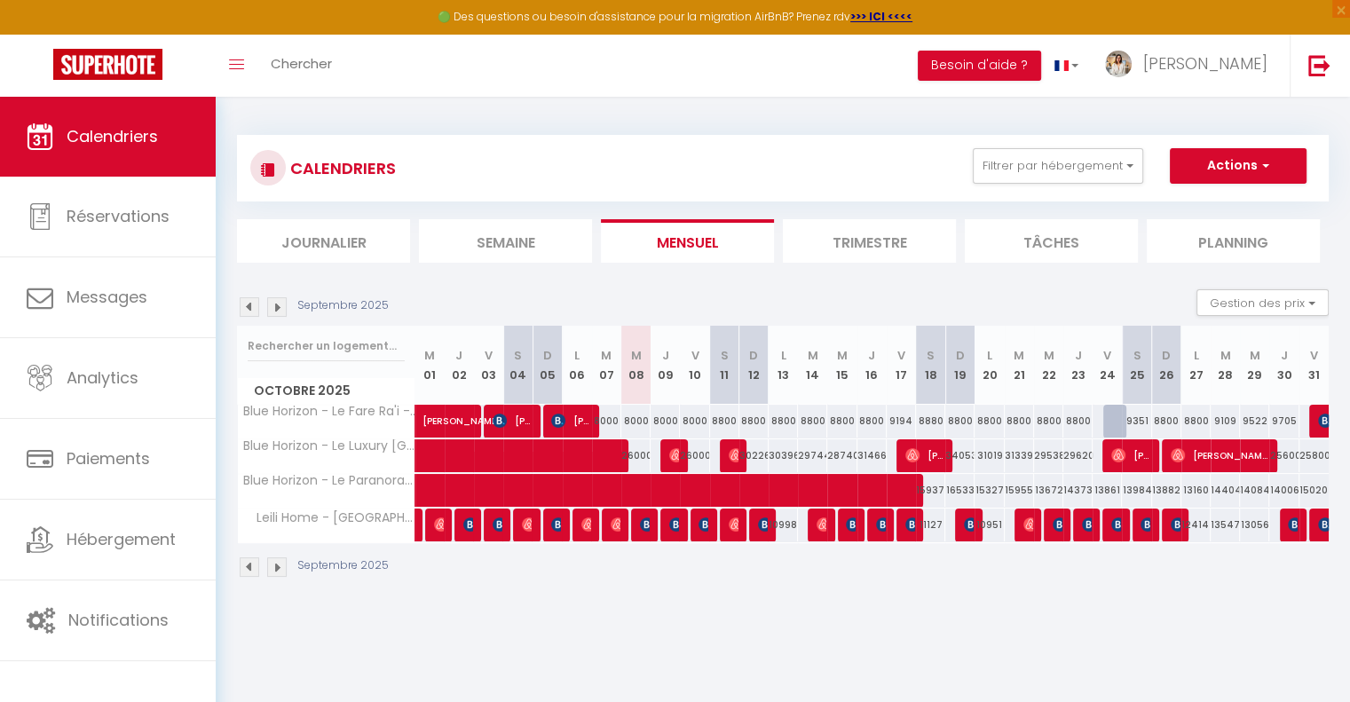
click at [252, 569] on img at bounding box center [250, 568] width 20 height 20
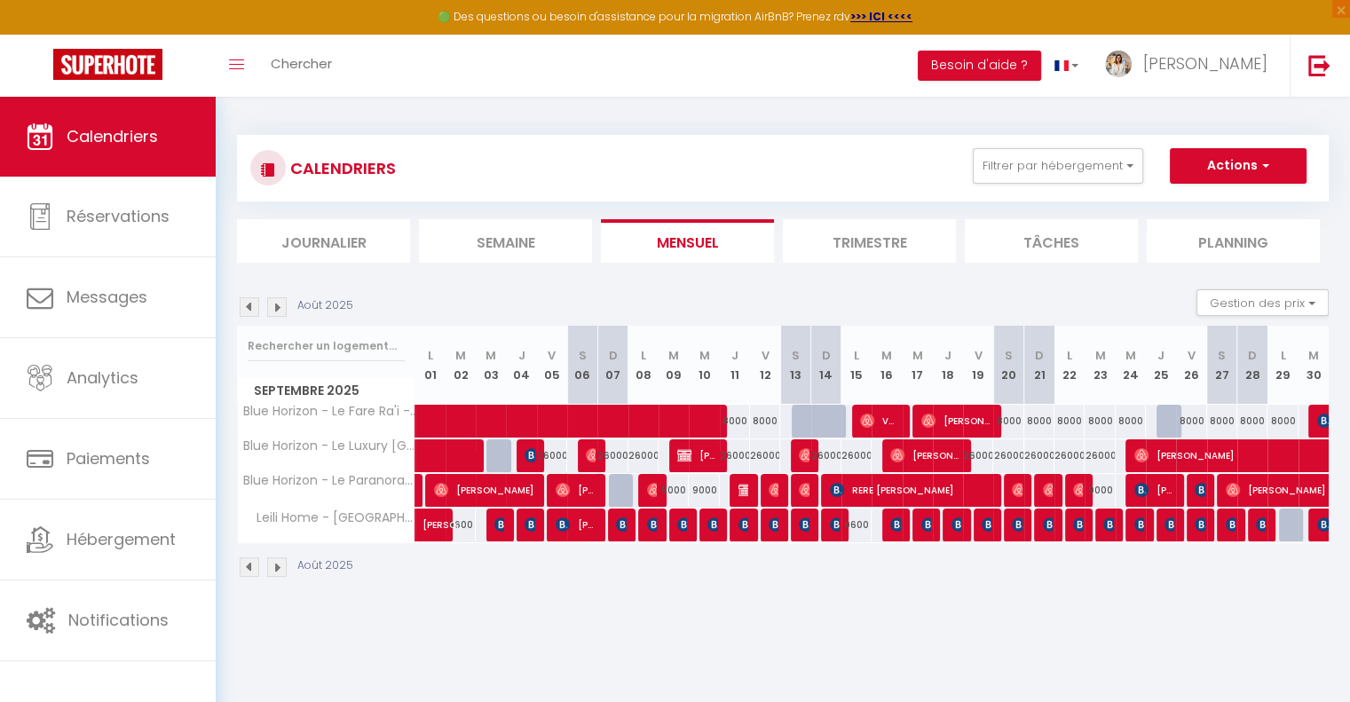
click at [252, 569] on img at bounding box center [250, 568] width 20 height 20
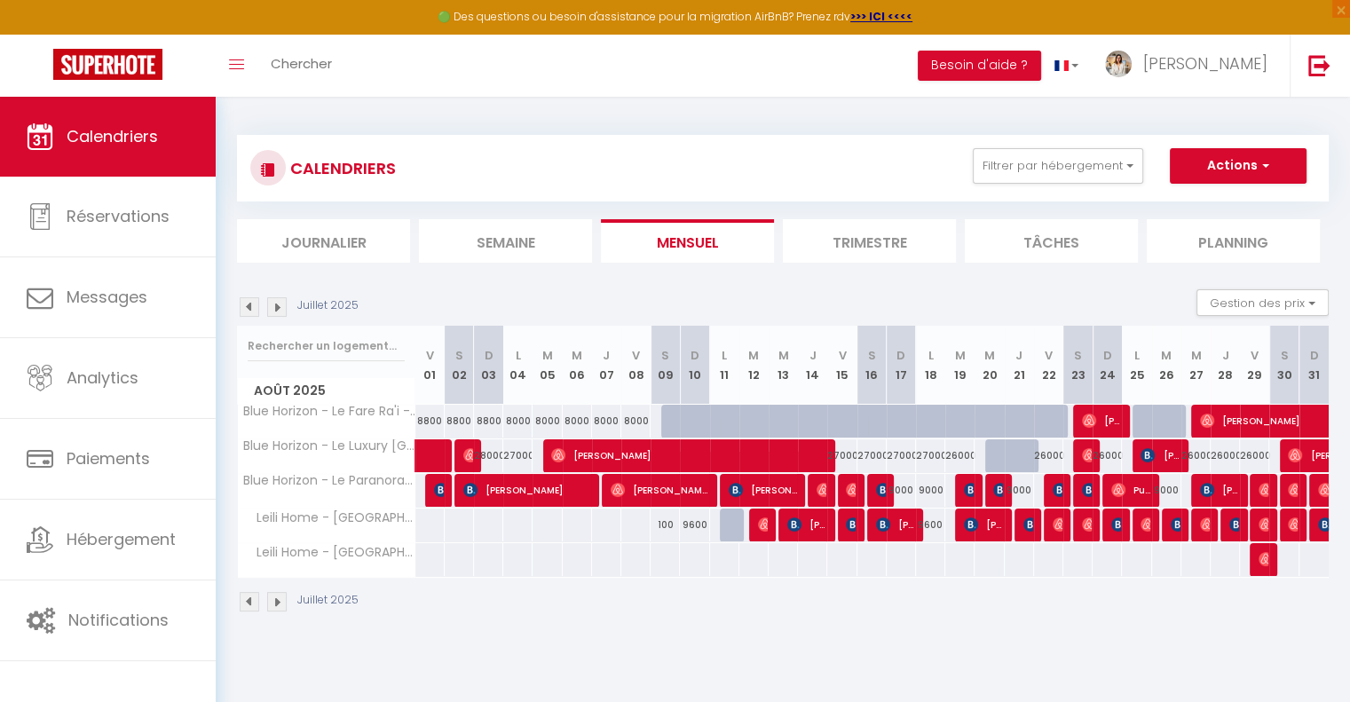
click at [274, 605] on img at bounding box center [277, 602] width 20 height 20
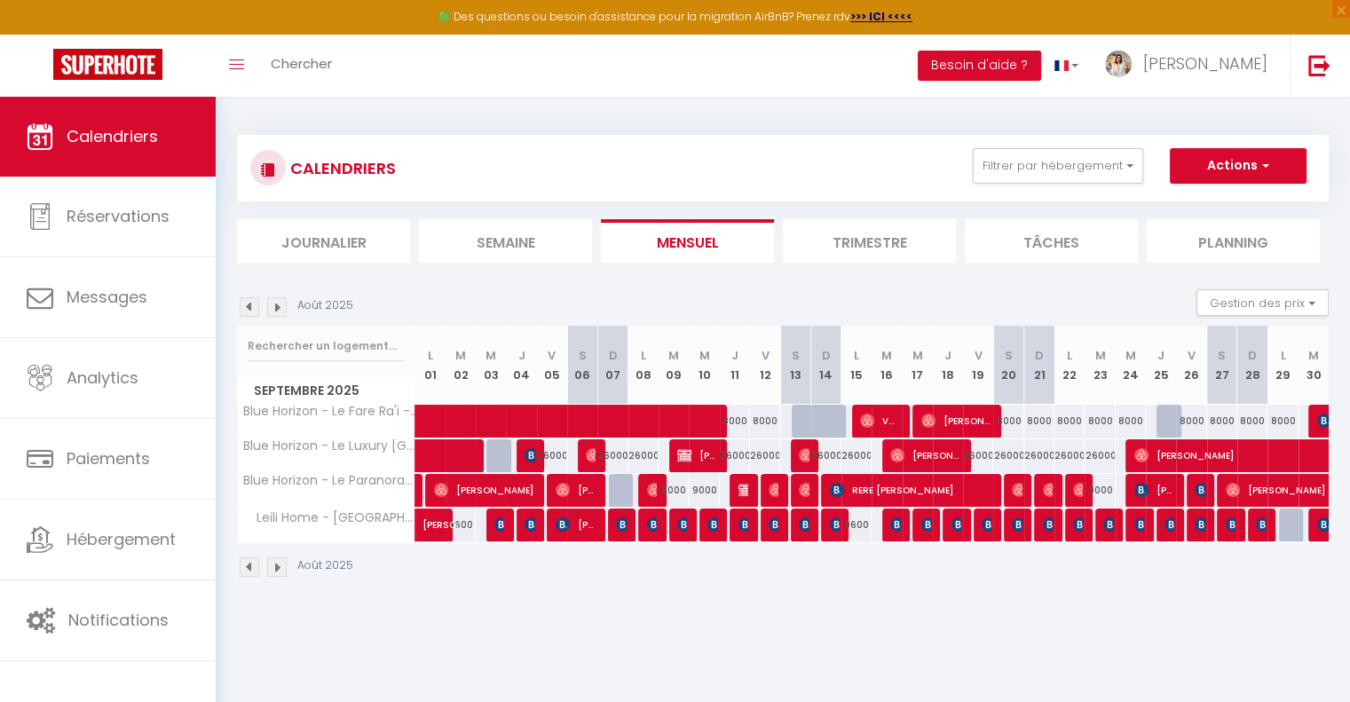
click at [250, 566] on img at bounding box center [250, 568] width 20 height 20
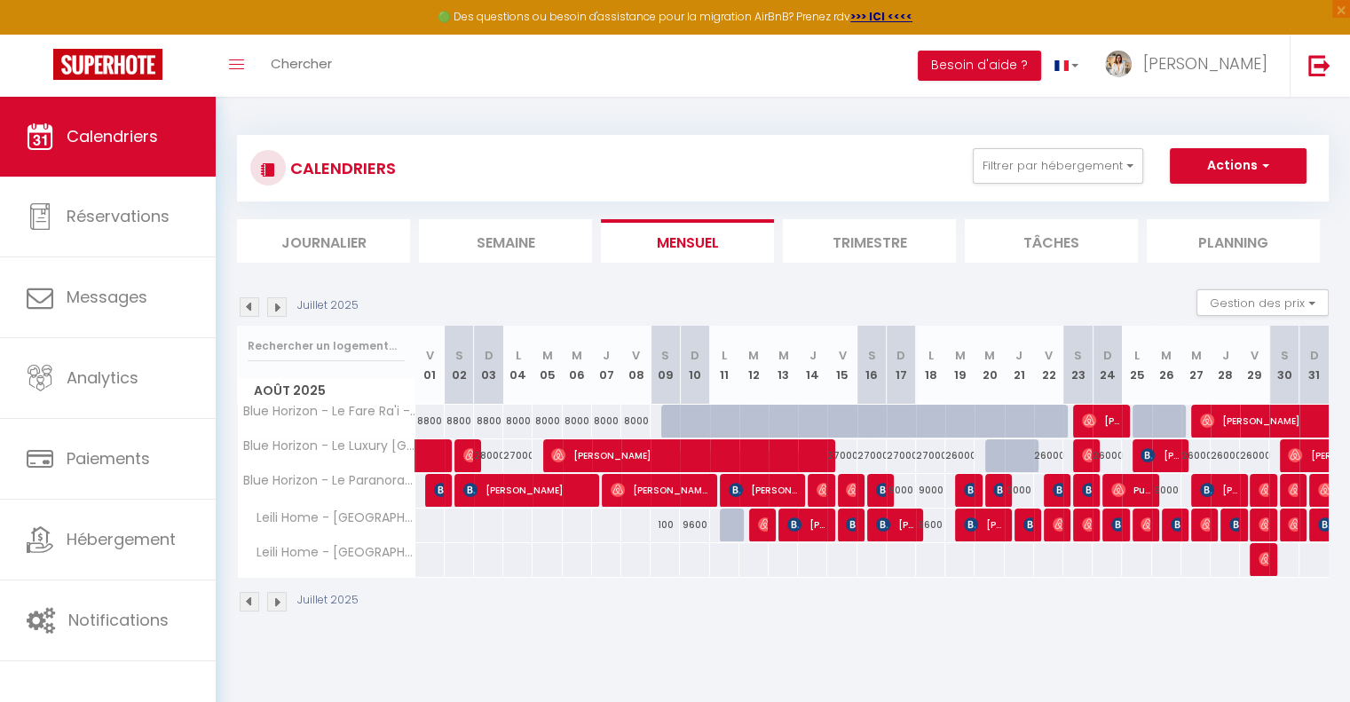
click at [277, 603] on img at bounding box center [277, 602] width 20 height 20
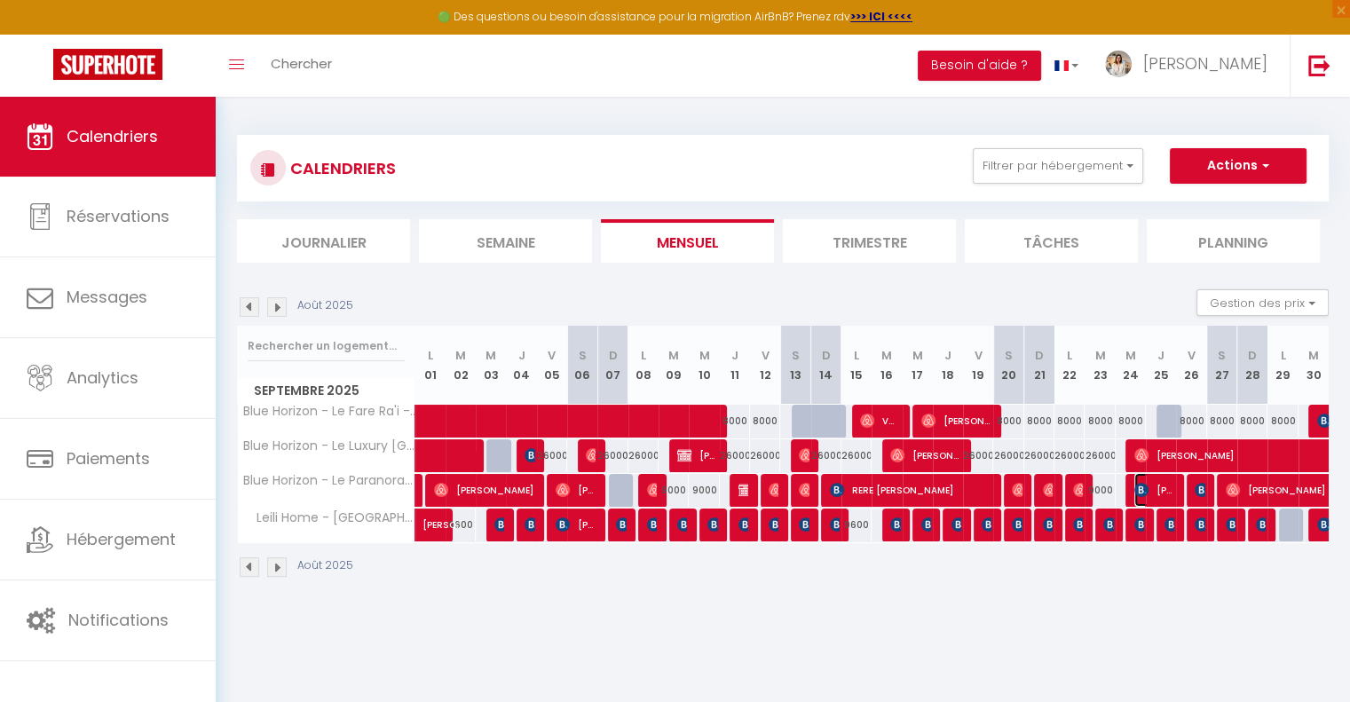
click at [1147, 490] on img at bounding box center [1142, 490] width 14 height 14
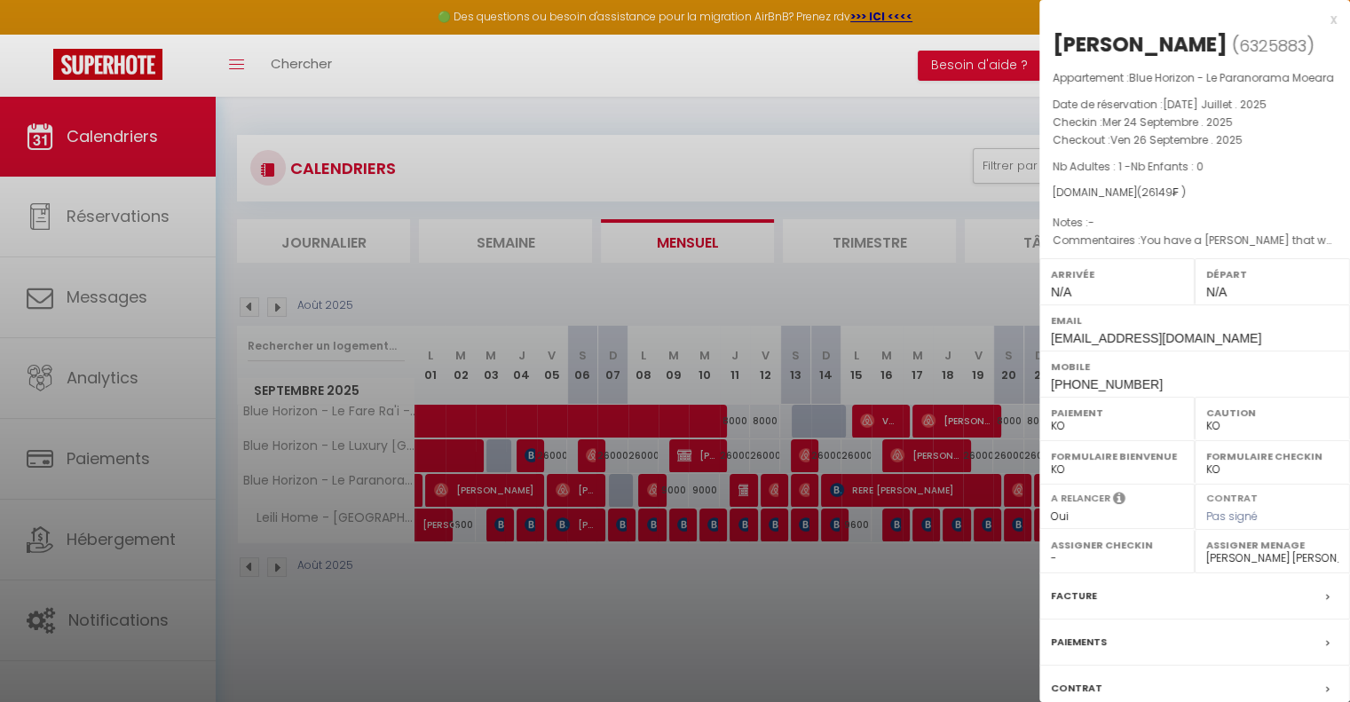
click at [852, 602] on div at bounding box center [675, 351] width 1350 height 702
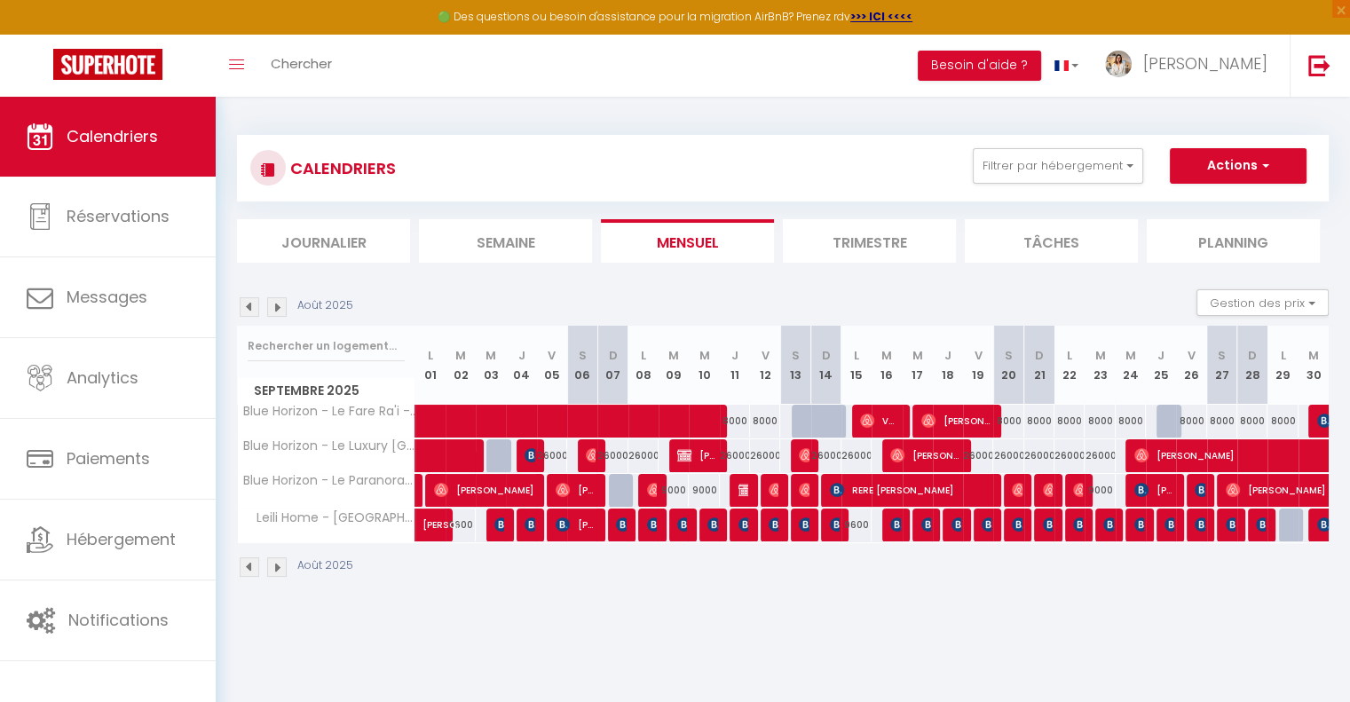
click at [252, 558] on img at bounding box center [250, 568] width 20 height 20
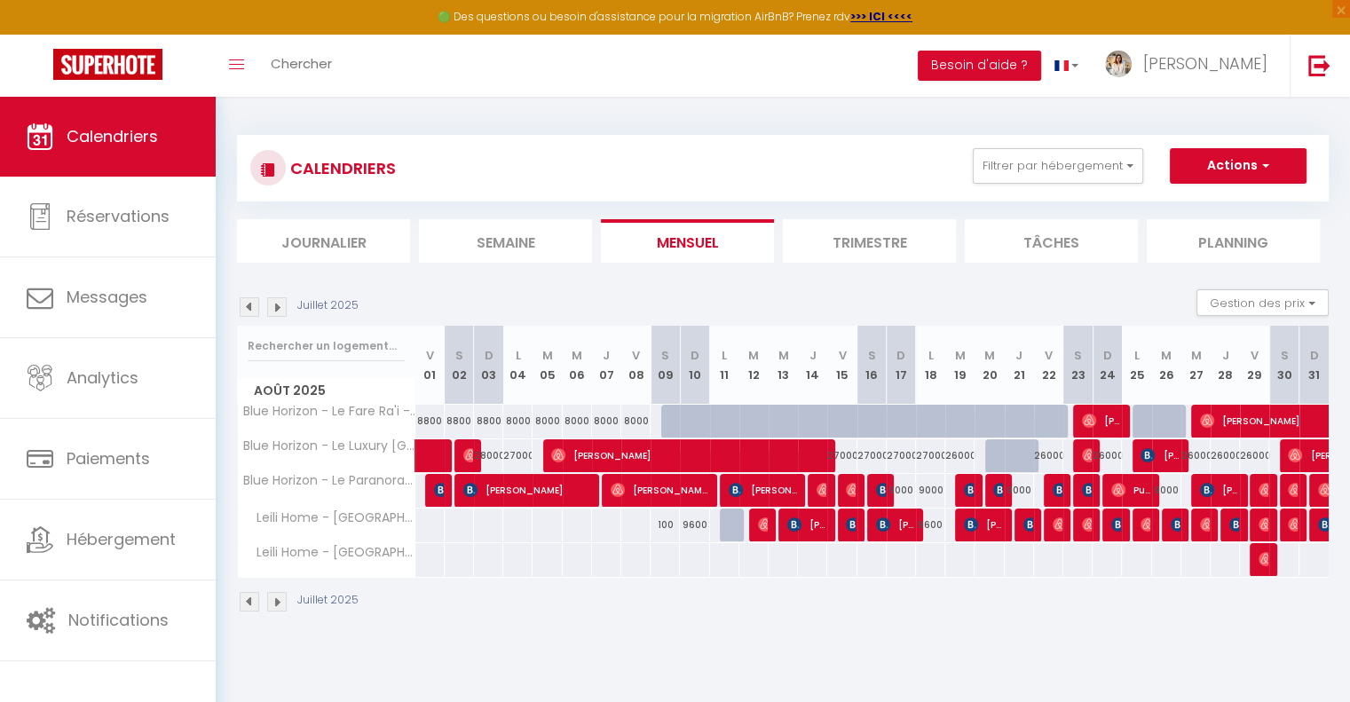
click at [275, 608] on img at bounding box center [277, 602] width 20 height 20
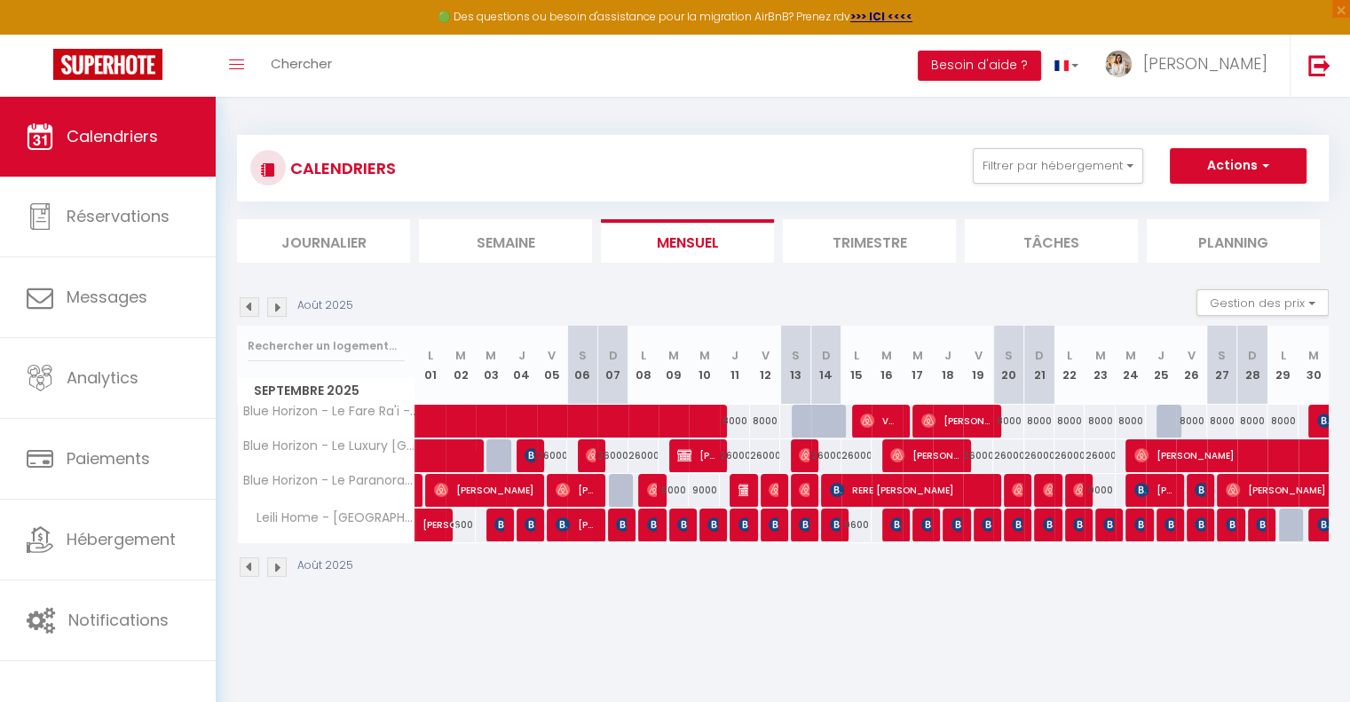
click at [252, 564] on img at bounding box center [250, 568] width 20 height 20
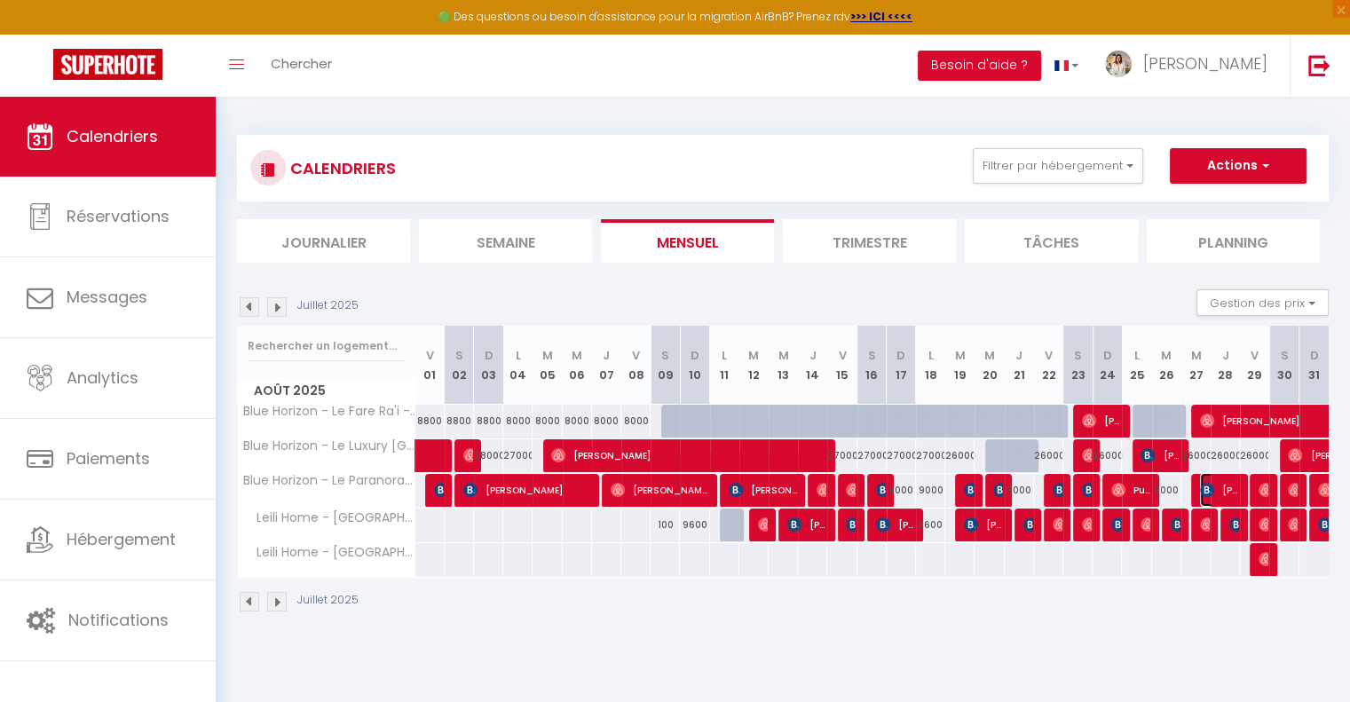
click at [1206, 486] on img at bounding box center [1207, 490] width 14 height 14
select select "OK"
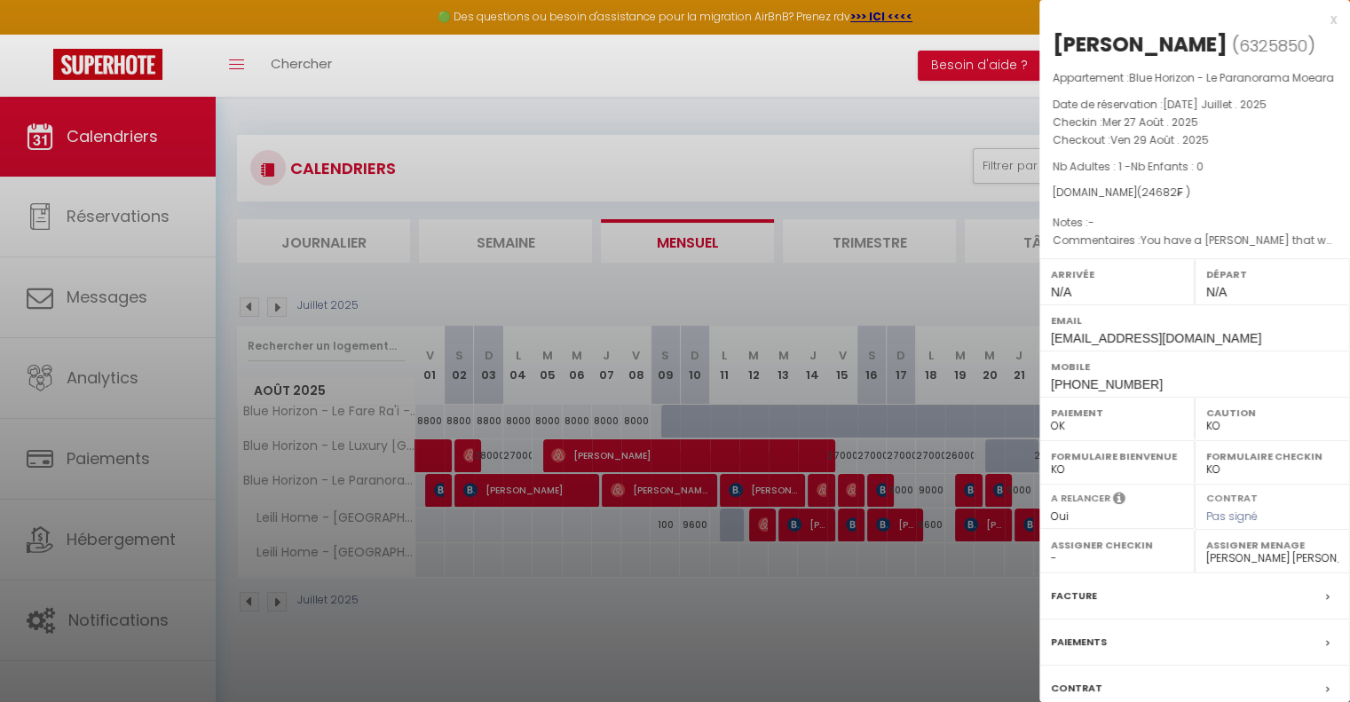
click at [814, 593] on div at bounding box center [675, 351] width 1350 height 702
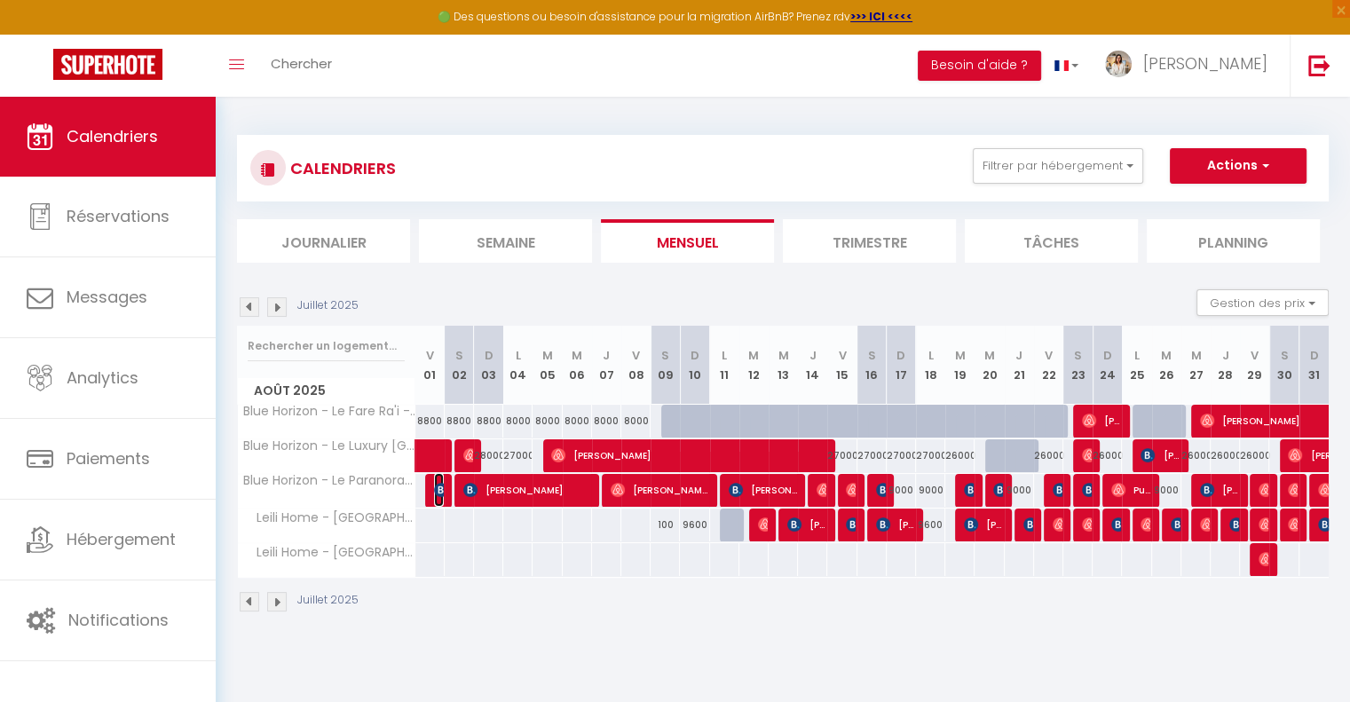
click at [435, 493] on img at bounding box center [441, 490] width 14 height 14
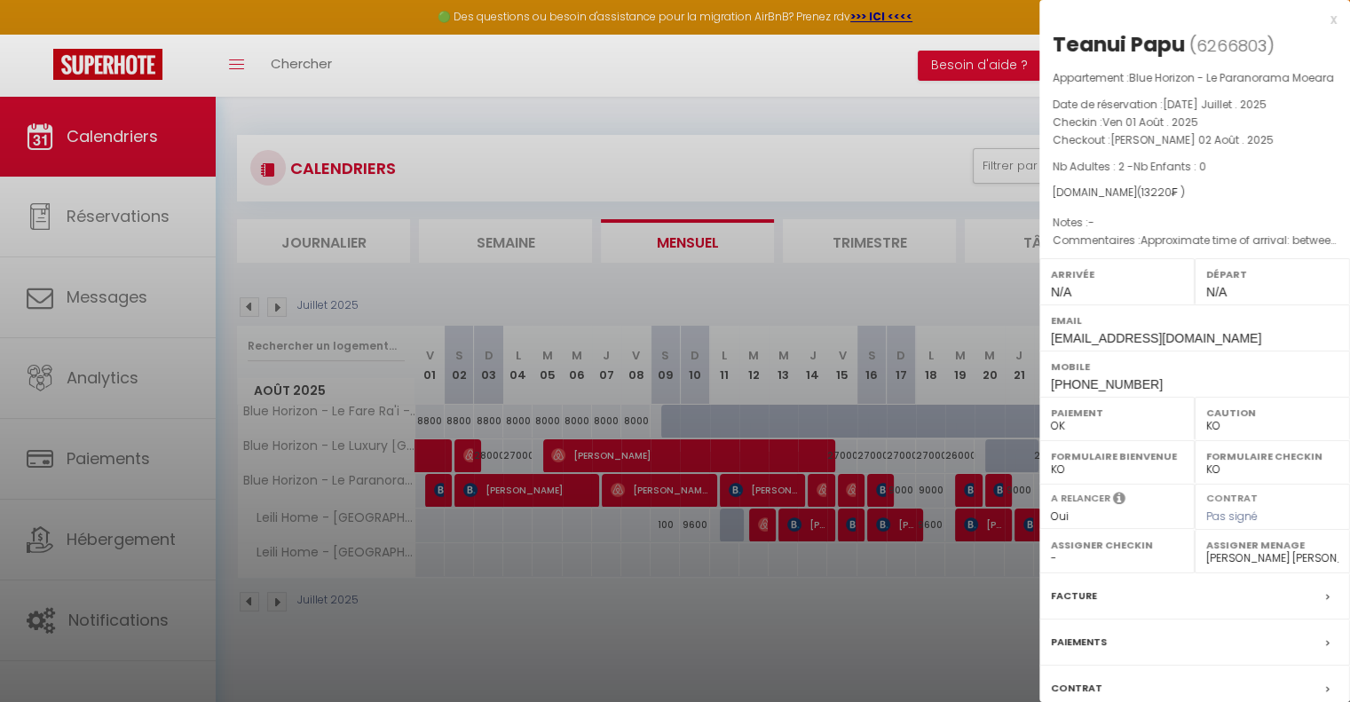
click at [389, 626] on div at bounding box center [675, 351] width 1350 height 702
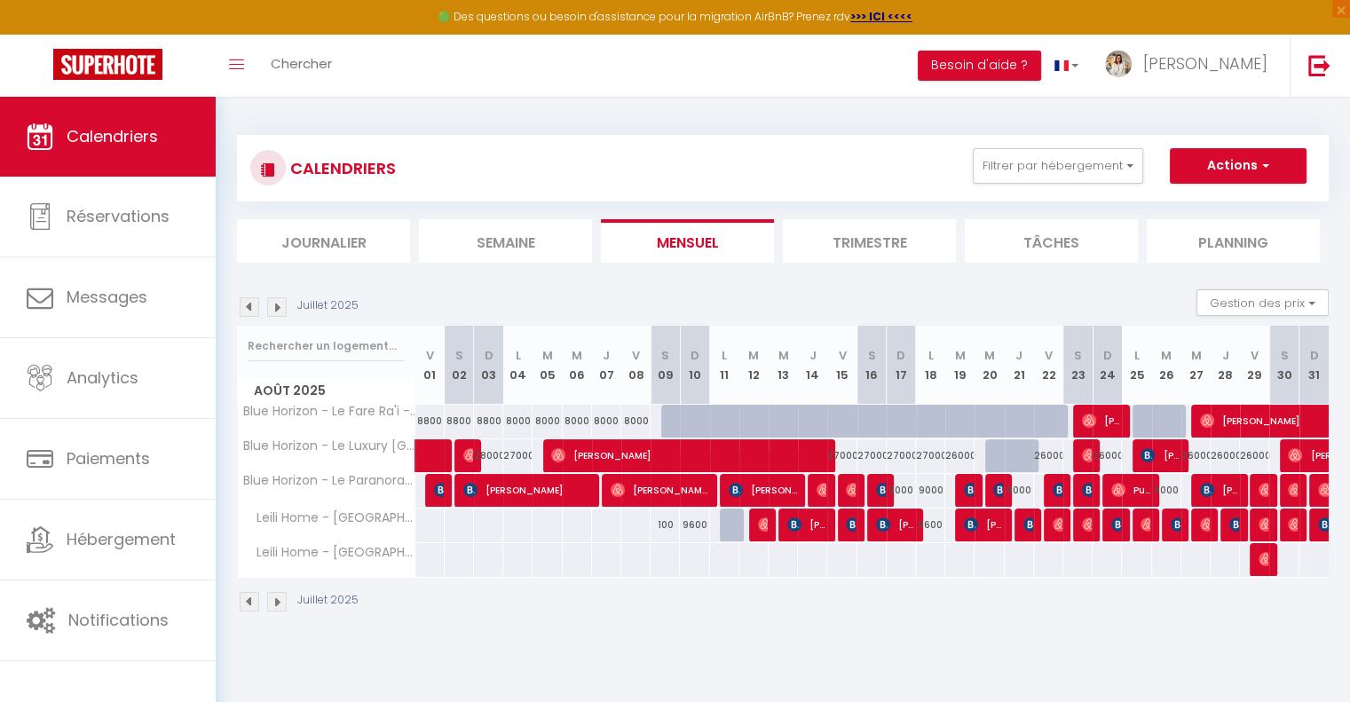
click at [248, 599] on img at bounding box center [250, 602] width 20 height 20
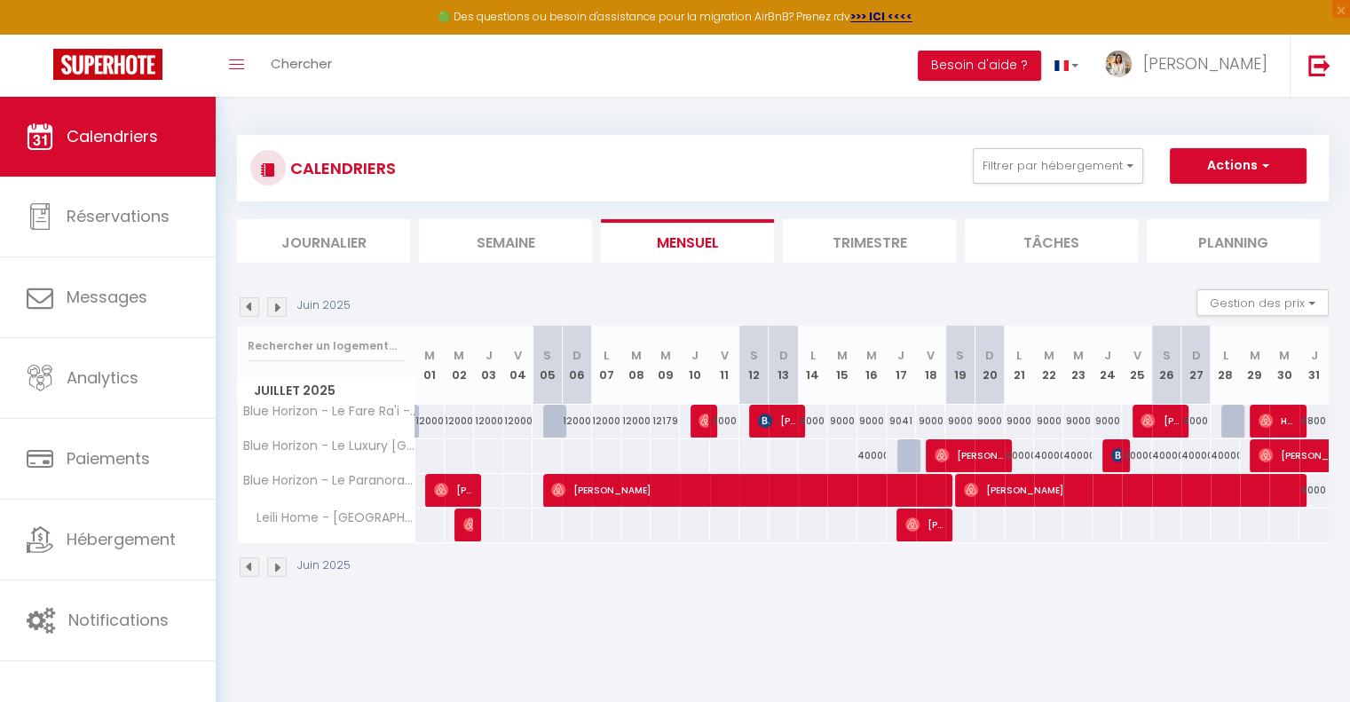
click at [281, 566] on img at bounding box center [277, 568] width 20 height 20
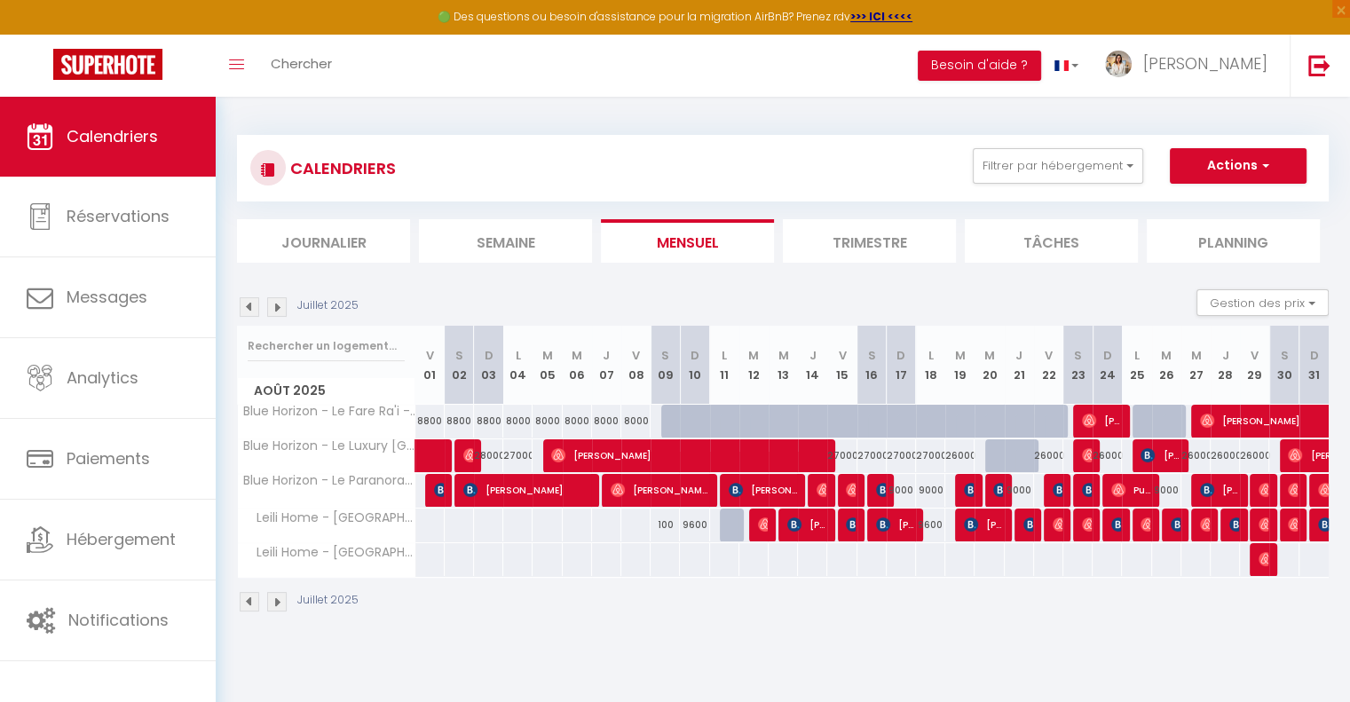
click at [281, 566] on th "Leili Home - [GEOGRAPHIC_DATA]" at bounding box center [327, 560] width 178 height 34
click at [277, 601] on img at bounding box center [277, 602] width 20 height 20
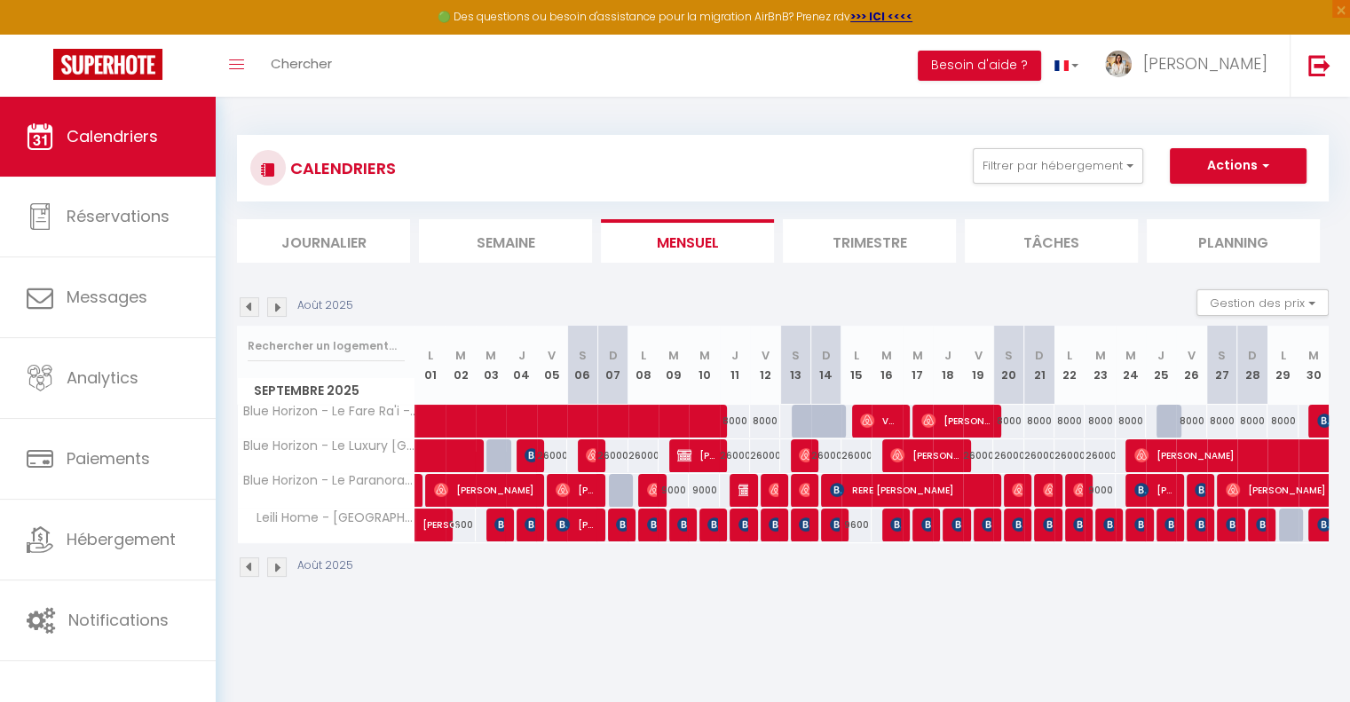
click at [277, 601] on div "CALENDRIERS Filtrer par hébergement Tous Leili Home - Papeete Blue Horizon - Le…" at bounding box center [783, 357] width 1135 height 520
click at [274, 573] on img at bounding box center [277, 568] width 20 height 20
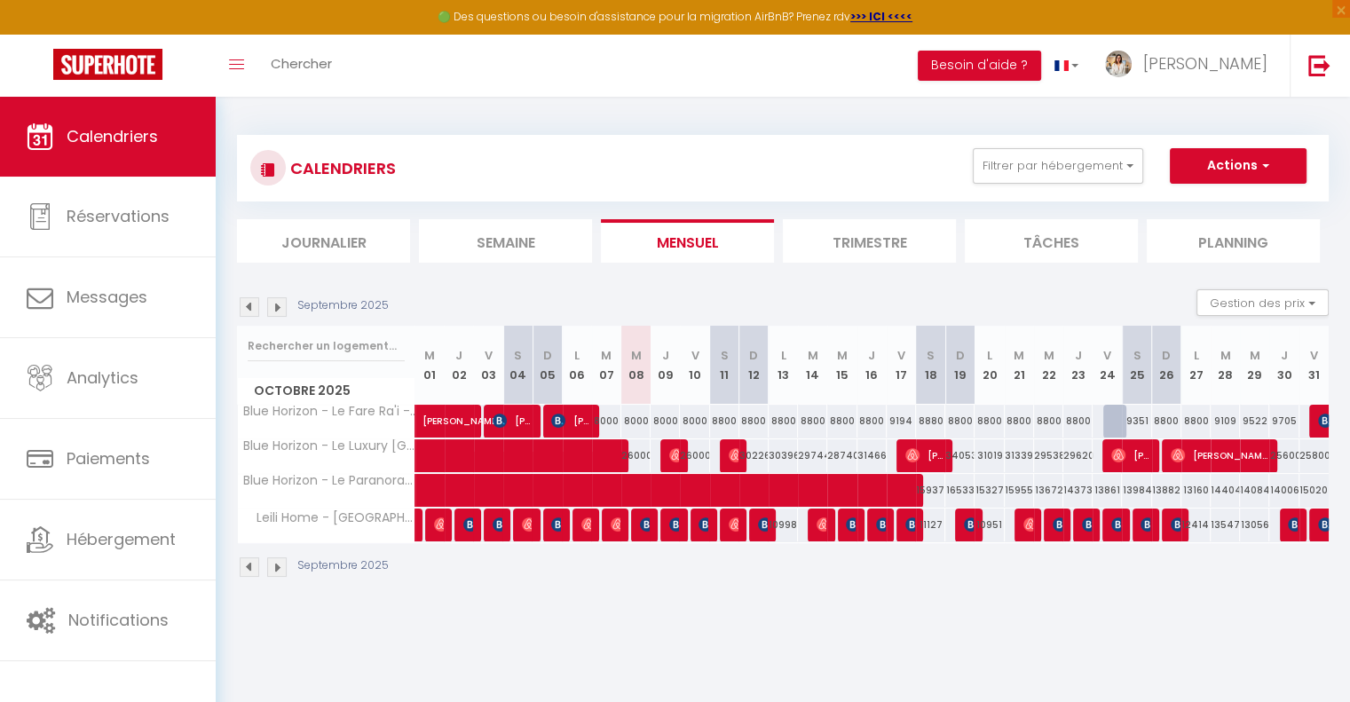
click at [256, 569] on img at bounding box center [250, 568] width 20 height 20
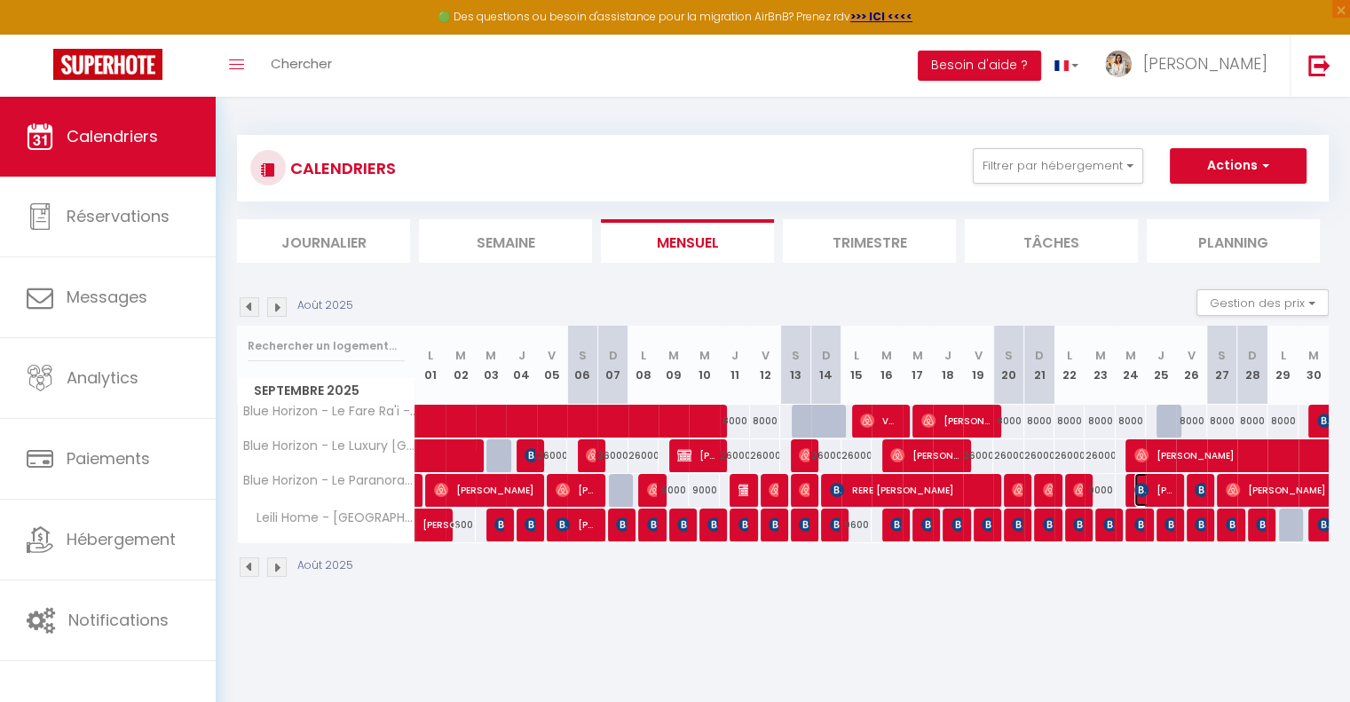
click at [1144, 489] on img at bounding box center [1142, 490] width 14 height 14
select select "KO"
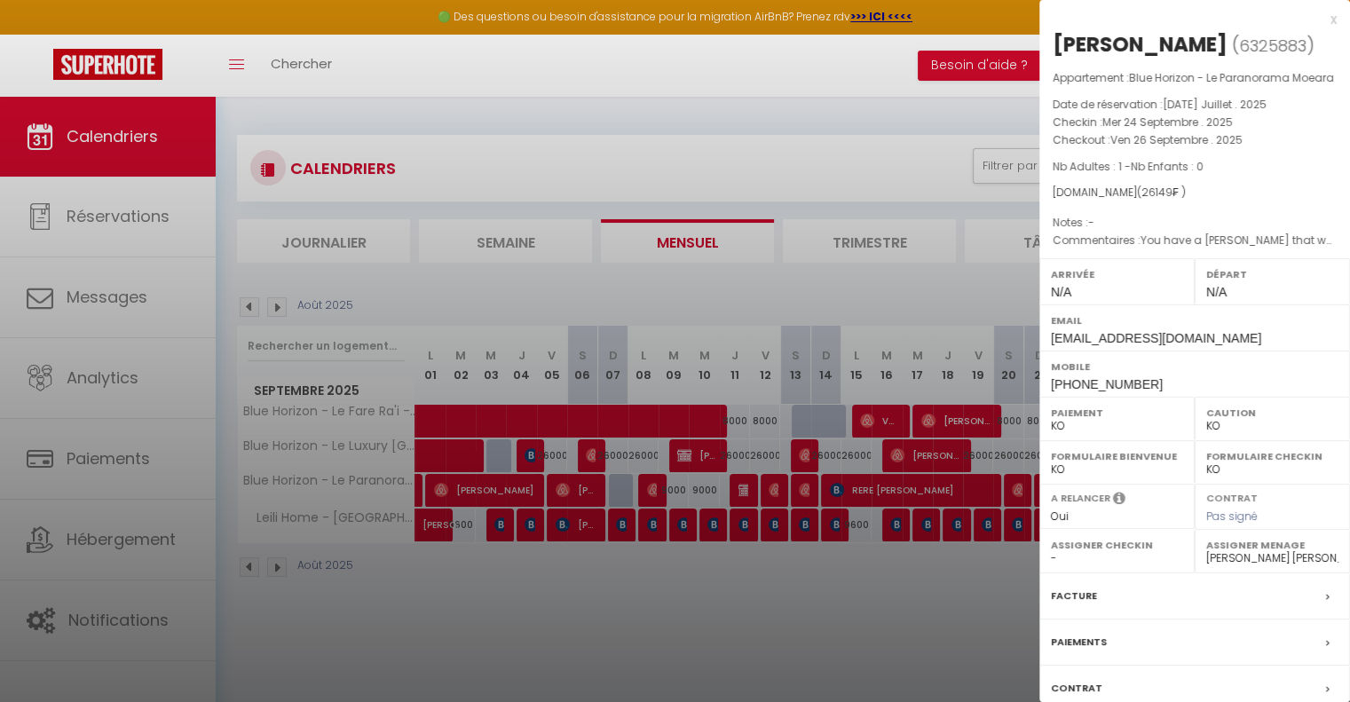
click at [945, 590] on div at bounding box center [675, 351] width 1350 height 702
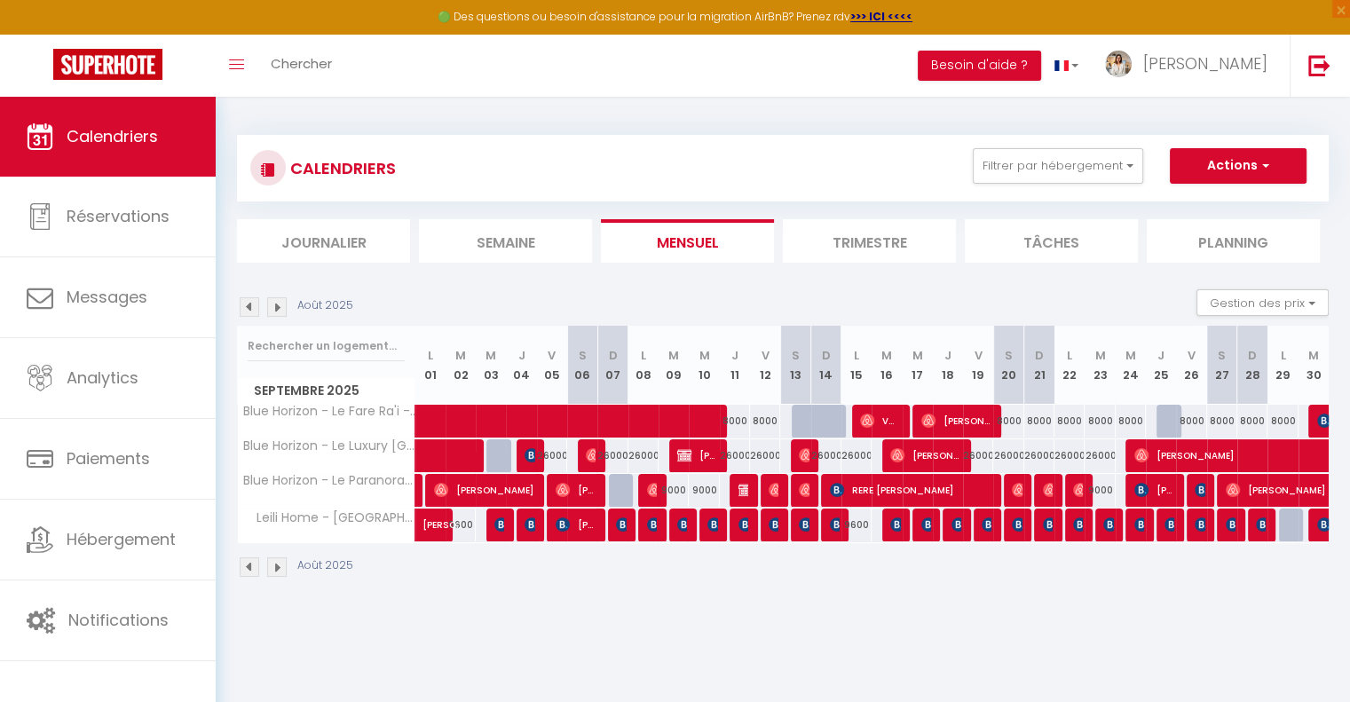
click at [251, 570] on img at bounding box center [250, 568] width 20 height 20
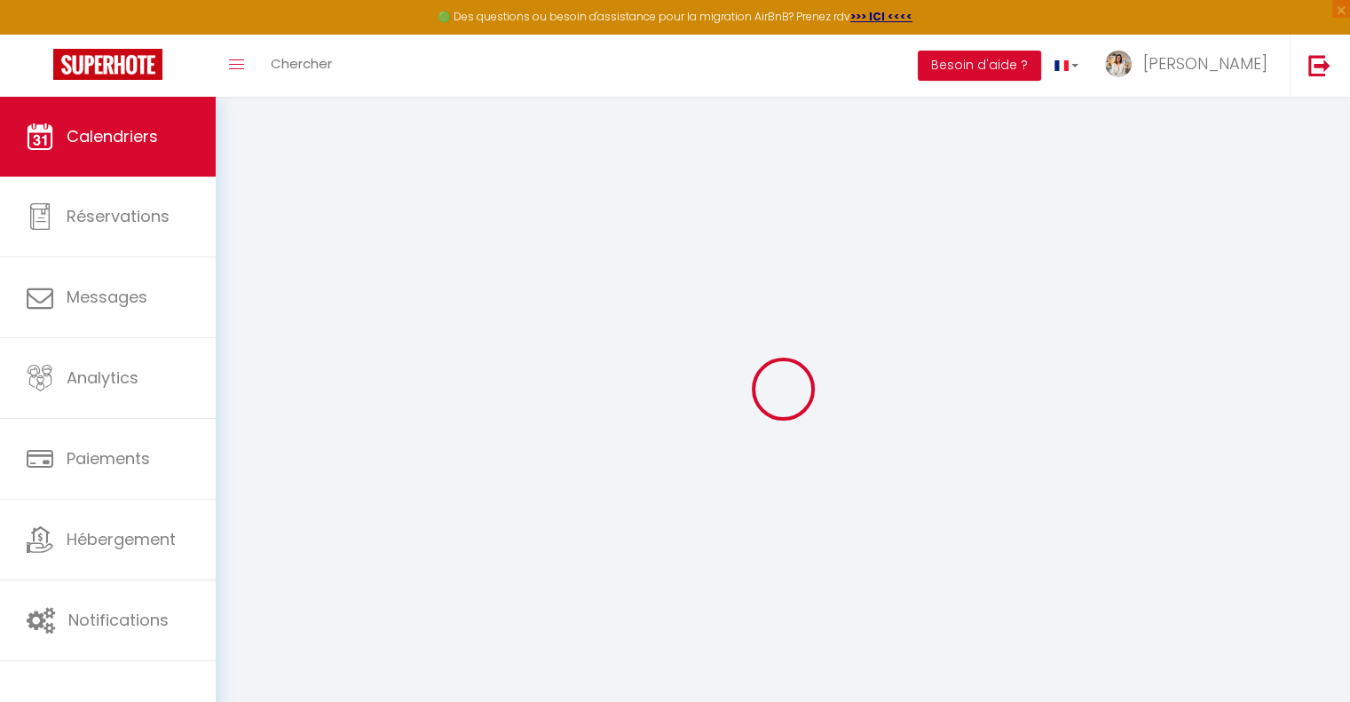
select select "KO"
select select "0"
select select "49051"
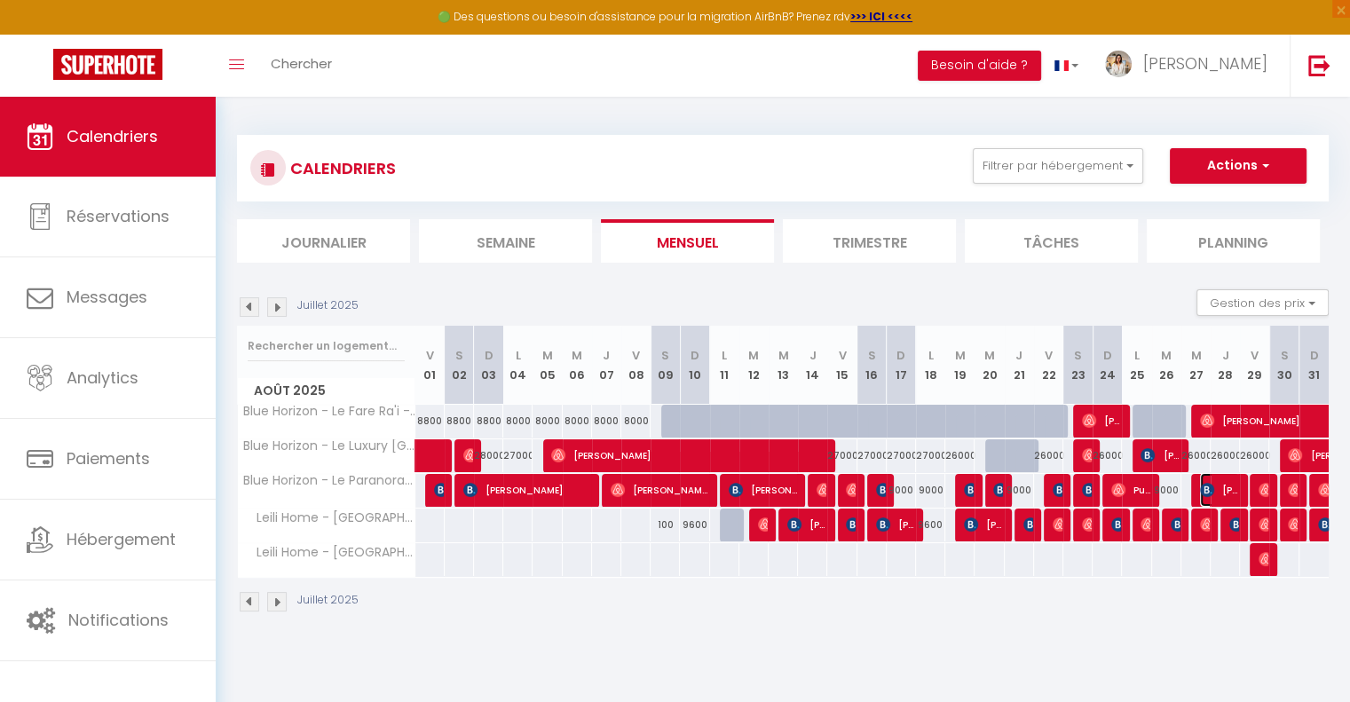
click at [1211, 488] on img at bounding box center [1207, 490] width 14 height 14
select select "OK"
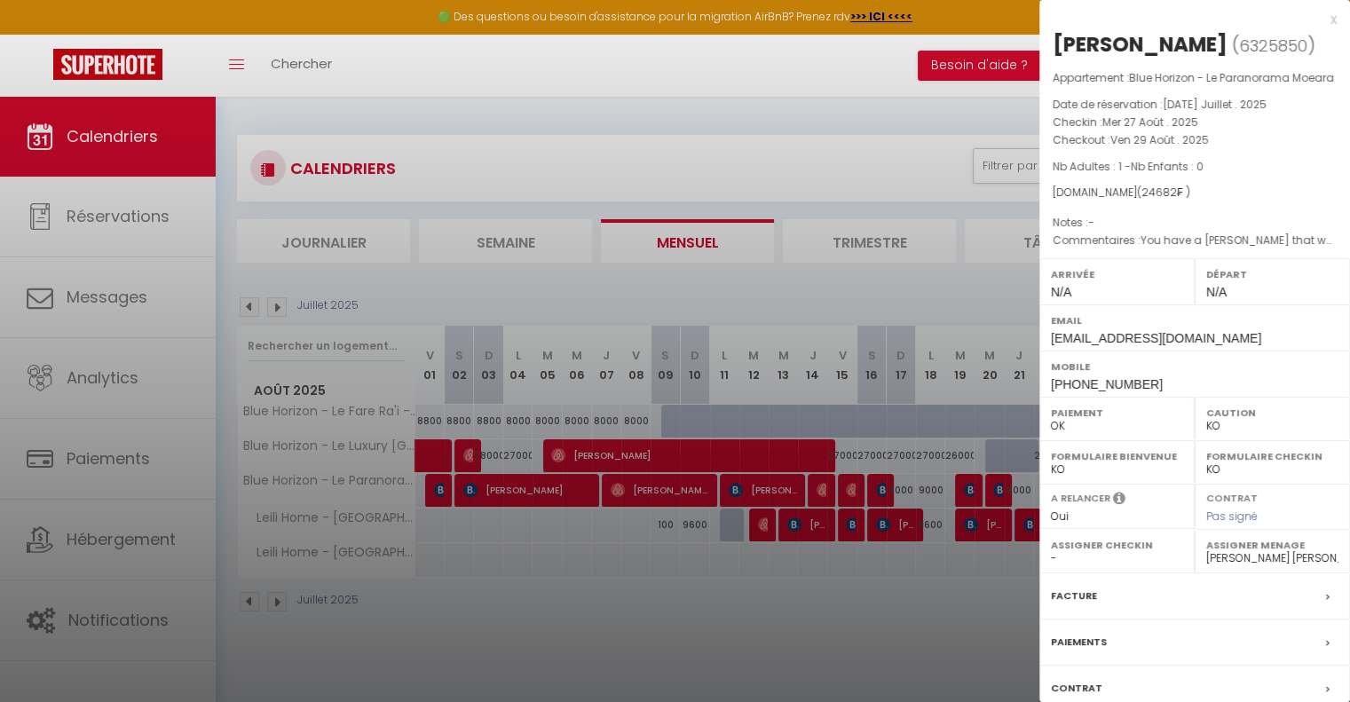
click at [739, 613] on div at bounding box center [675, 351] width 1350 height 702
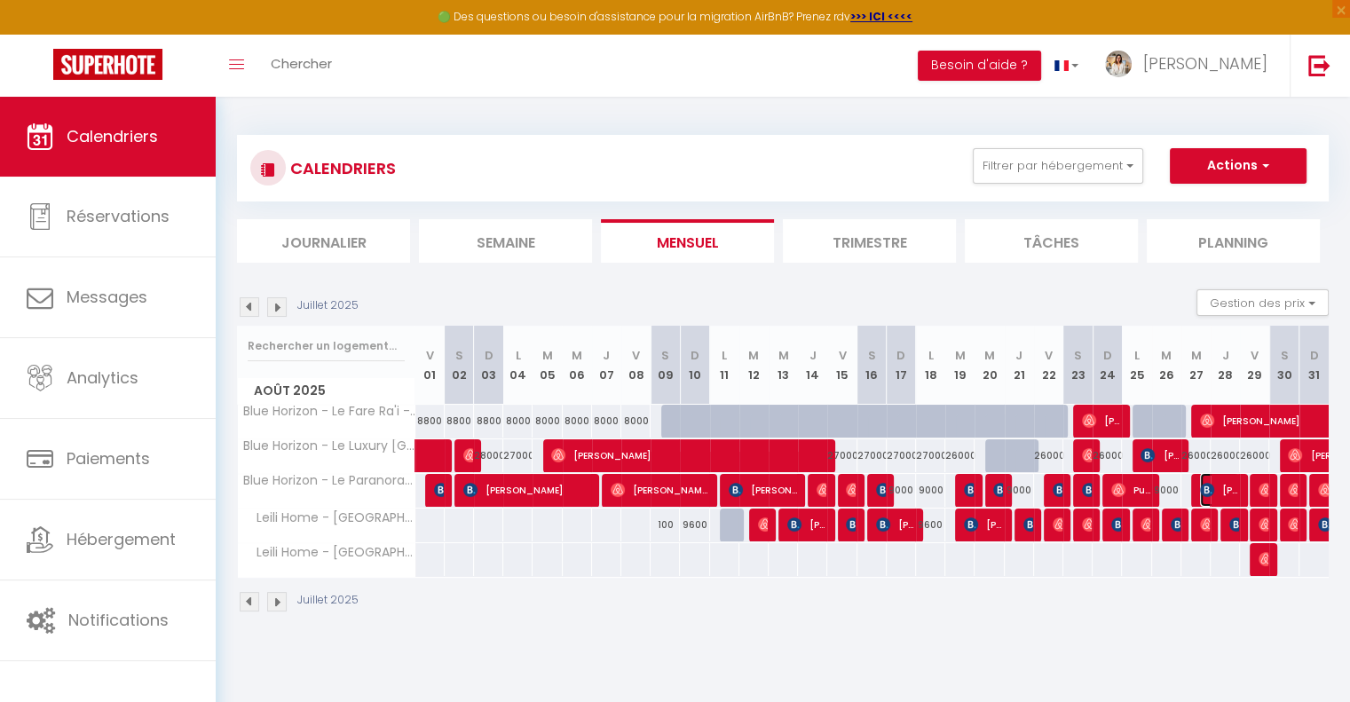
click at [1225, 479] on span "[PERSON_NAME]" at bounding box center [1219, 490] width 39 height 34
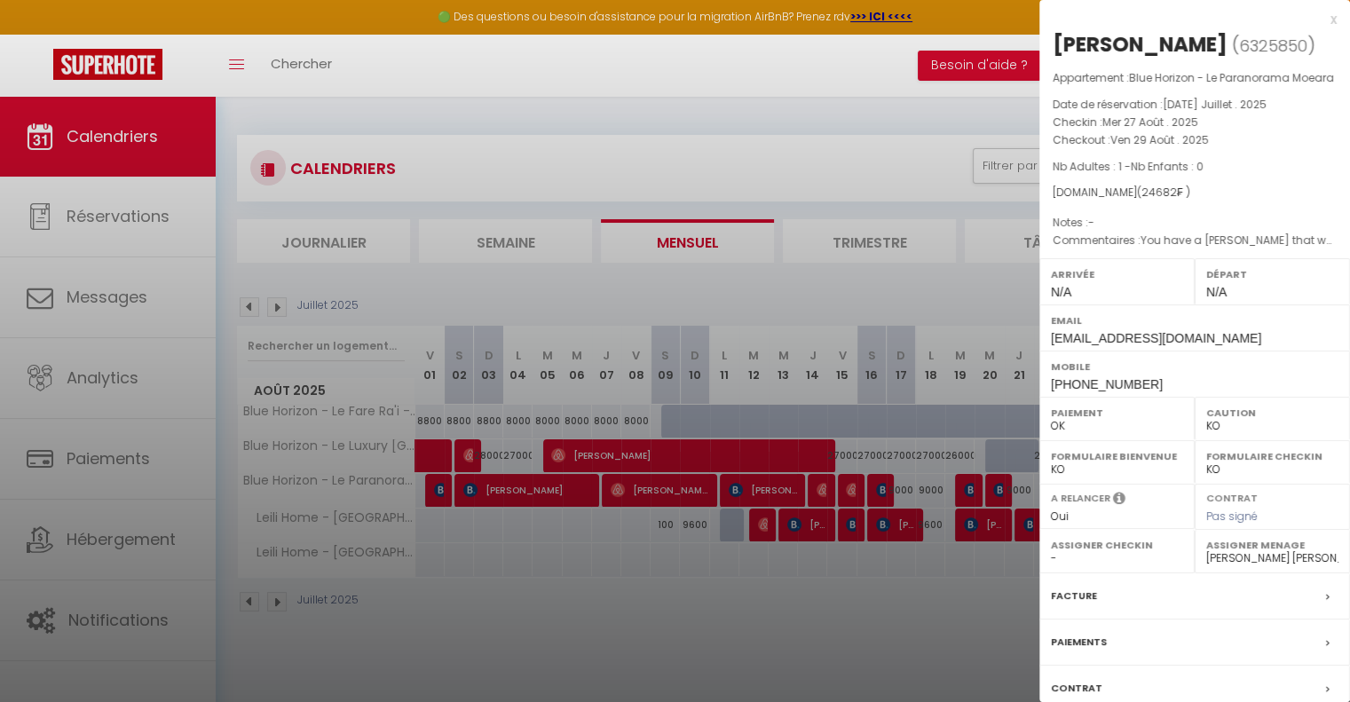
click at [763, 67] on div at bounding box center [675, 351] width 1350 height 702
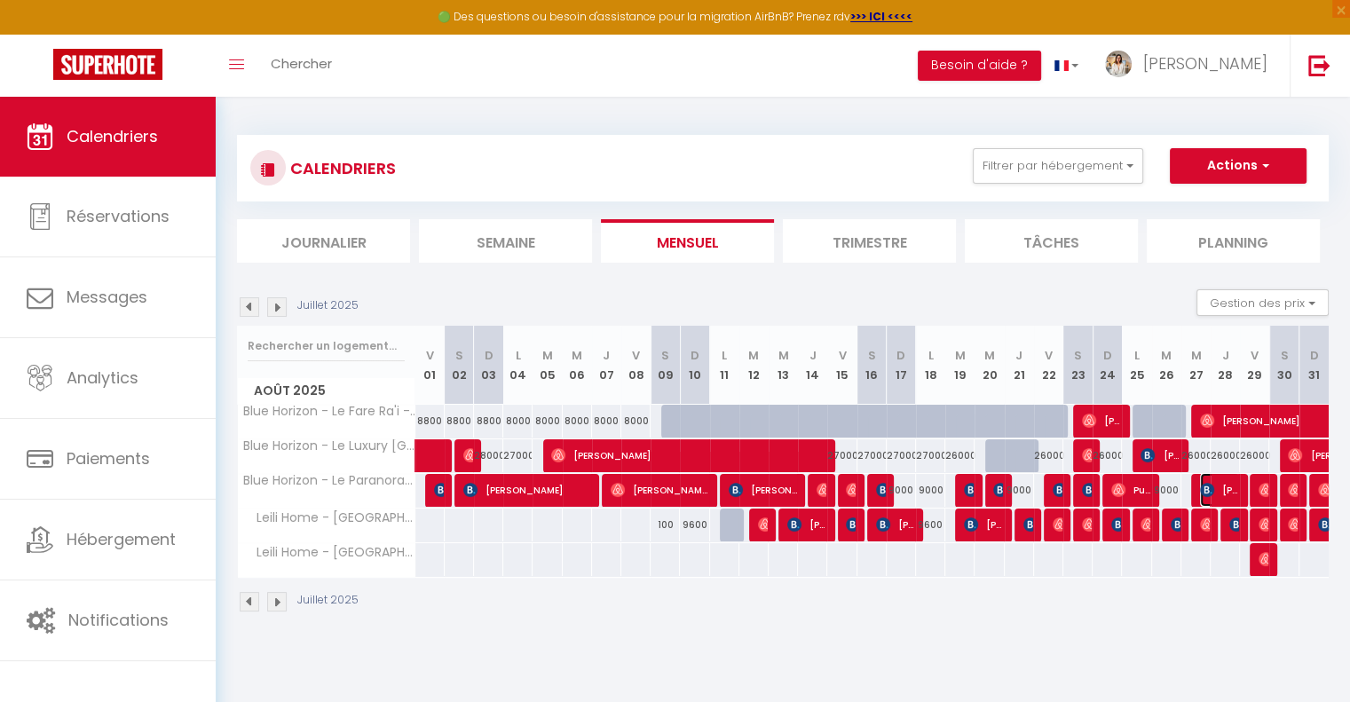
click at [1230, 488] on span "[PERSON_NAME]" at bounding box center [1219, 490] width 39 height 34
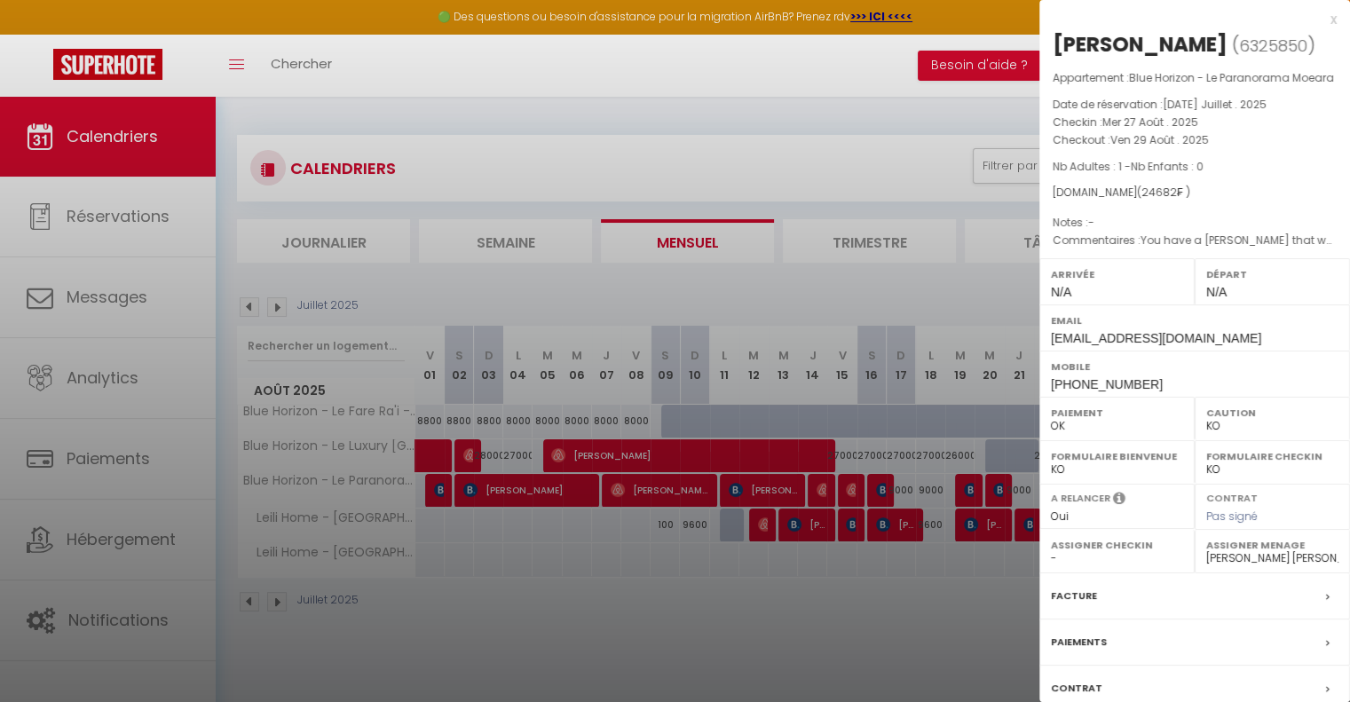
drag, startPoint x: 805, startPoint y: 614, endPoint x: 827, endPoint y: 608, distance: 22.2
click at [804, 614] on div at bounding box center [675, 351] width 1350 height 702
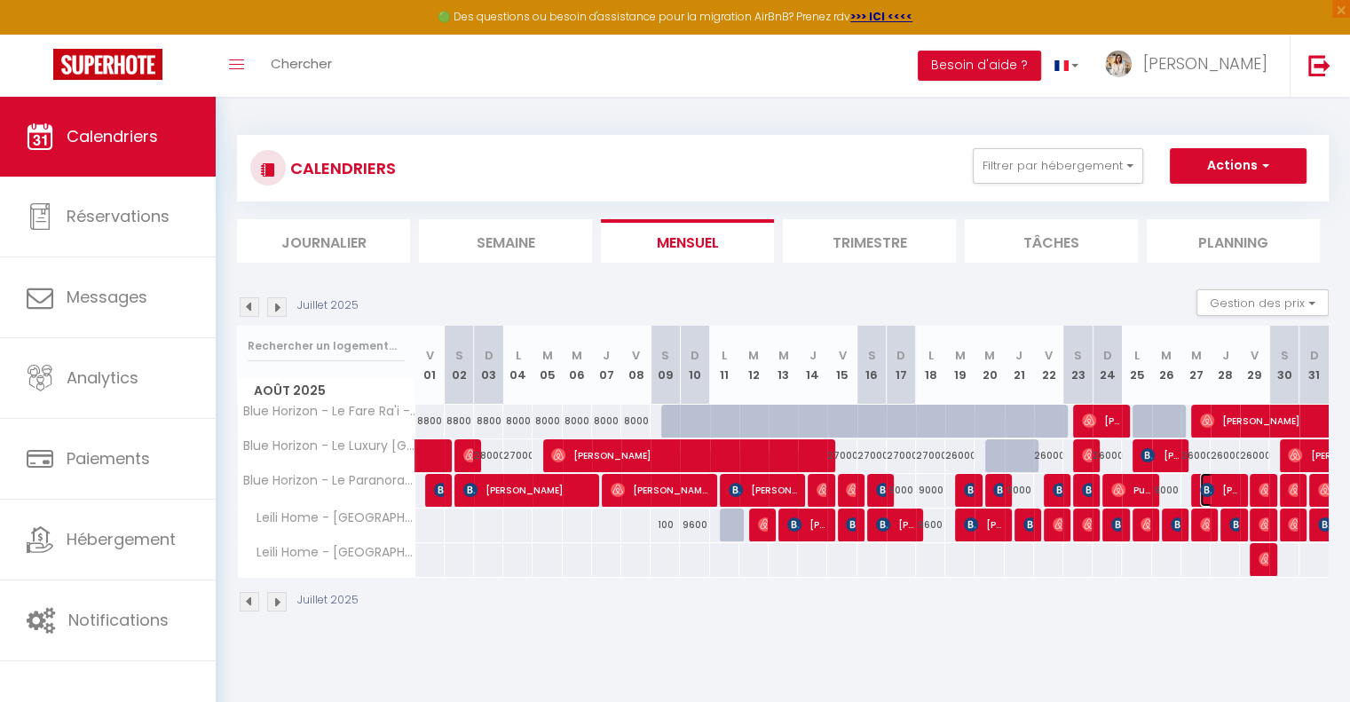
click at [1218, 486] on span "[PERSON_NAME]" at bounding box center [1219, 490] width 39 height 34
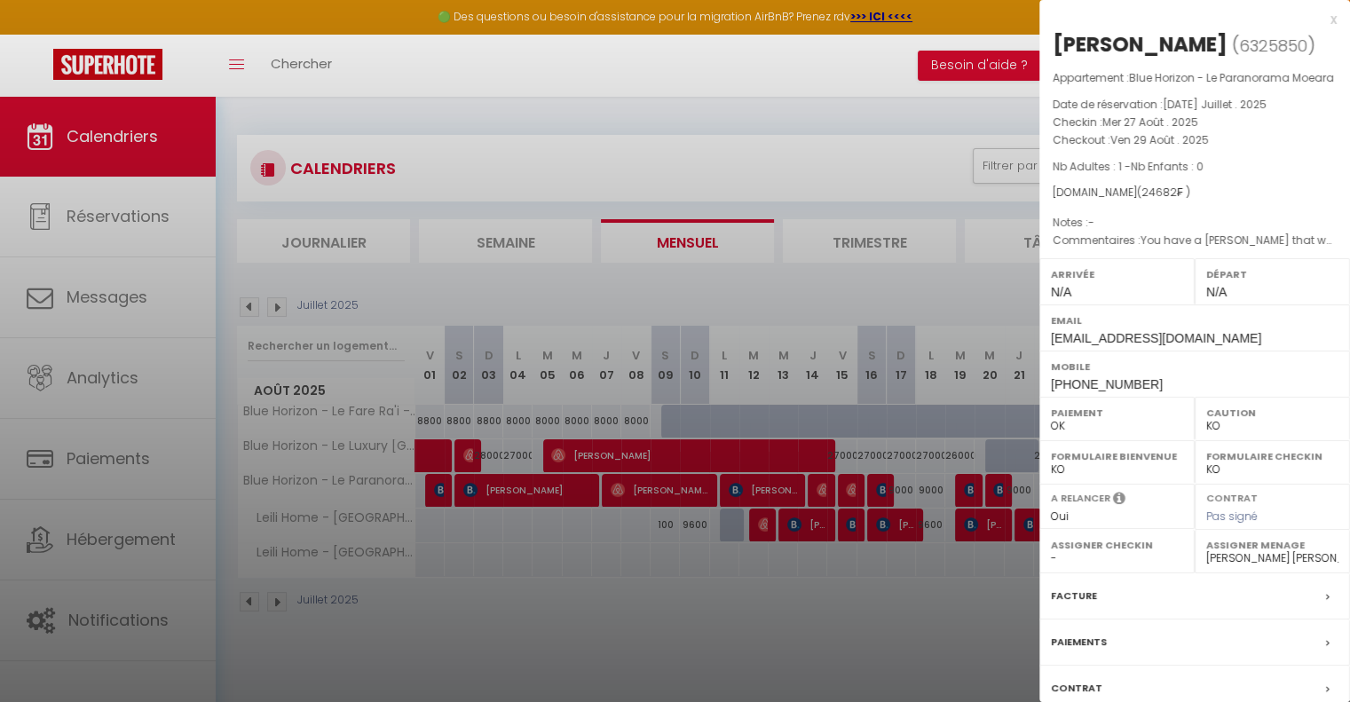
click at [805, 574] on div at bounding box center [675, 351] width 1350 height 702
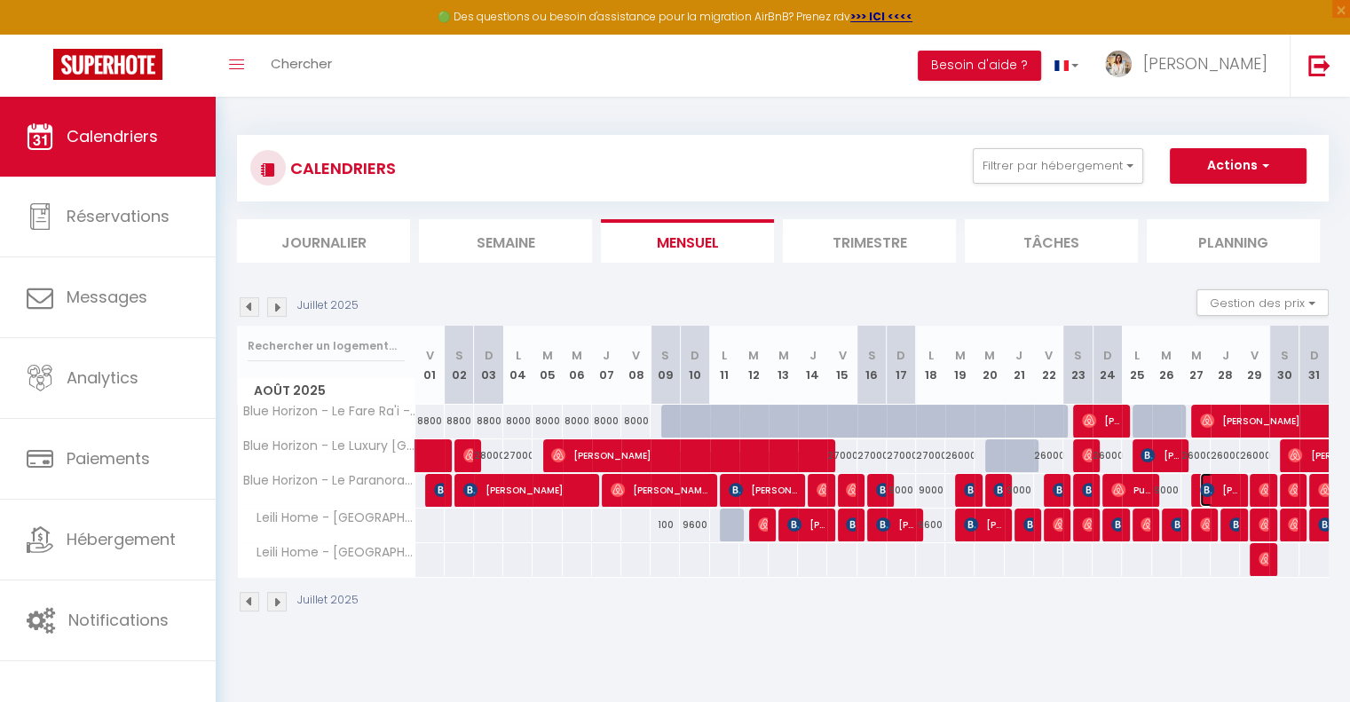
click at [1222, 494] on span "[PERSON_NAME]" at bounding box center [1219, 490] width 39 height 34
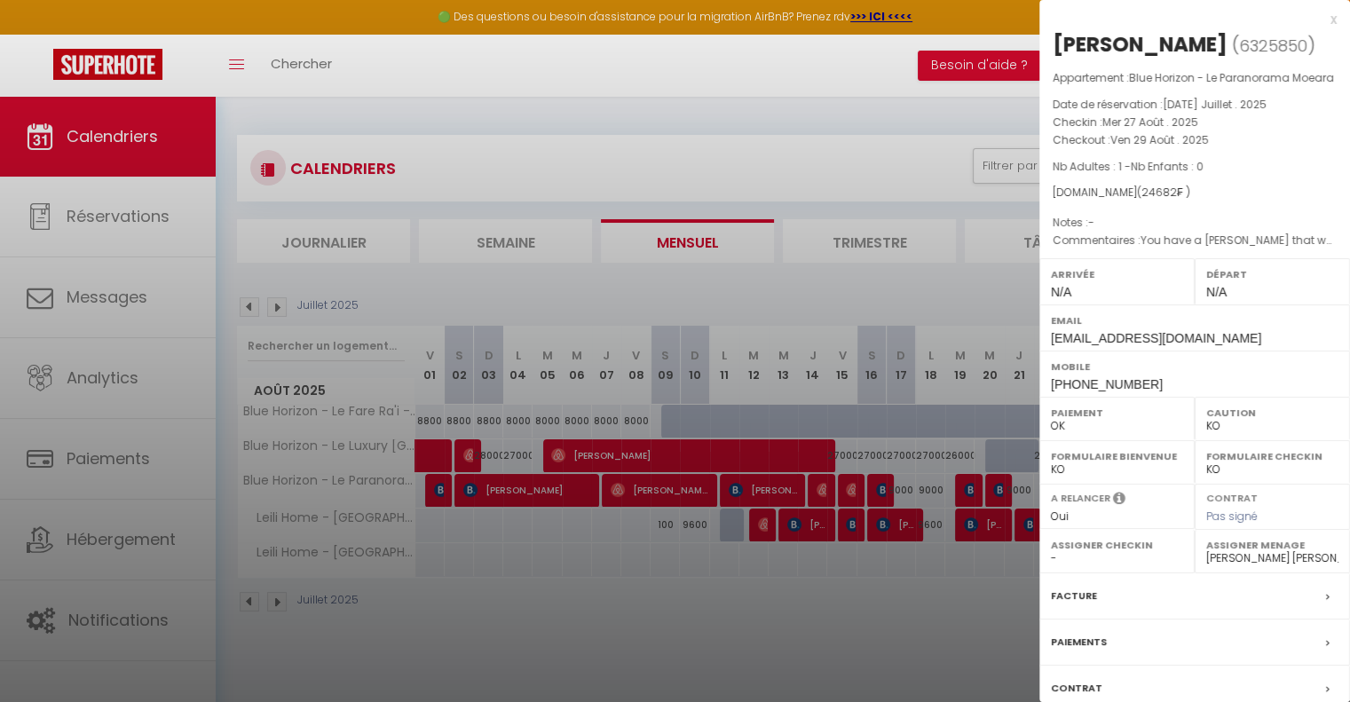
click at [686, 578] on div at bounding box center [675, 351] width 1350 height 702
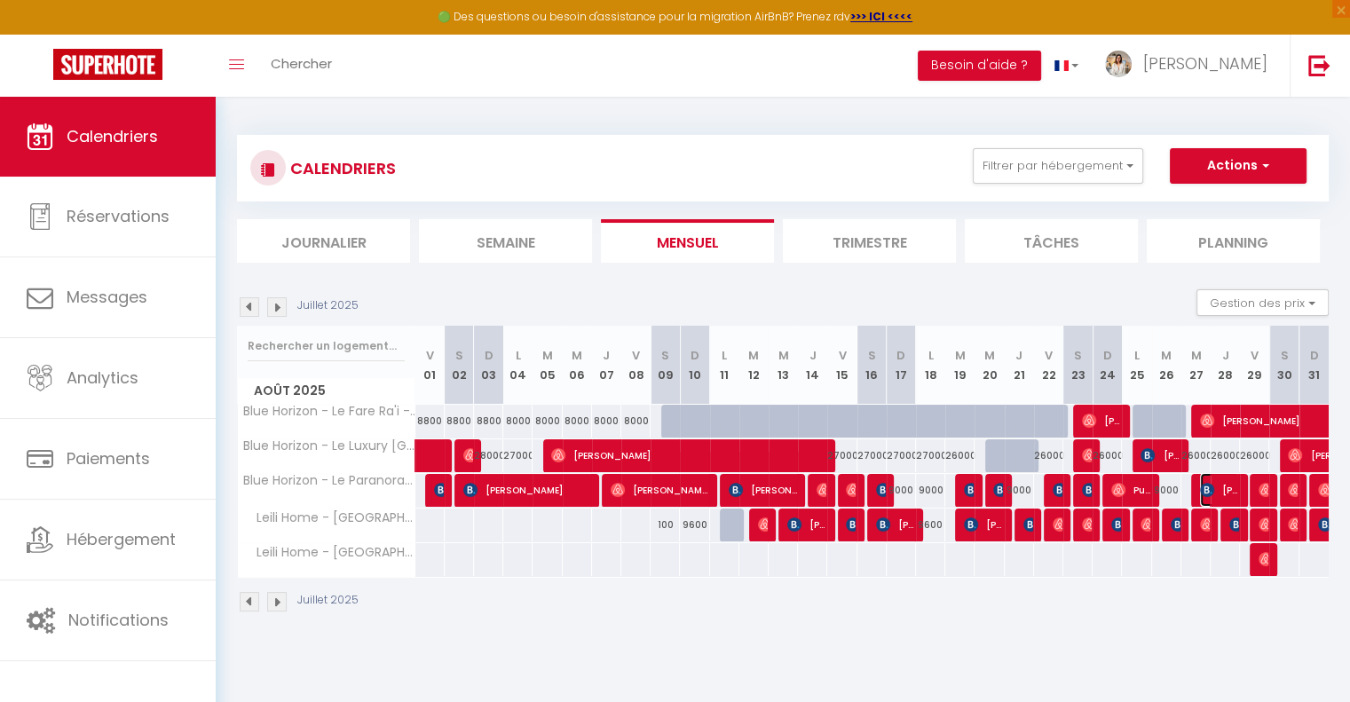
click at [1210, 487] on img at bounding box center [1207, 490] width 14 height 14
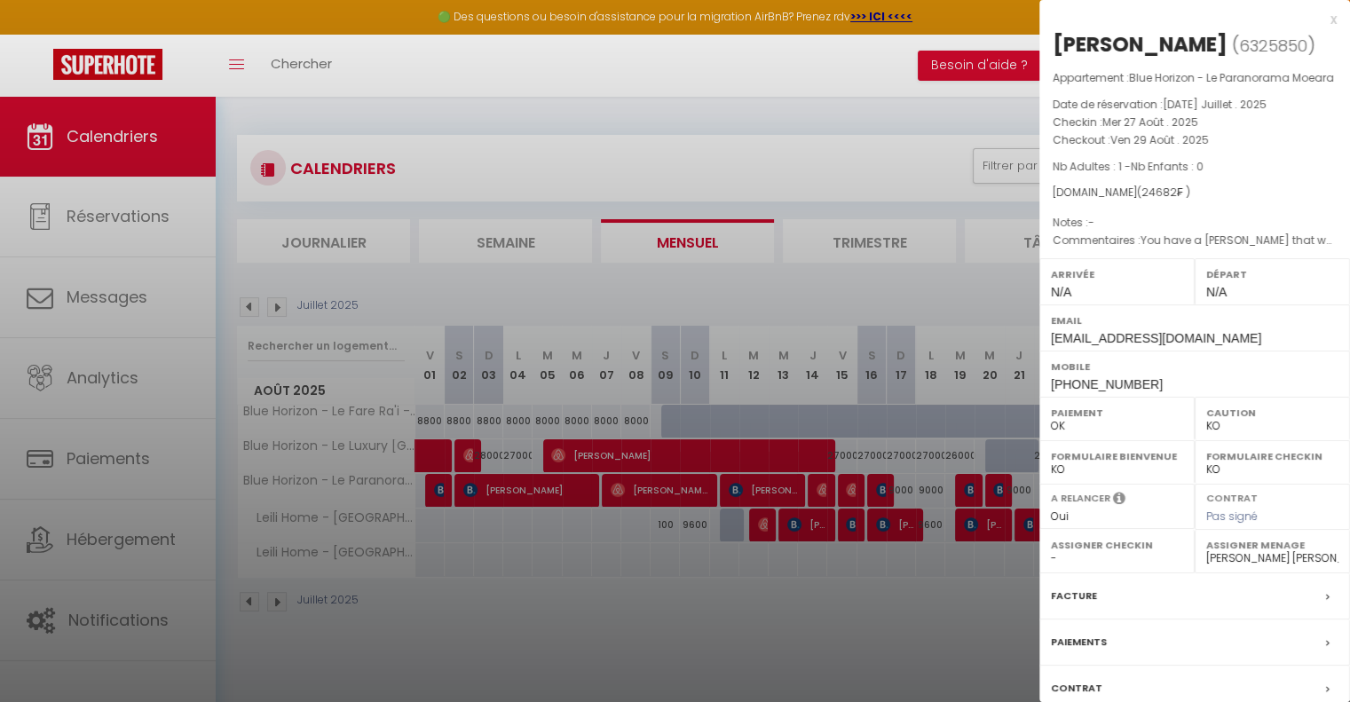
click at [884, 598] on div at bounding box center [675, 351] width 1350 height 702
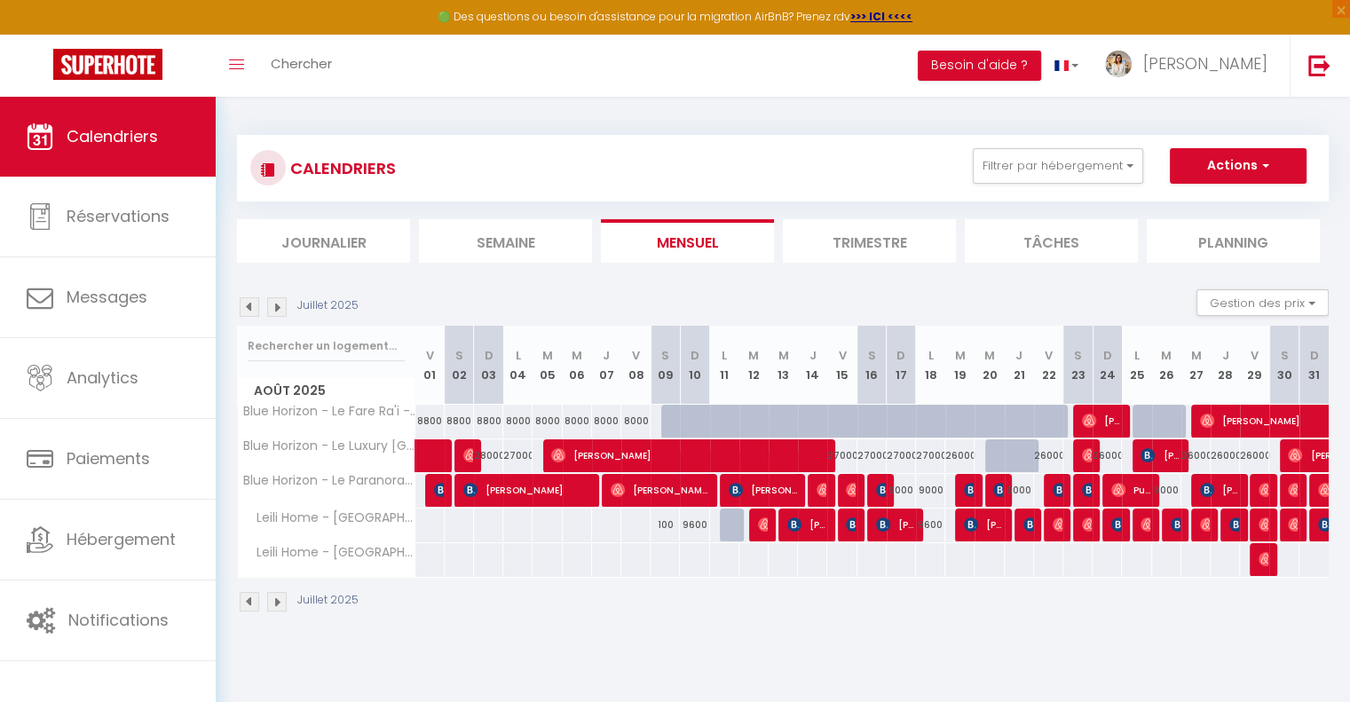
click at [272, 602] on img at bounding box center [277, 602] width 20 height 20
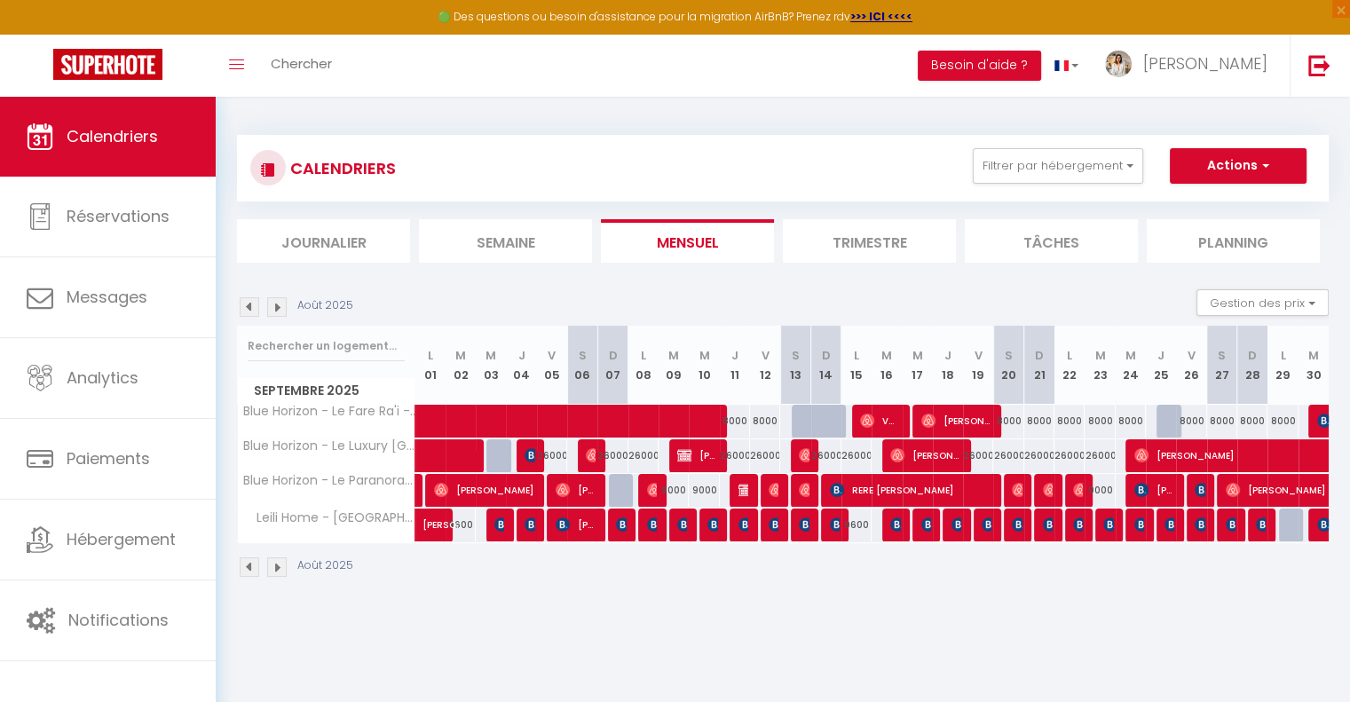
click at [249, 572] on img at bounding box center [250, 568] width 20 height 20
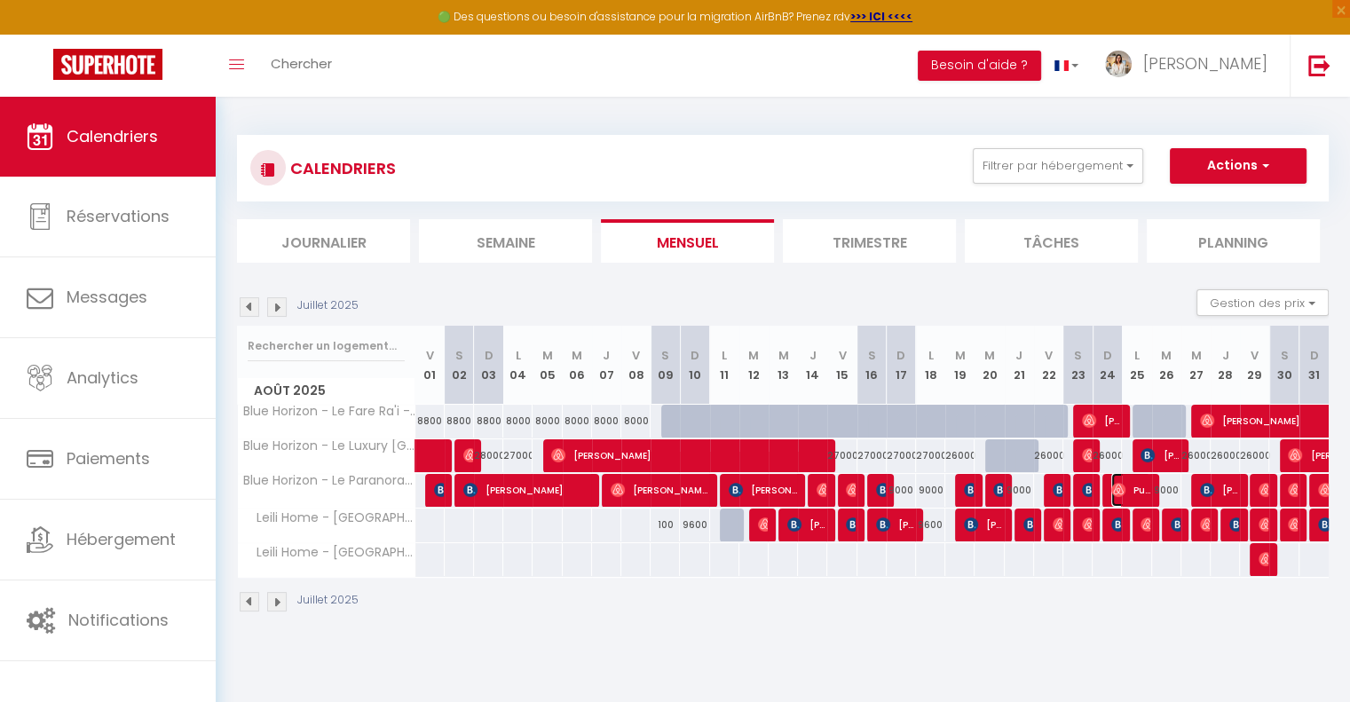
click at [1146, 490] on span "Puaraiiterai Pau" at bounding box center [1130, 490] width 39 height 34
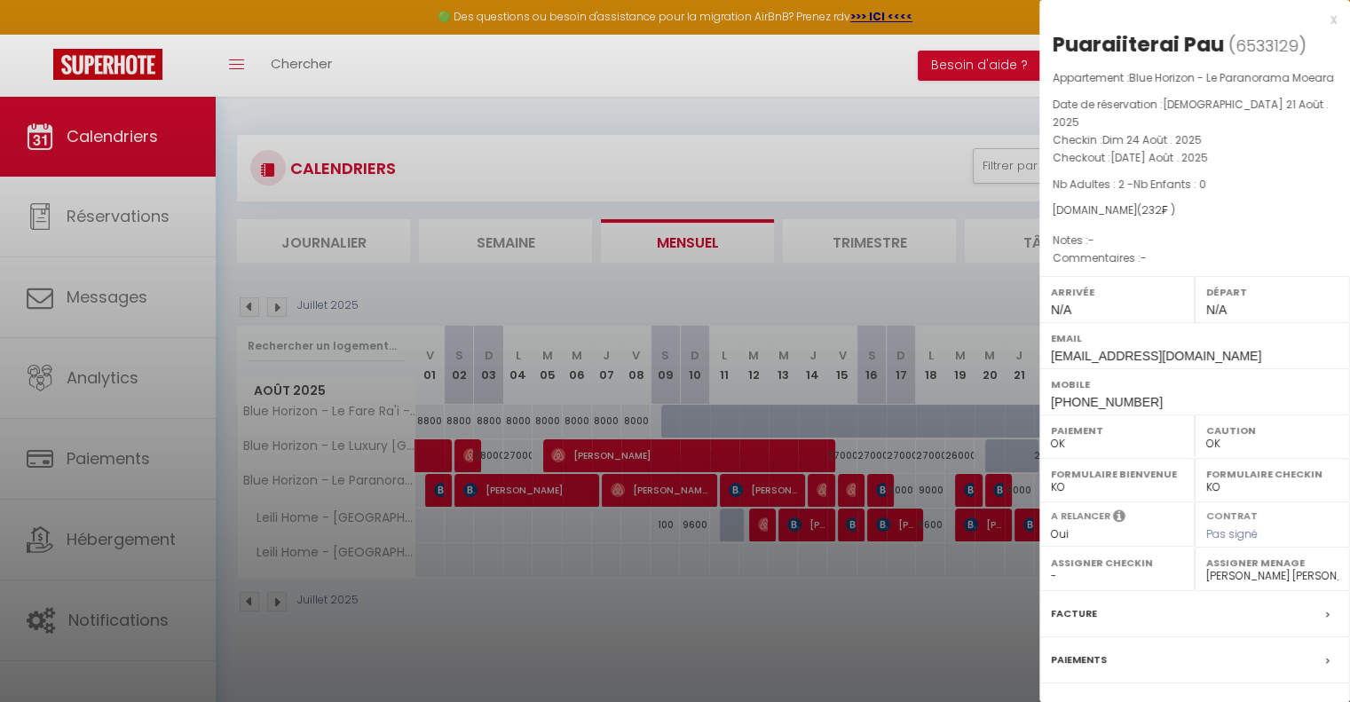
click at [661, 595] on div at bounding box center [675, 351] width 1350 height 702
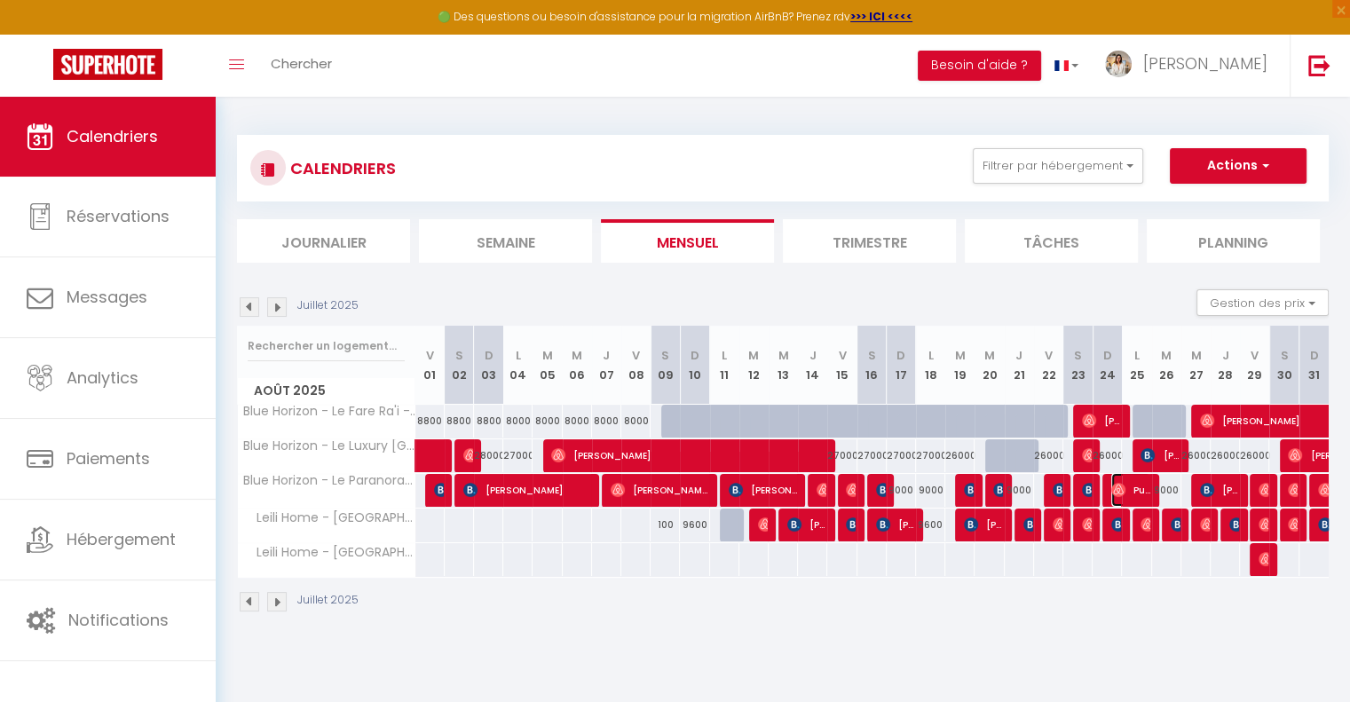
click at [1119, 488] on img at bounding box center [1118, 490] width 14 height 14
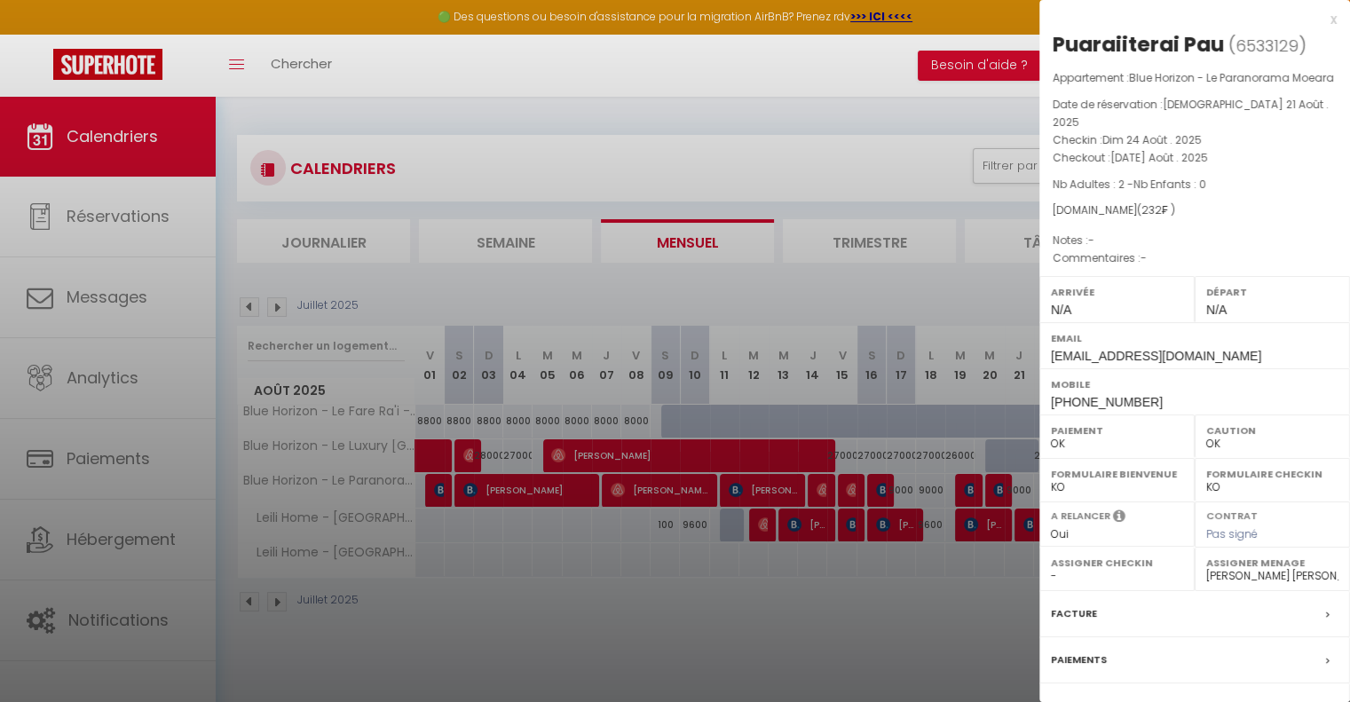
click at [620, 606] on div at bounding box center [675, 351] width 1350 height 702
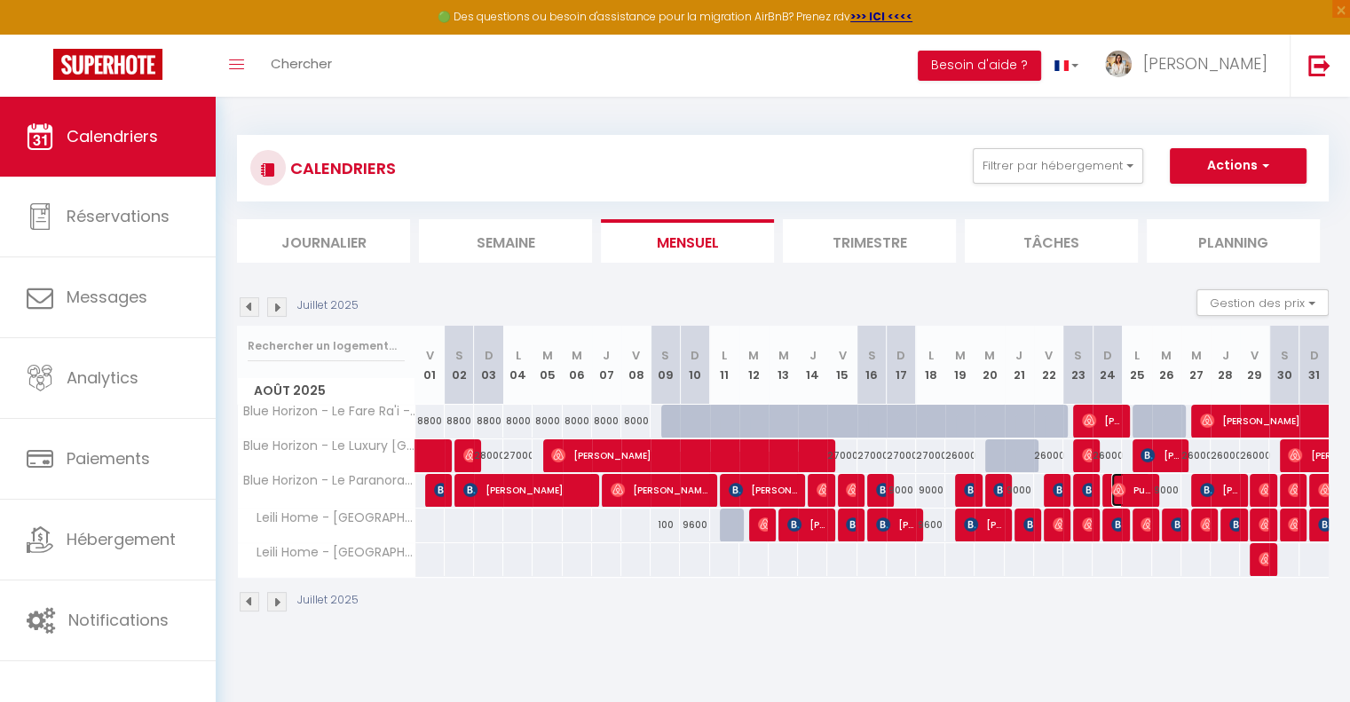
click at [1129, 493] on span "Puaraiiterai Pau" at bounding box center [1130, 490] width 39 height 34
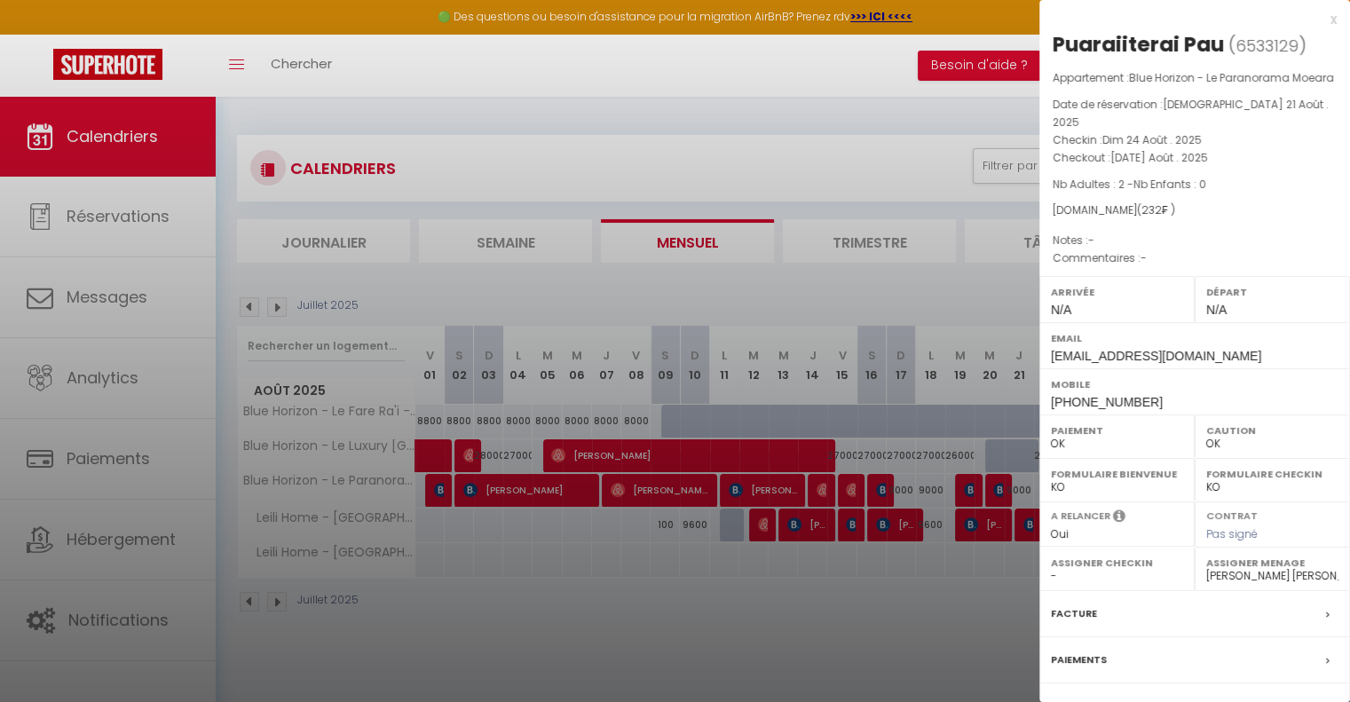
click at [831, 569] on div at bounding box center [675, 351] width 1350 height 702
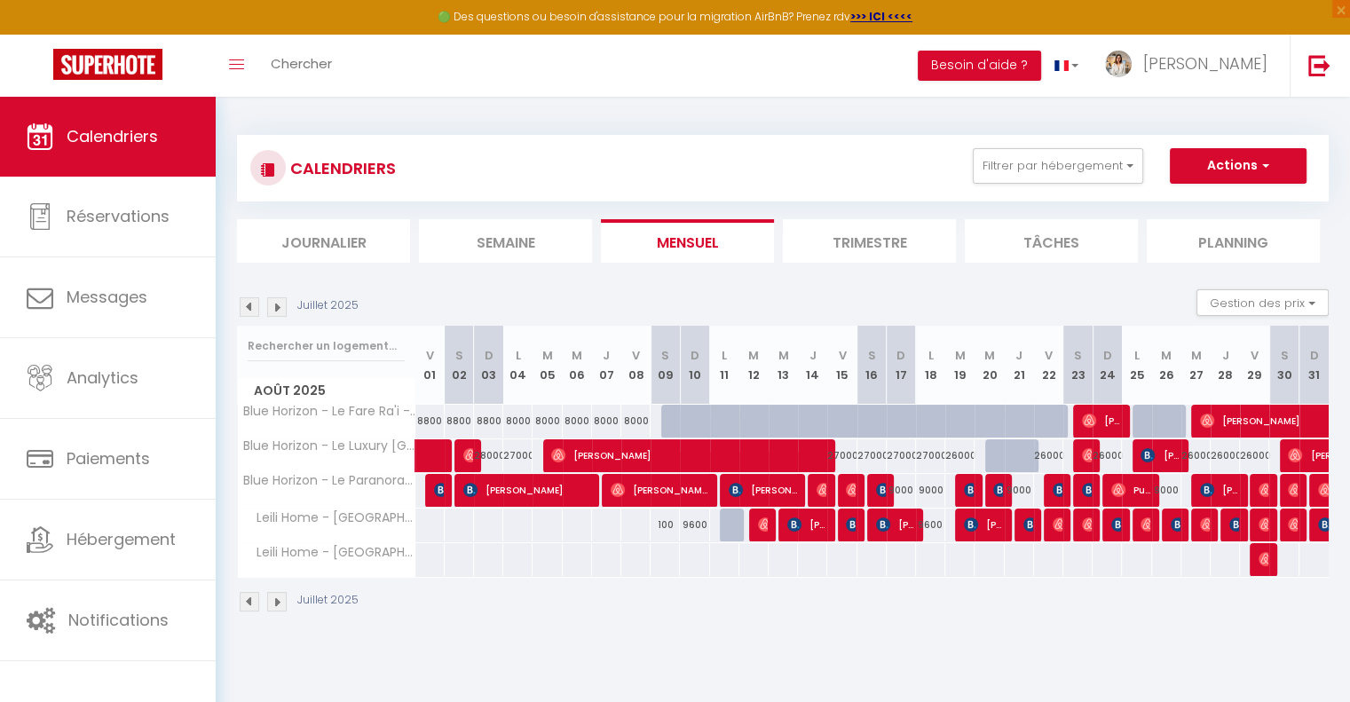
click at [1172, 613] on div "Juillet 2025" at bounding box center [783, 604] width 1092 height 52
click at [428, 494] on div at bounding box center [439, 491] width 29 height 34
click at [436, 495] on img at bounding box center [441, 490] width 14 height 14
select select "KO"
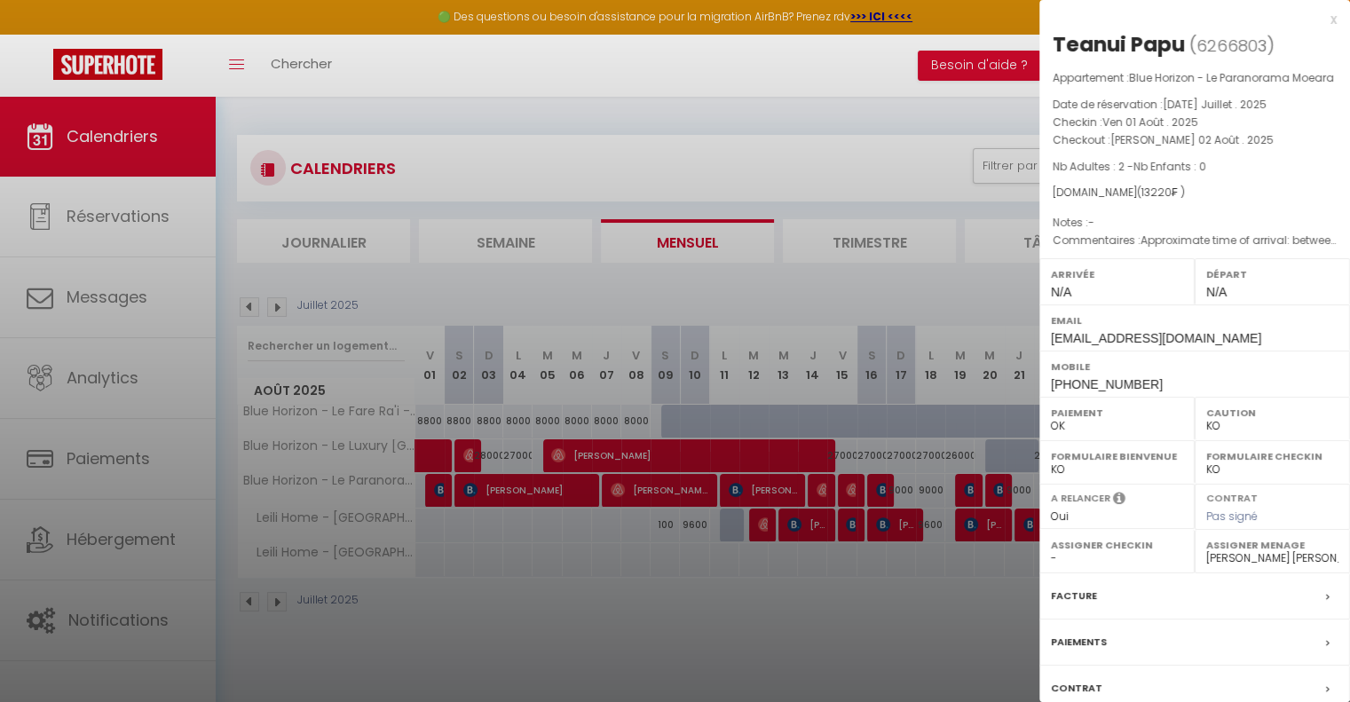
click at [533, 638] on div at bounding box center [675, 351] width 1350 height 702
